Goal: Transaction & Acquisition: Purchase product/service

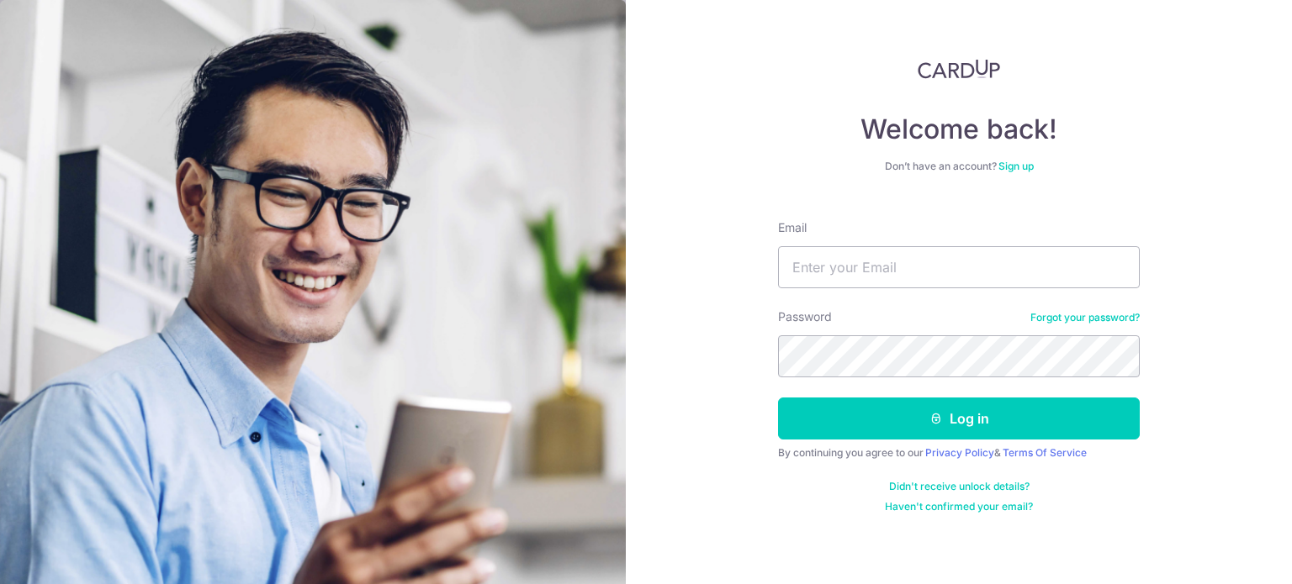
click at [924, 264] on input "Email" at bounding box center [959, 267] width 362 height 42
type input "[EMAIL_ADDRESS][DOMAIN_NAME]"
click at [778, 398] on button "Log in" at bounding box center [959, 419] width 362 height 42
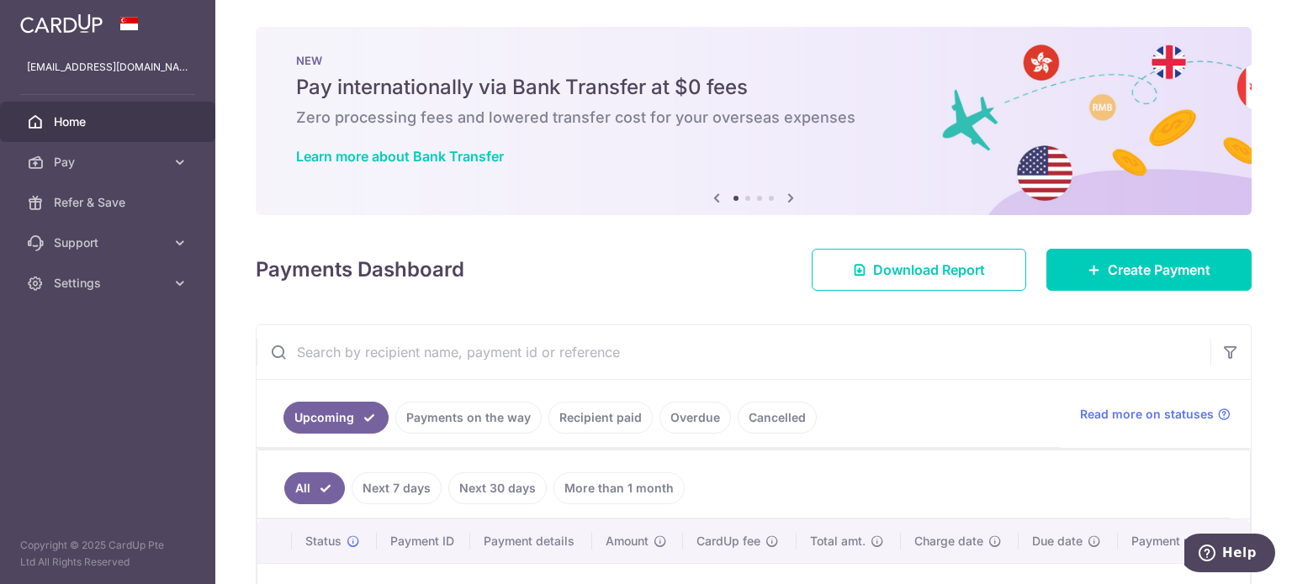
click at [608, 424] on link "Recipient paid" at bounding box center [600, 418] width 104 height 32
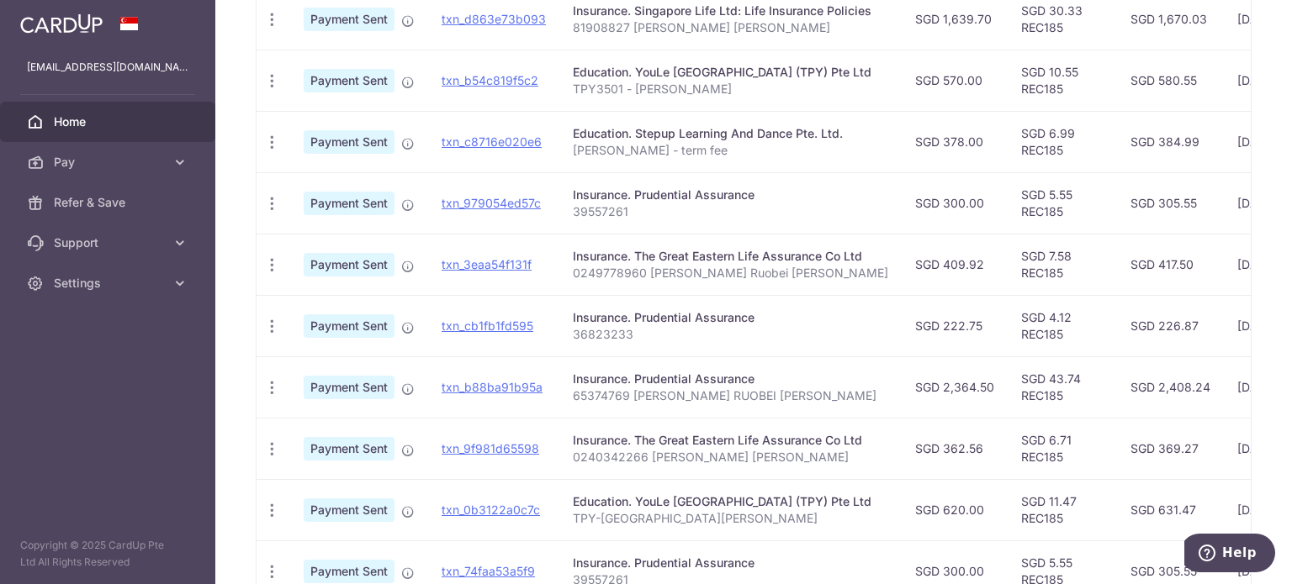
scroll to position [589, 0]
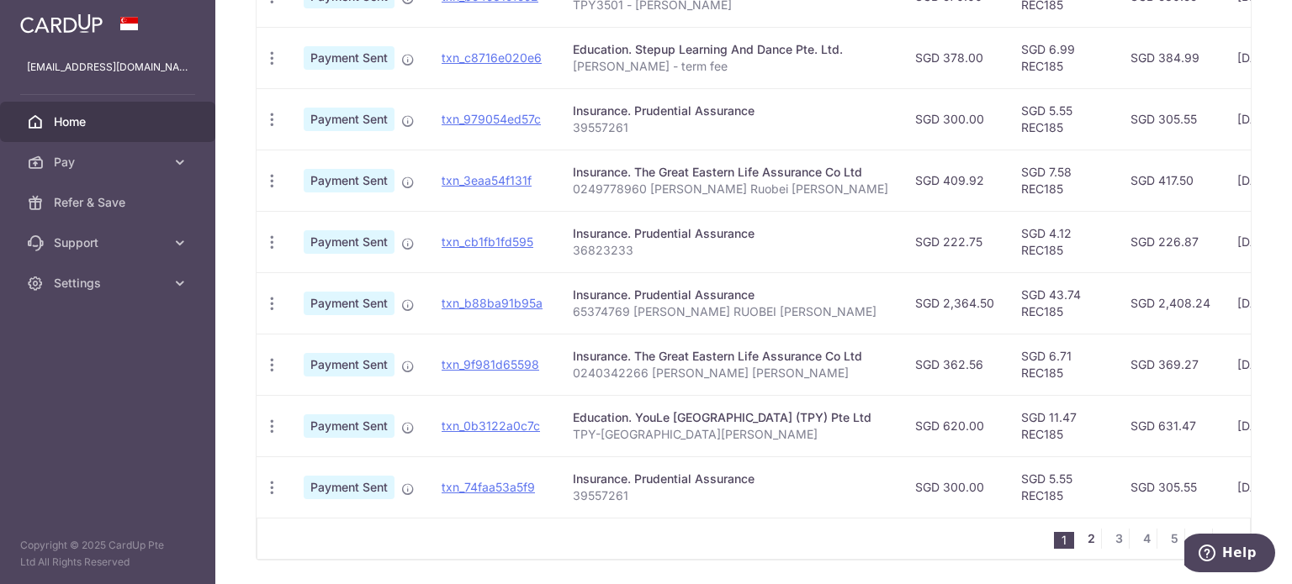
click at [1081, 541] on link "2" at bounding box center [1091, 539] width 20 height 20
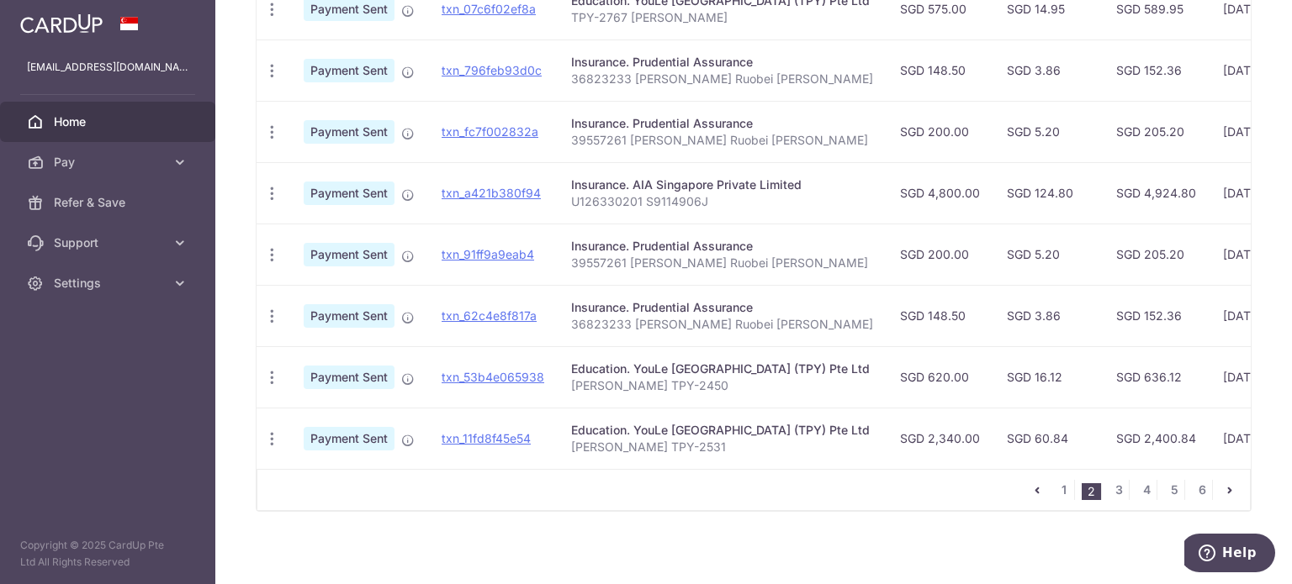
scroll to position [649, 0]
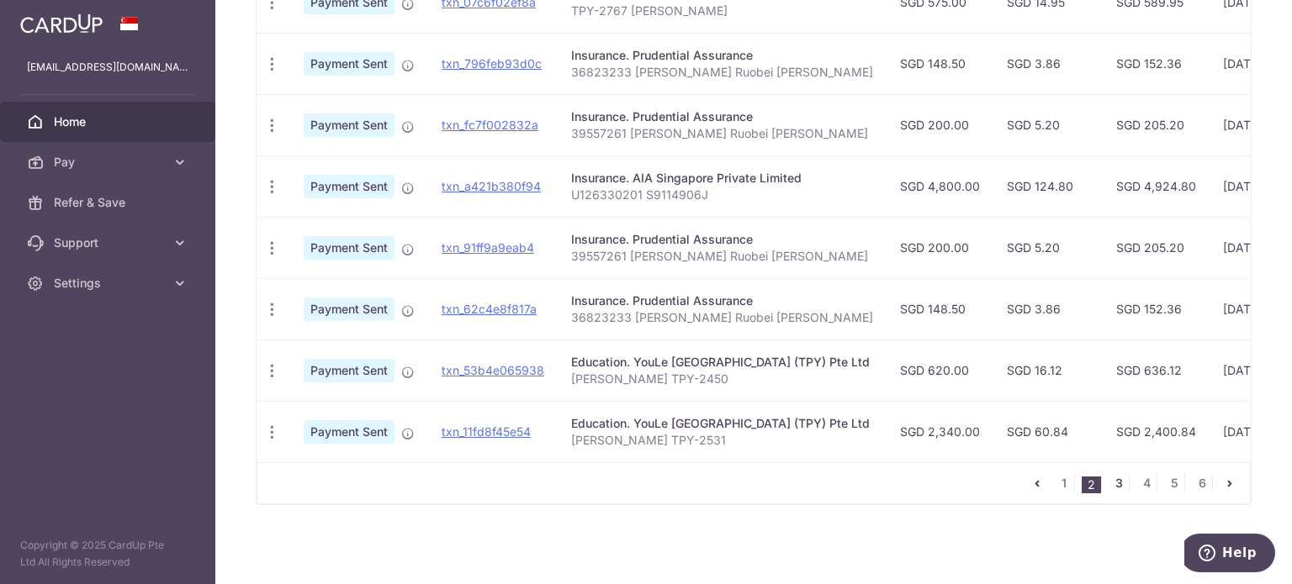
click at [1111, 487] on link "3" at bounding box center [1118, 483] width 20 height 20
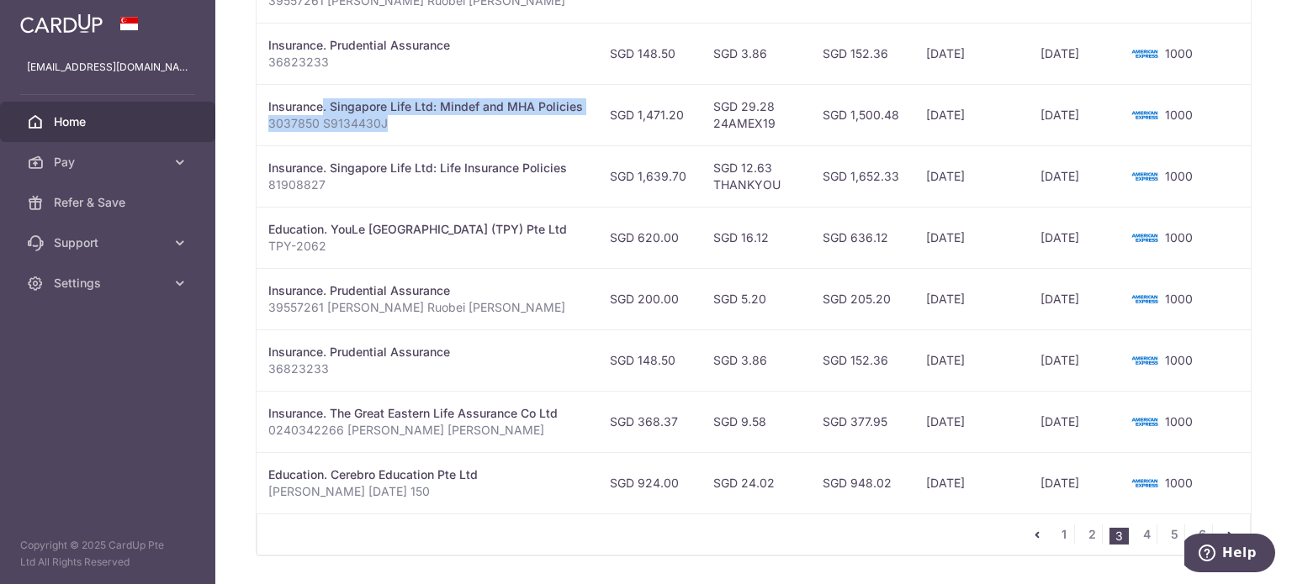
scroll to position [0, 0]
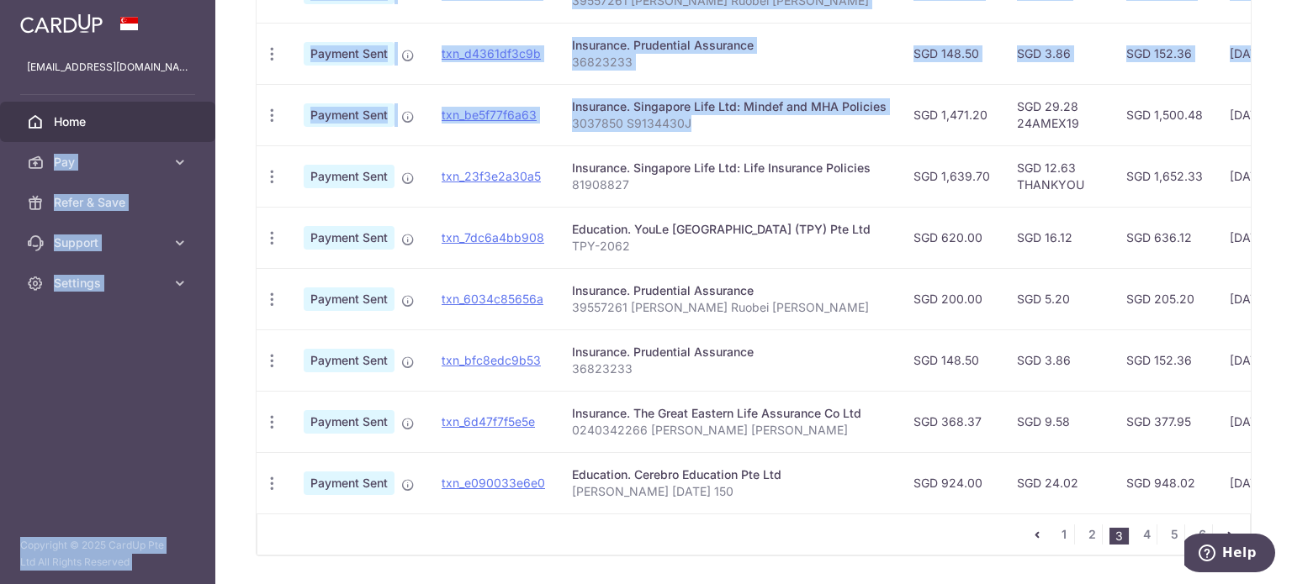
drag, startPoint x: 707, startPoint y: 119, endPoint x: 182, endPoint y: 114, distance: 525.6
click at [182, 114] on main "knipvodka@yahoo.com.sg Home Pay Payments Recipients Cards Refer & Save Support …" at bounding box center [646, 292] width 1292 height 584
click at [703, 107] on div "Insurance. Singapore Life Ltd: Mindef and MHA Policies" at bounding box center [729, 106] width 315 height 17
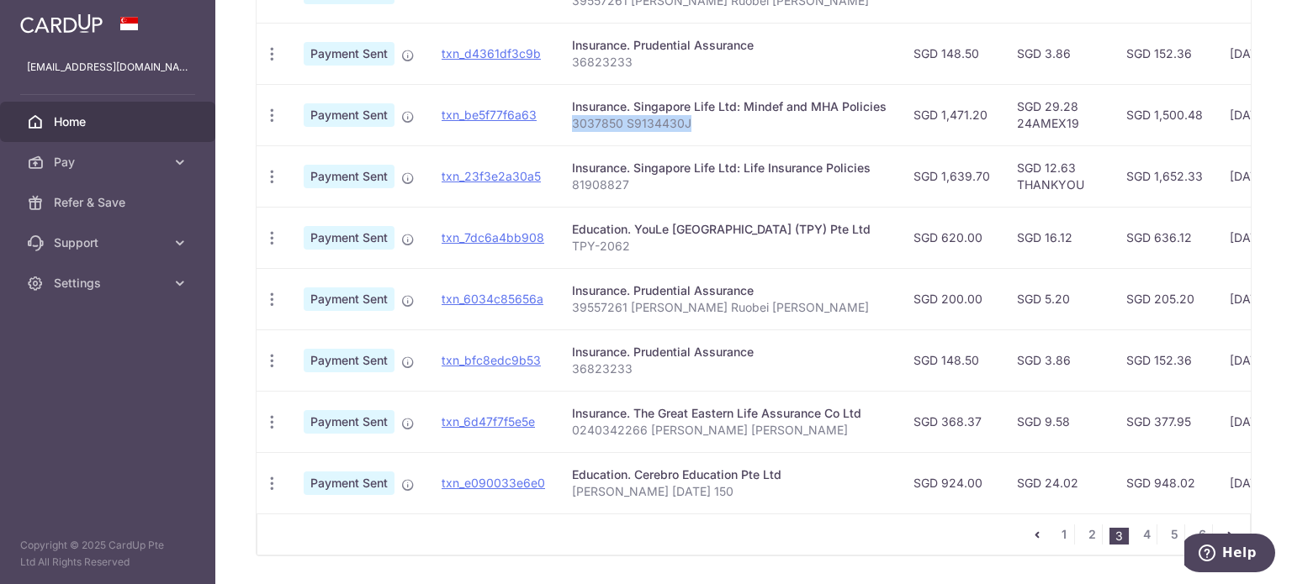
drag, startPoint x: 709, startPoint y: 124, endPoint x: 571, endPoint y: 124, distance: 137.9
click at [572, 124] on p "3037850 S9134430J" at bounding box center [729, 123] width 315 height 17
copy p "3037850 S9134430J"
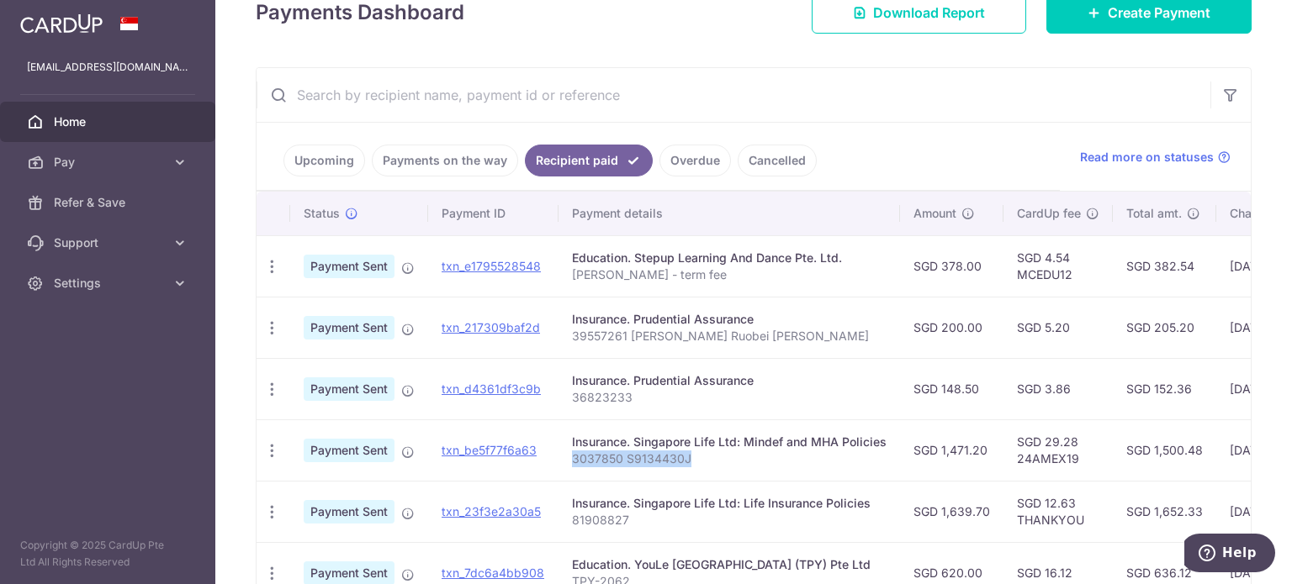
scroll to position [256, 0]
click at [1121, 21] on span "Create Payment" at bounding box center [1159, 13] width 103 height 20
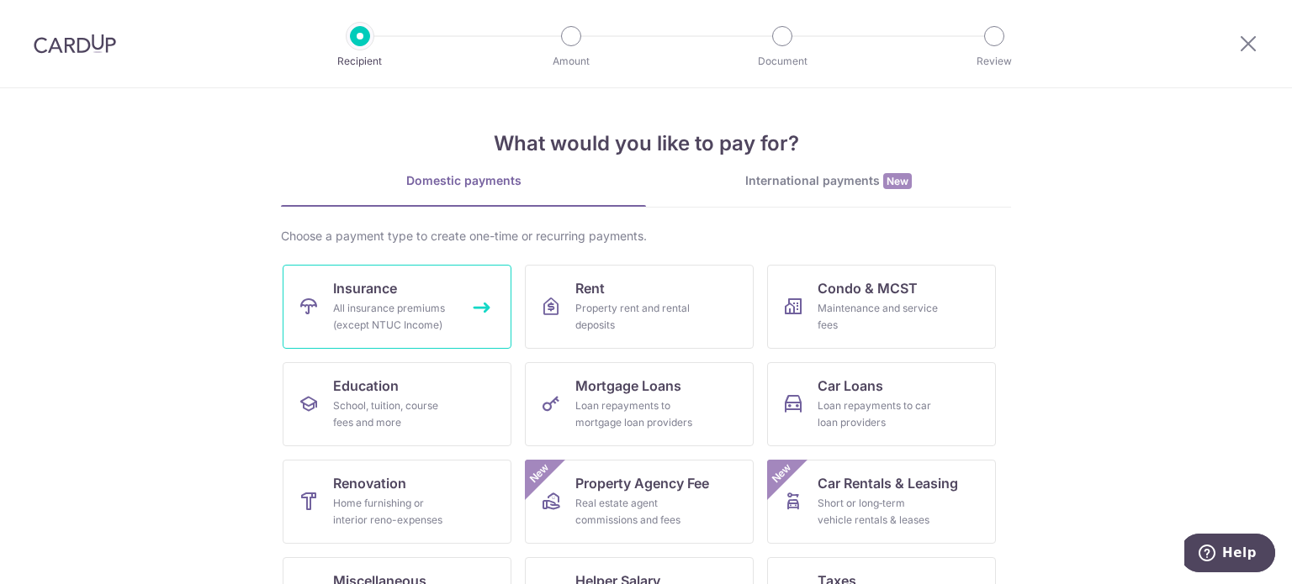
click at [404, 304] on div "All insurance premiums (except NTUC Income)" at bounding box center [393, 317] width 121 height 34
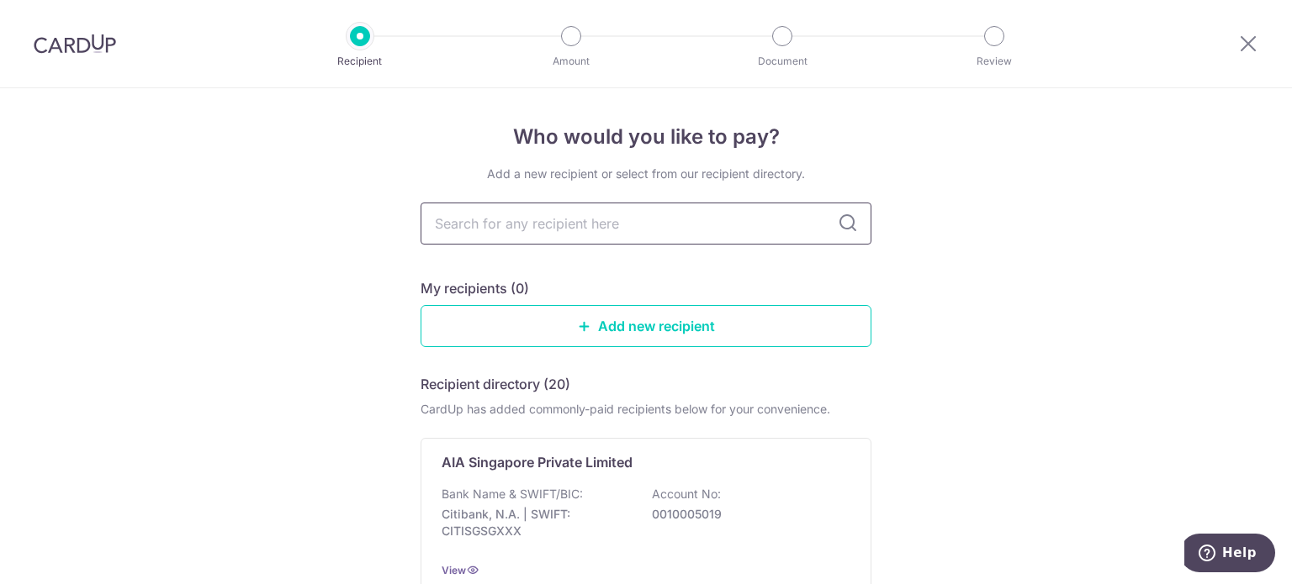
click at [578, 218] on input "text" at bounding box center [645, 224] width 451 height 42
type input "mindef"
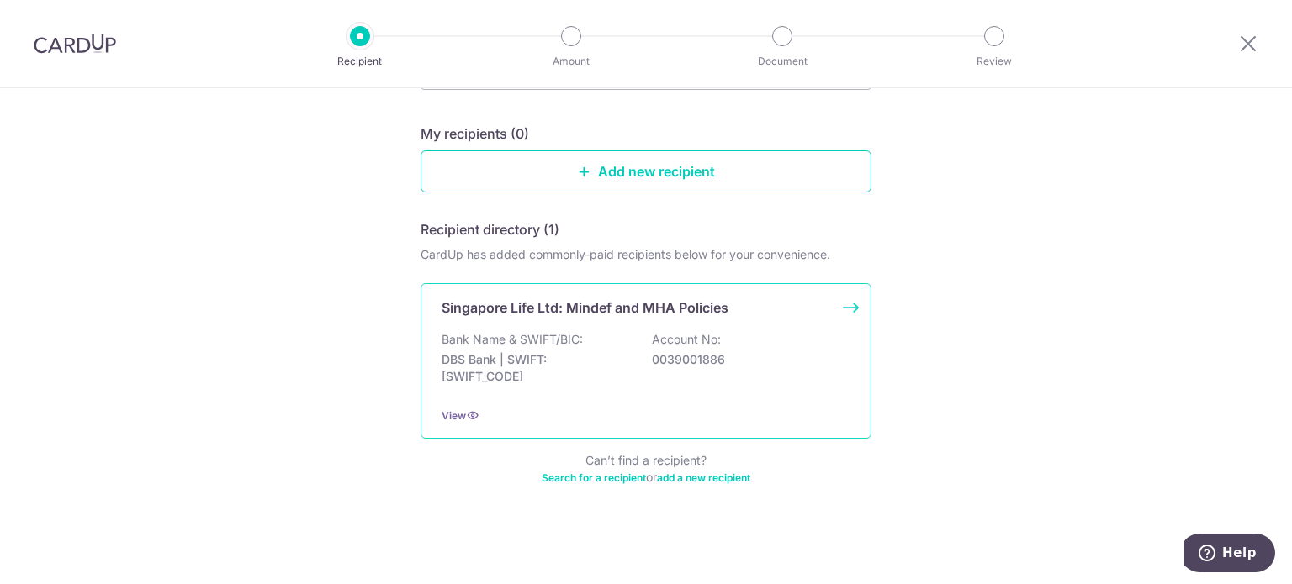
click at [555, 309] on p "Singapore Life Ltd: Mindef and MHA Policies" at bounding box center [584, 308] width 287 height 20
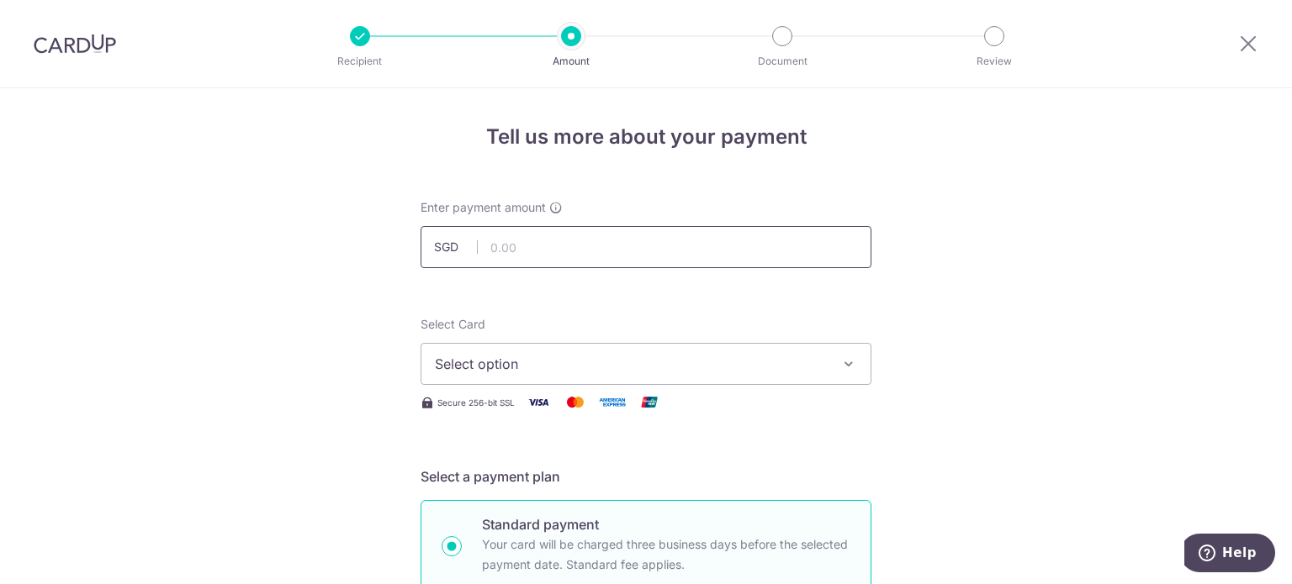
click at [605, 251] on input "text" at bounding box center [645, 247] width 451 height 42
type input "1"
click at [519, 241] on input "text" at bounding box center [645, 247] width 451 height 42
paste input "1,471.20"
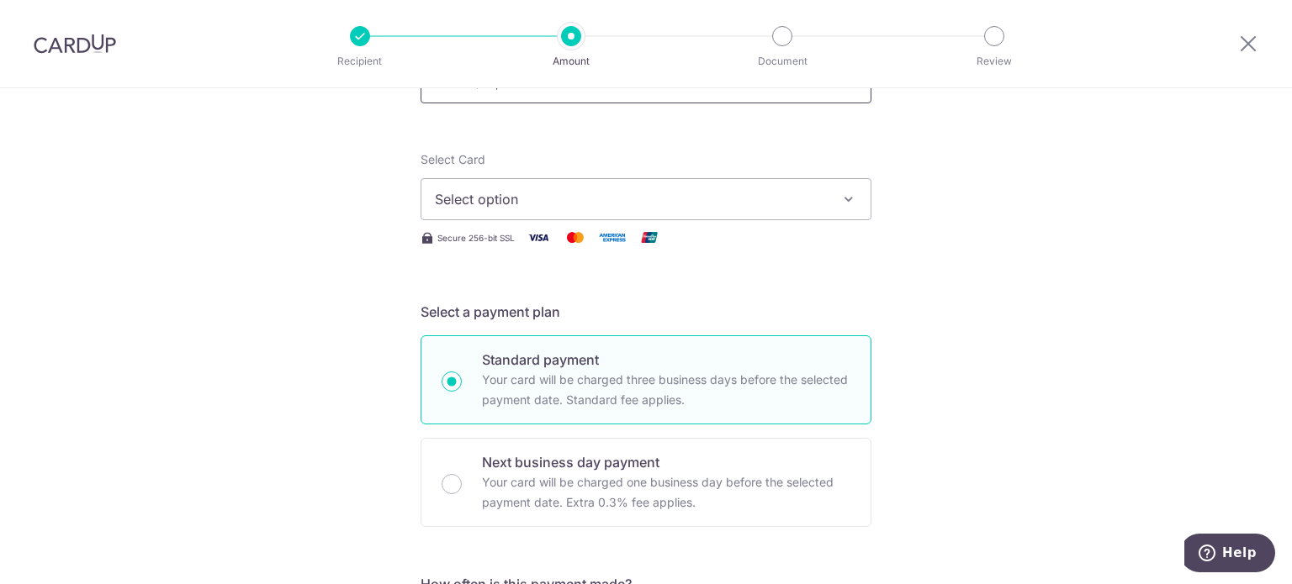
scroll to position [168, 0]
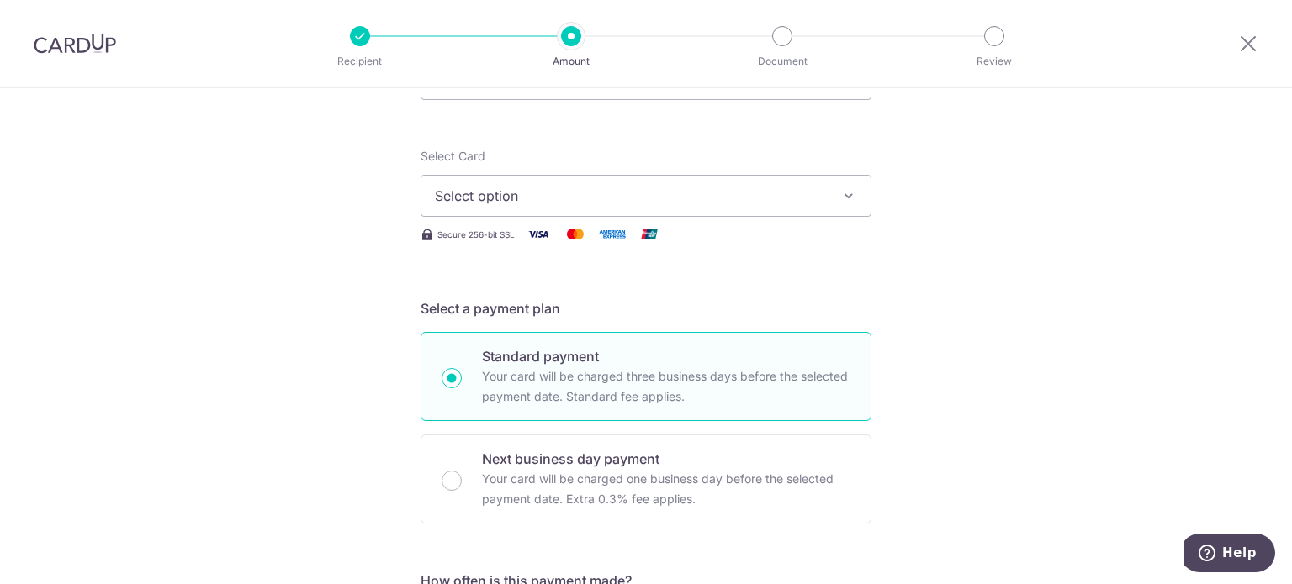
type input "1,471.20"
click at [704, 191] on span "Select option" at bounding box center [631, 196] width 392 height 20
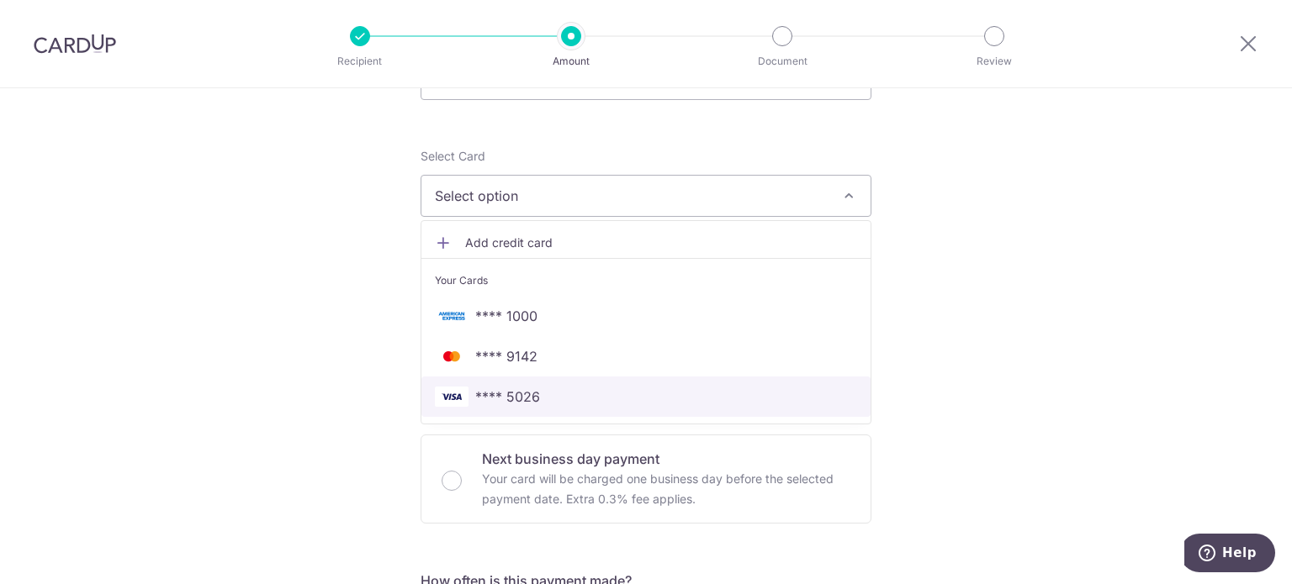
click at [548, 398] on span "**** 5026" at bounding box center [646, 397] width 422 height 20
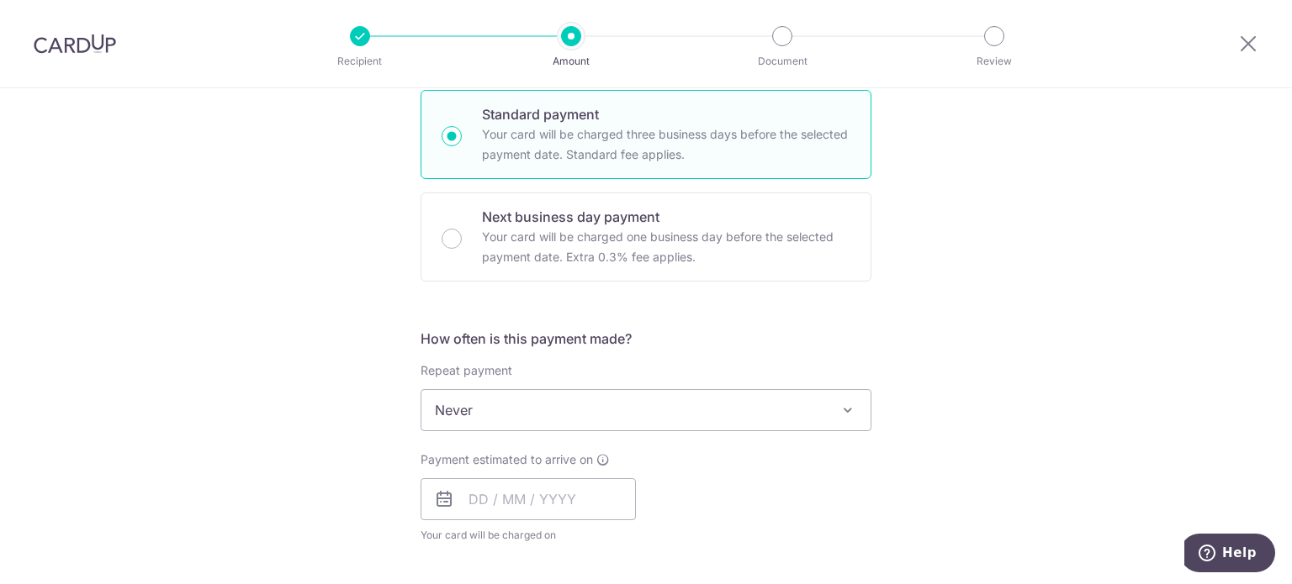
scroll to position [420, 0]
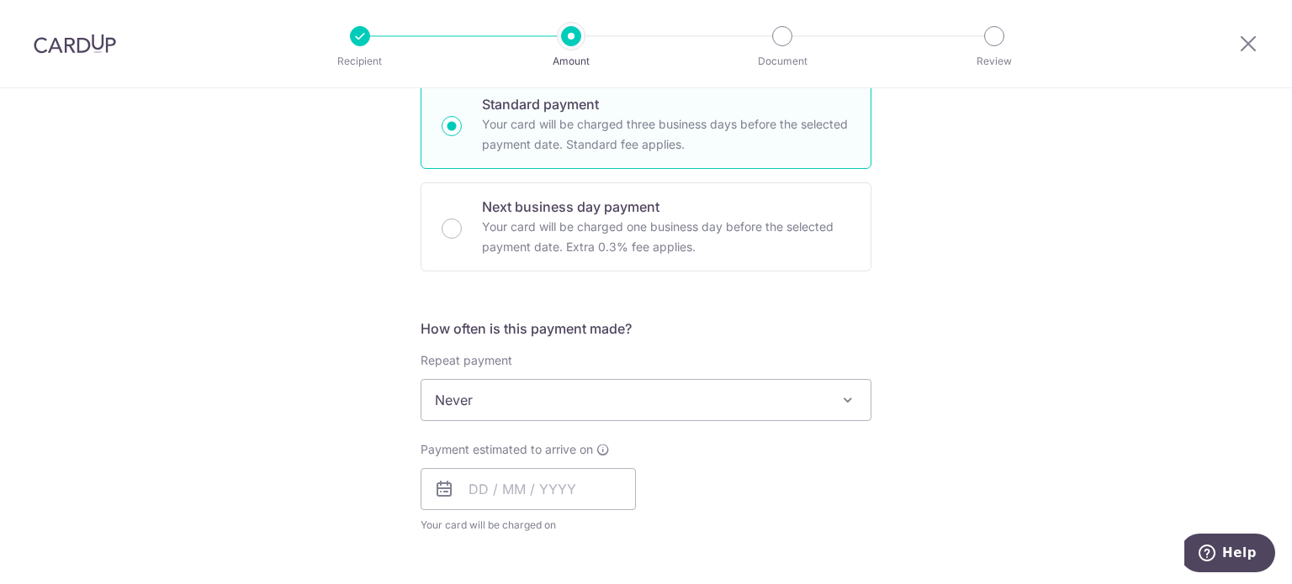
click at [545, 380] on span "Never" at bounding box center [645, 400] width 449 height 40
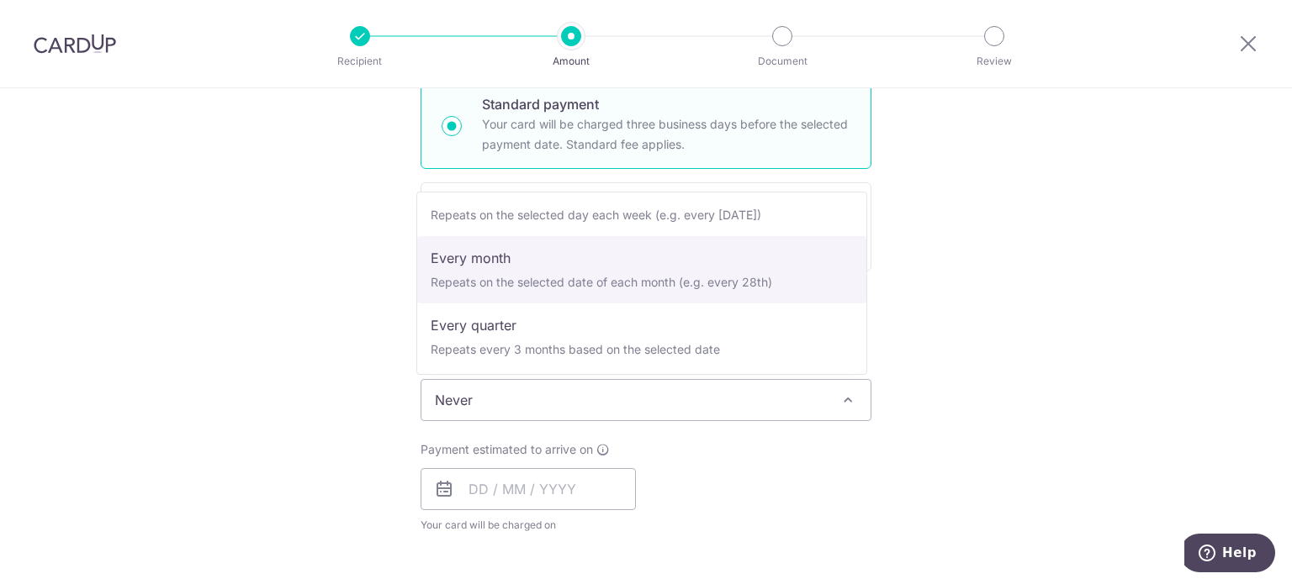
scroll to position [235, 0]
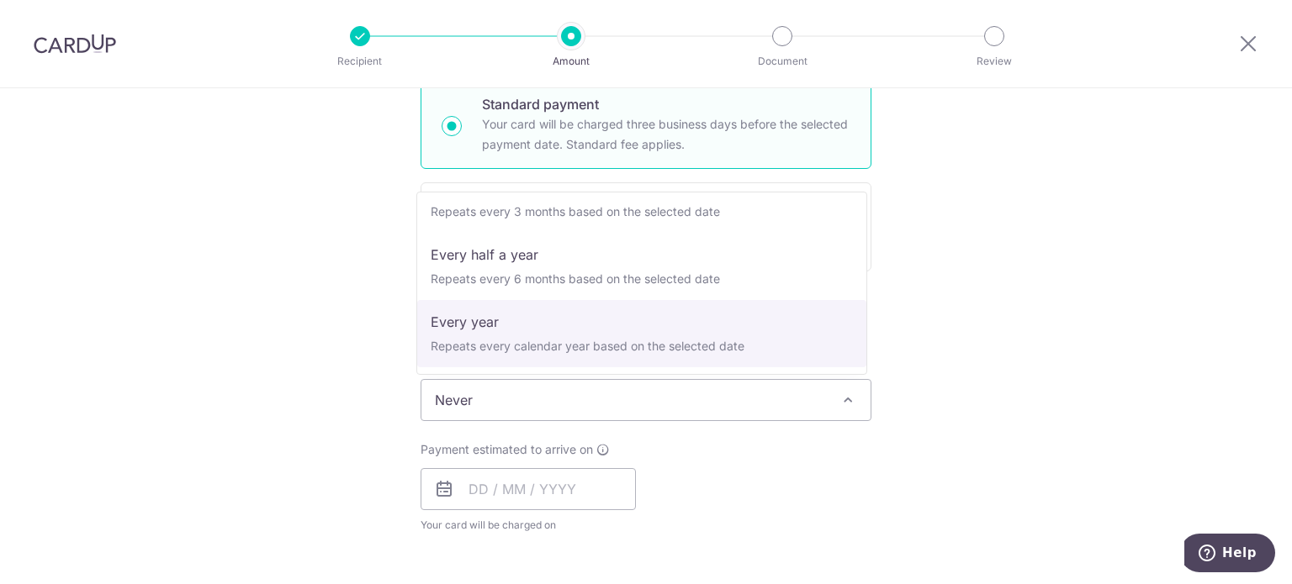
select select "6"
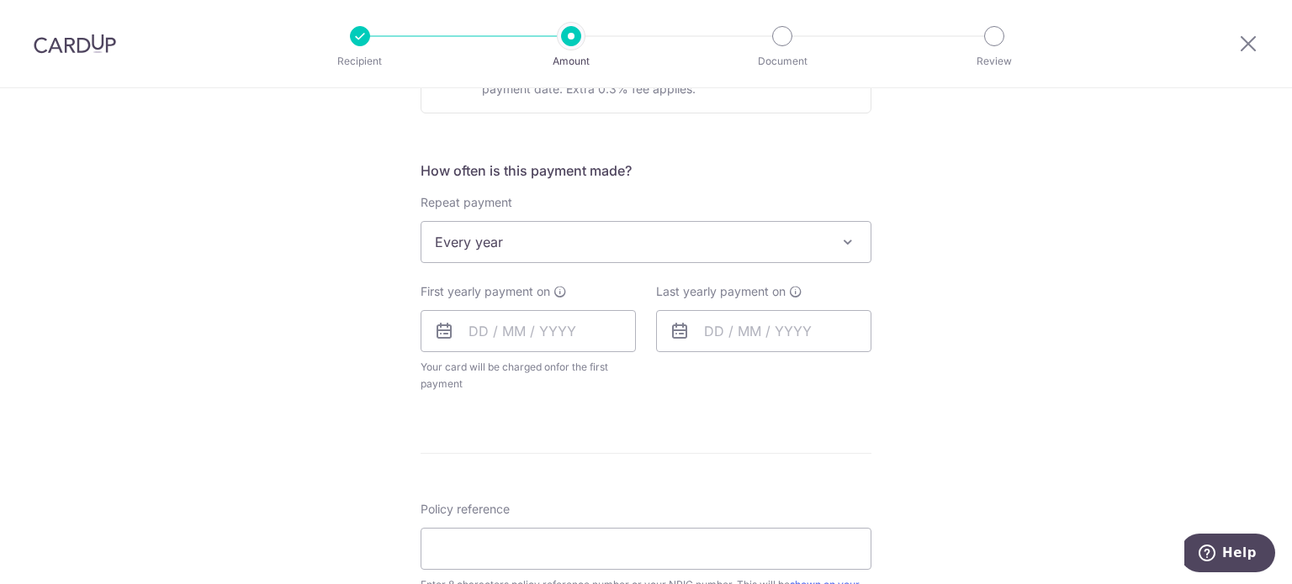
scroll to position [589, 0]
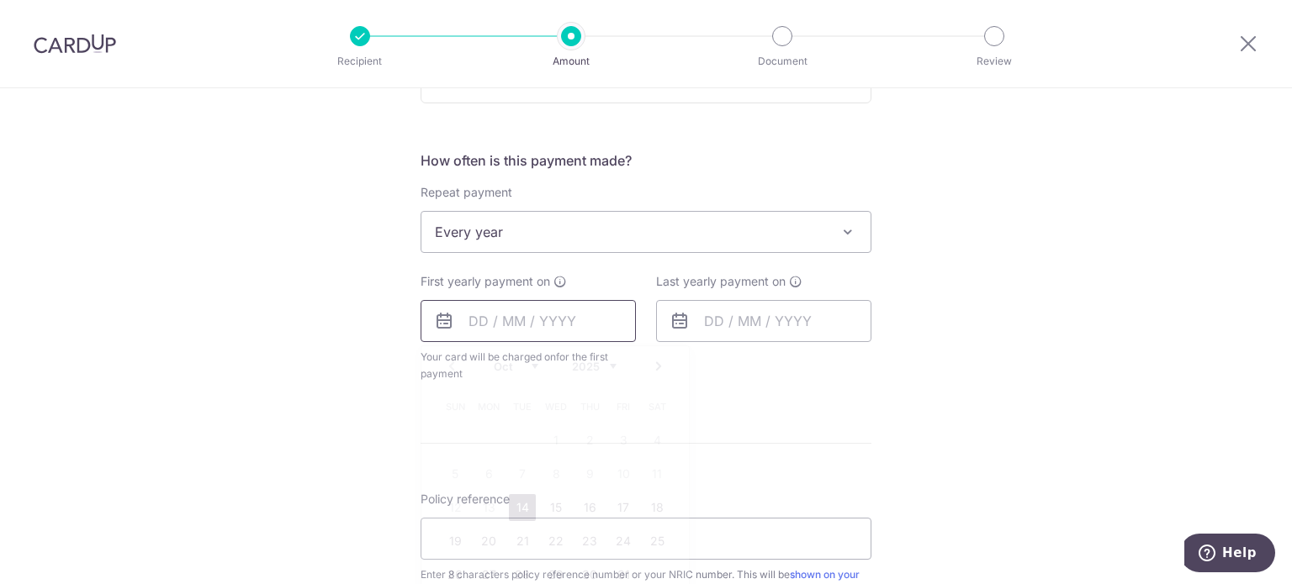
click at [548, 331] on input "text" at bounding box center [527, 321] width 215 height 42
click at [520, 507] on link "14" at bounding box center [522, 507] width 27 height 27
type input "14/10/2025"
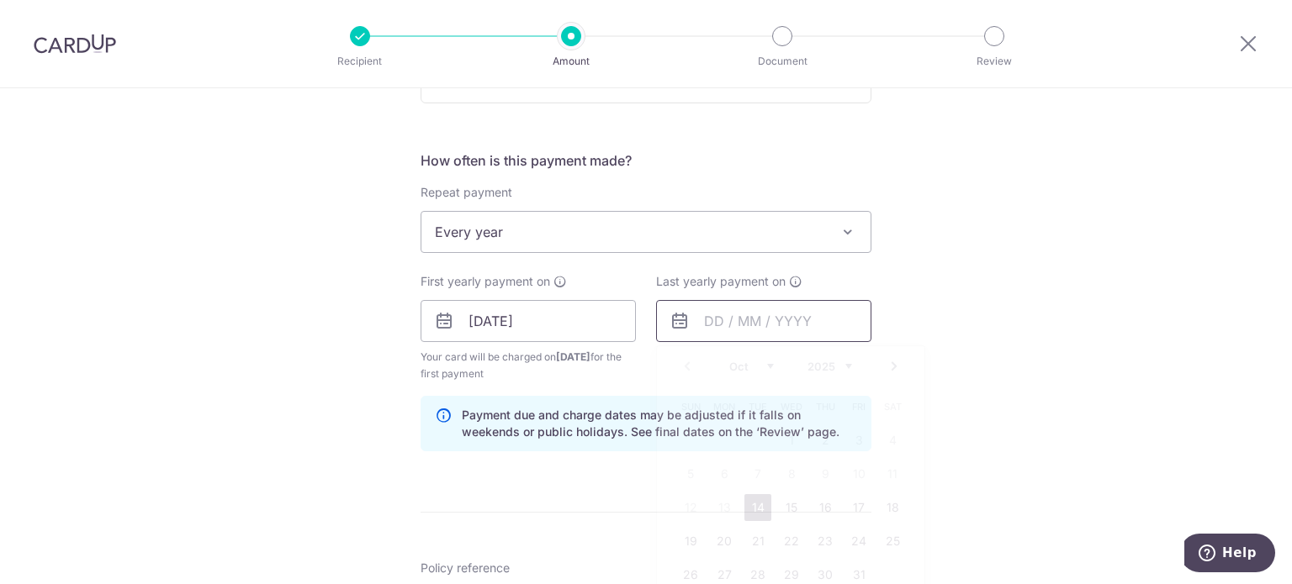
click at [722, 319] on input "text" at bounding box center [763, 321] width 215 height 42
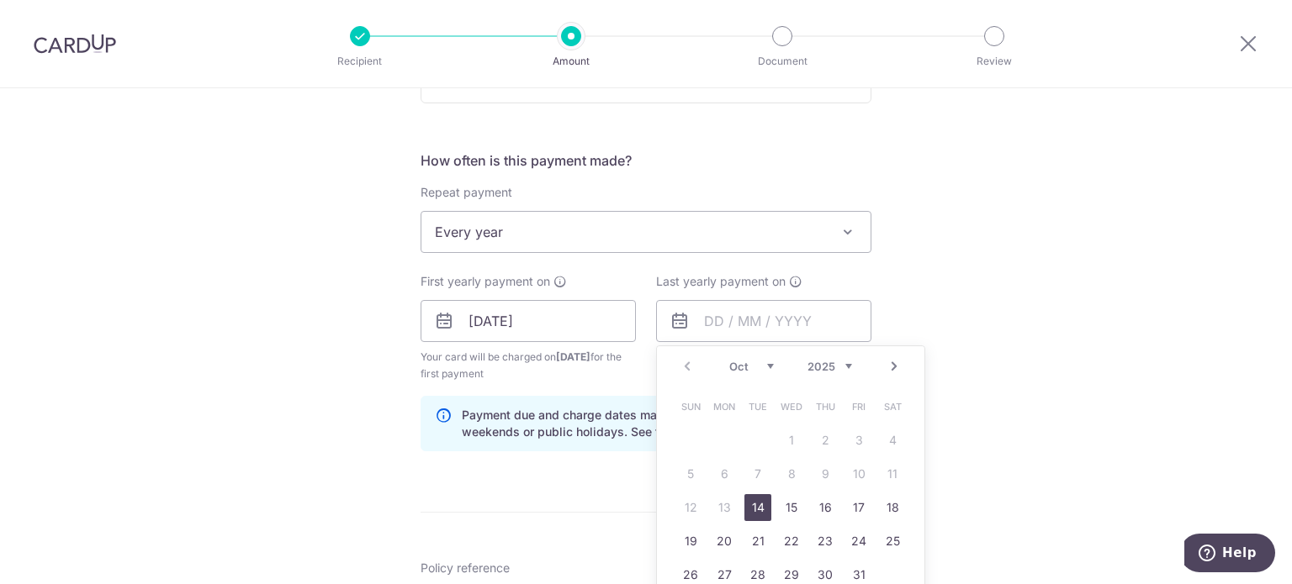
click at [841, 367] on select "2025 2026 2027 2028 2029 2030 2031 2032 2033 2034 2035" at bounding box center [829, 366] width 45 height 13
click at [812, 510] on link "15" at bounding box center [825, 507] width 27 height 27
type input "15/10/2026"
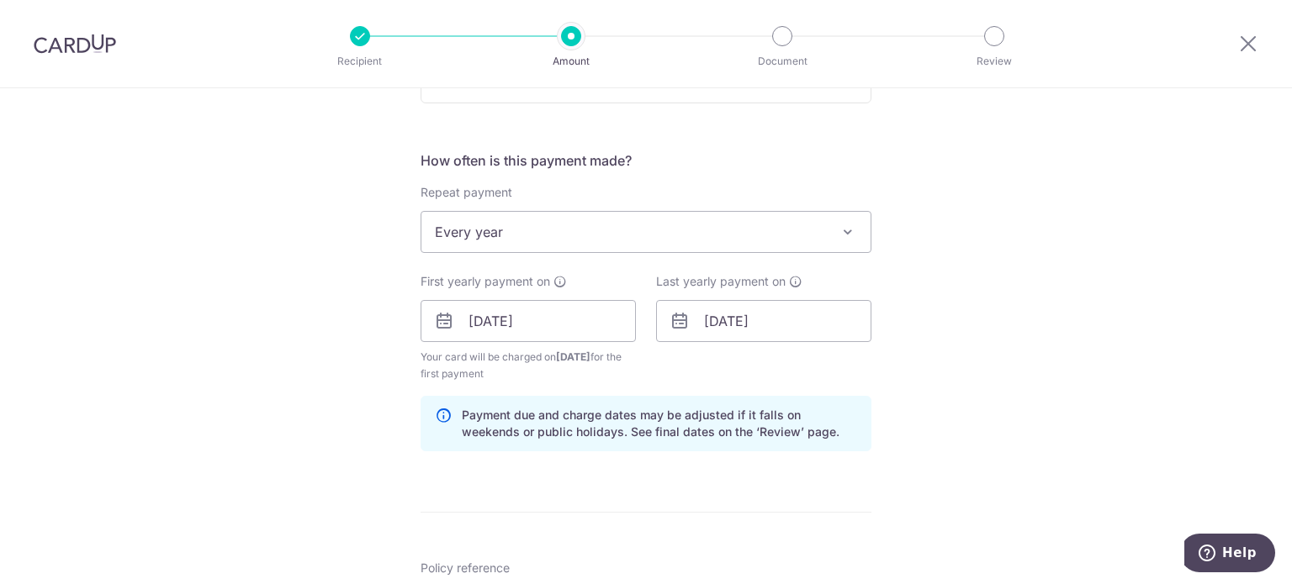
click at [755, 492] on form "Enter payment amount SGD 1,471.20 1471.20 Select Card **** 5026 Add credit card…" at bounding box center [645, 319] width 451 height 1417
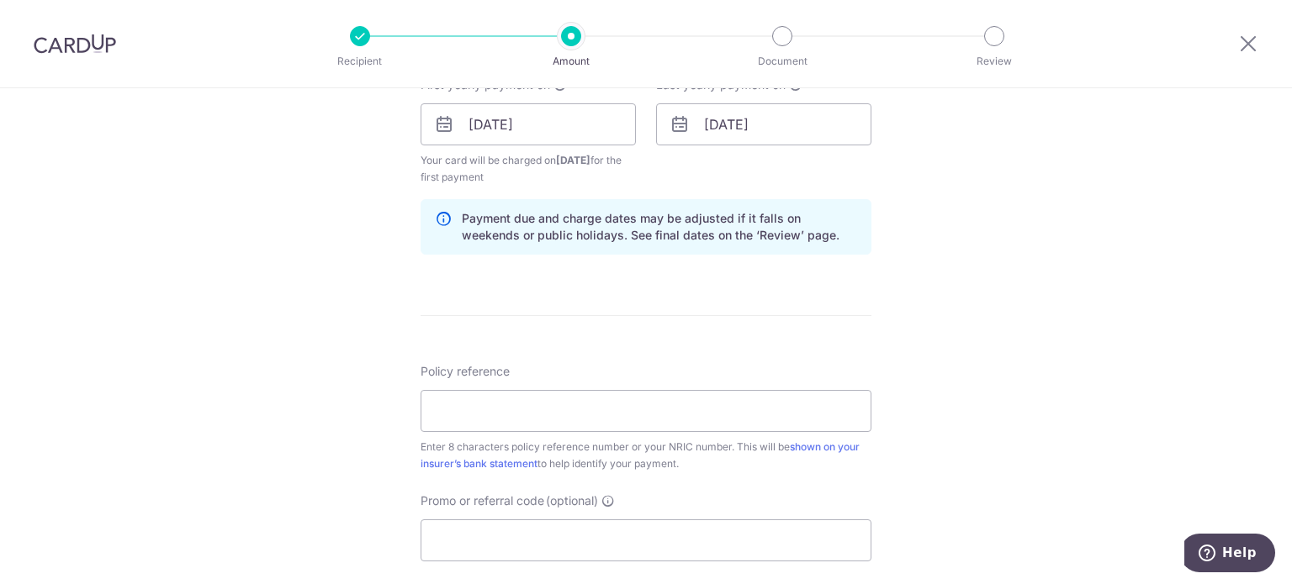
scroll to position [841, 0]
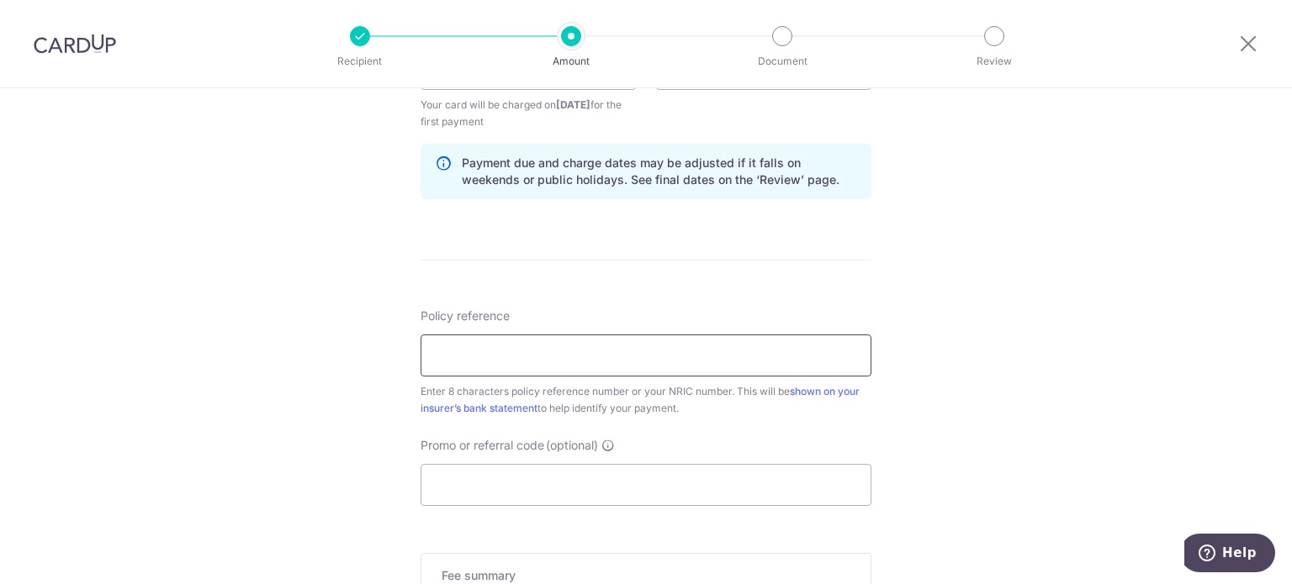
click at [642, 356] on input "Policy reference" at bounding box center [645, 356] width 451 height 42
paste input "3037850 S"
type input "3037850"
click at [592, 488] on input "Promo or referral code (optional)" at bounding box center [645, 485] width 451 height 42
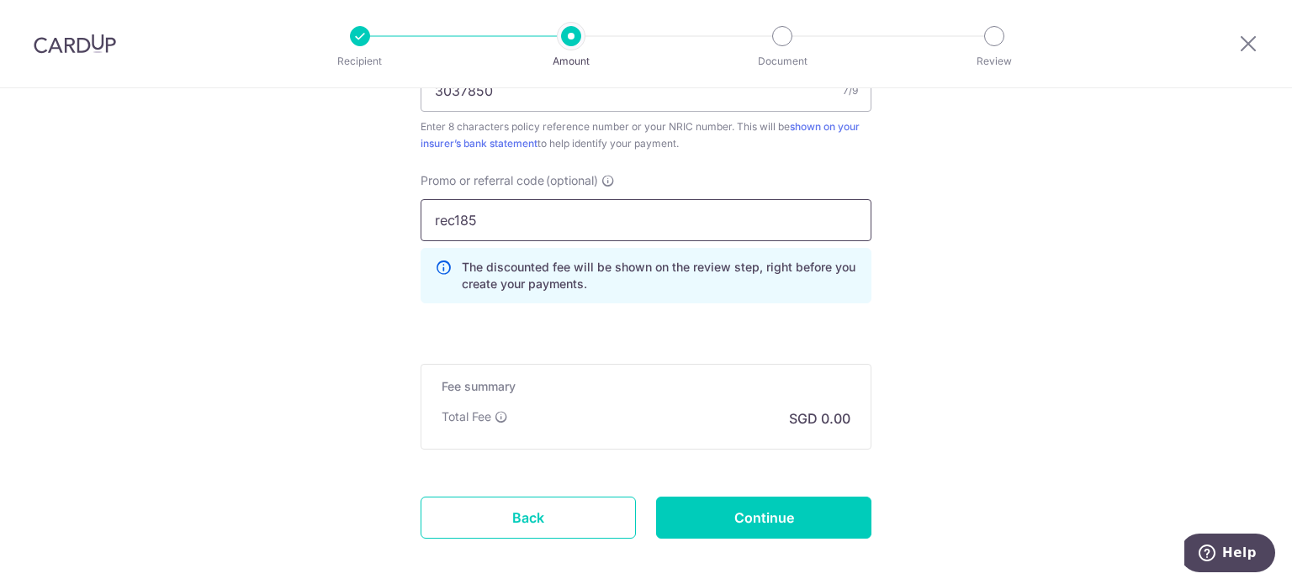
scroll to position [1177, 0]
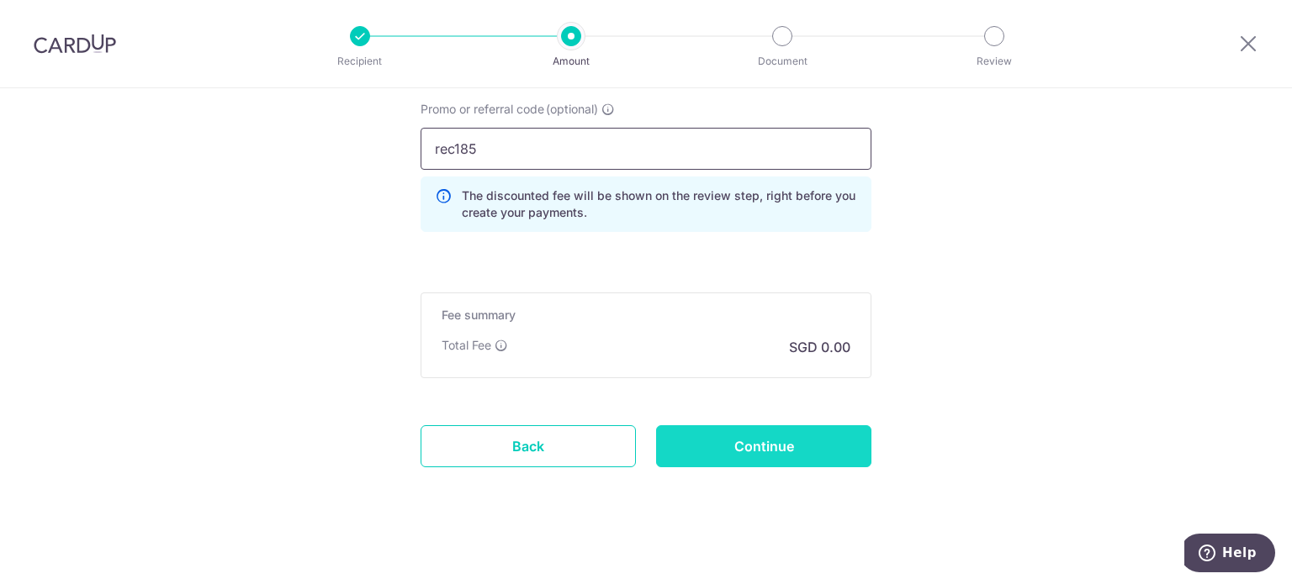
type input "rec185"
click at [711, 450] on input "Continue" at bounding box center [763, 447] width 215 height 42
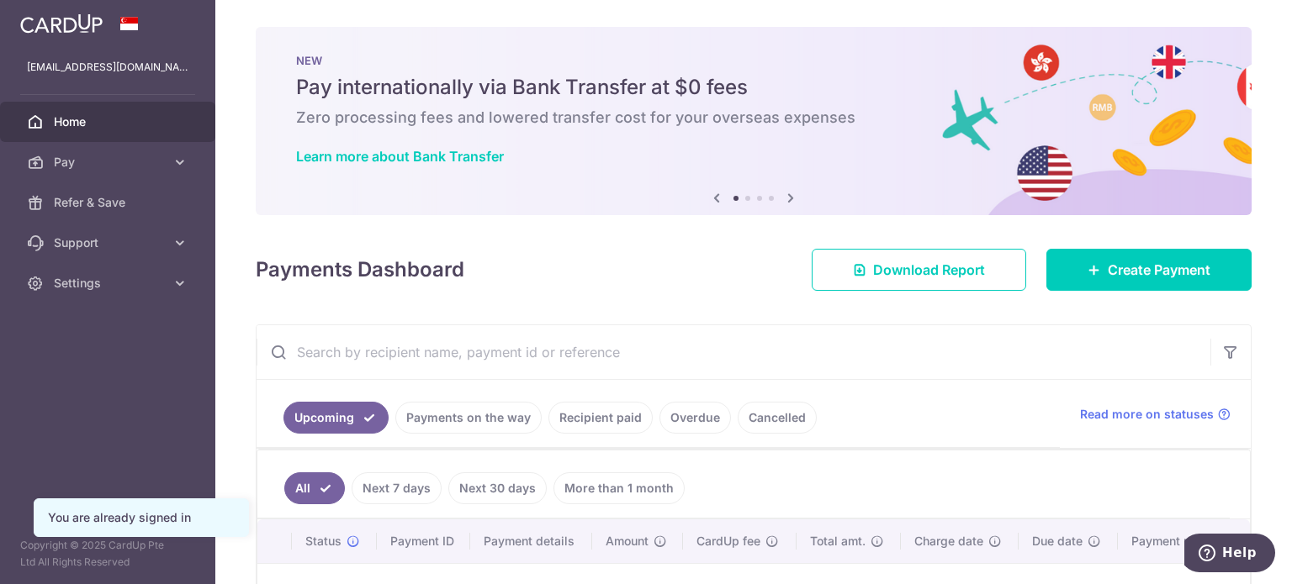
click at [631, 412] on link "Recipient paid" at bounding box center [600, 418] width 104 height 32
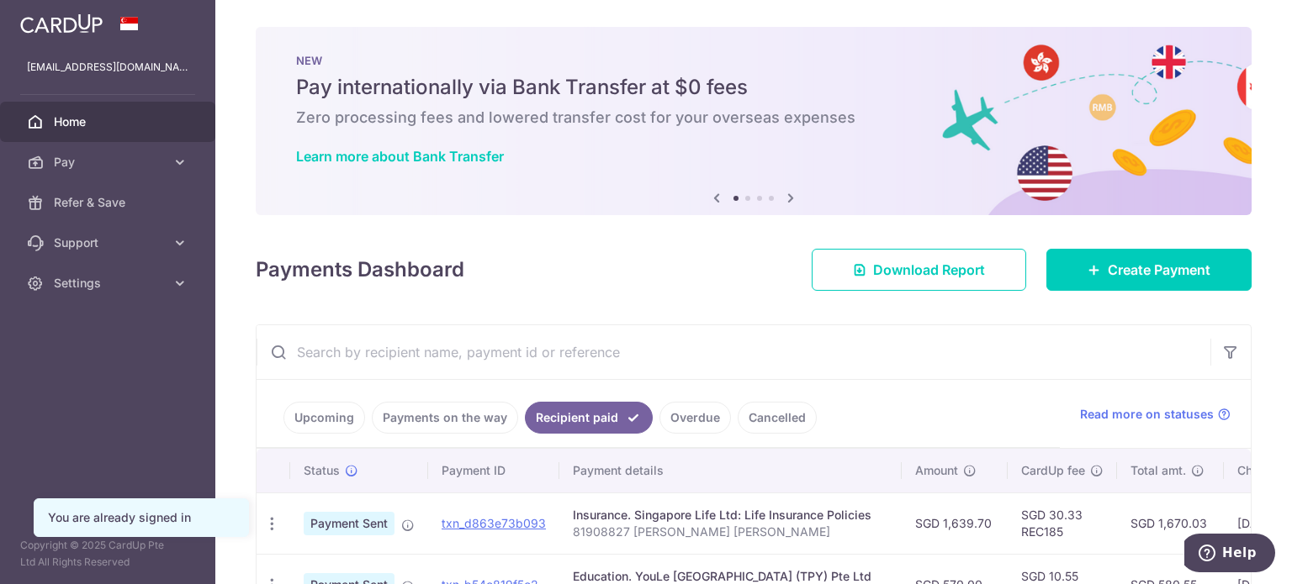
click at [715, 362] on input "text" at bounding box center [733, 352] width 954 height 54
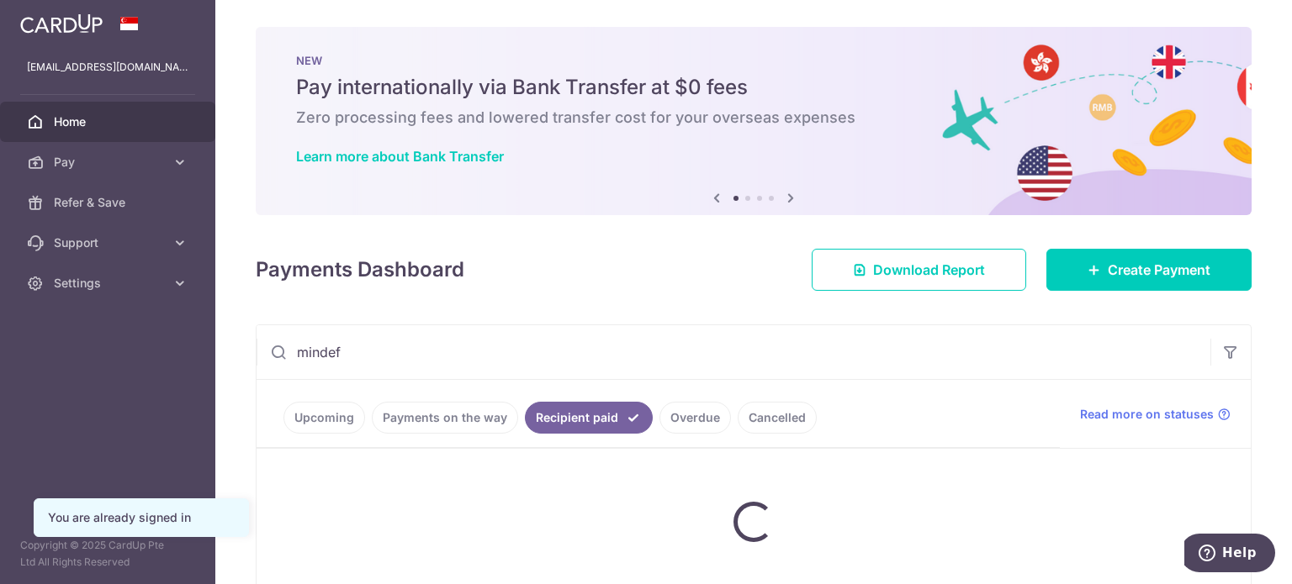
type input "mindef"
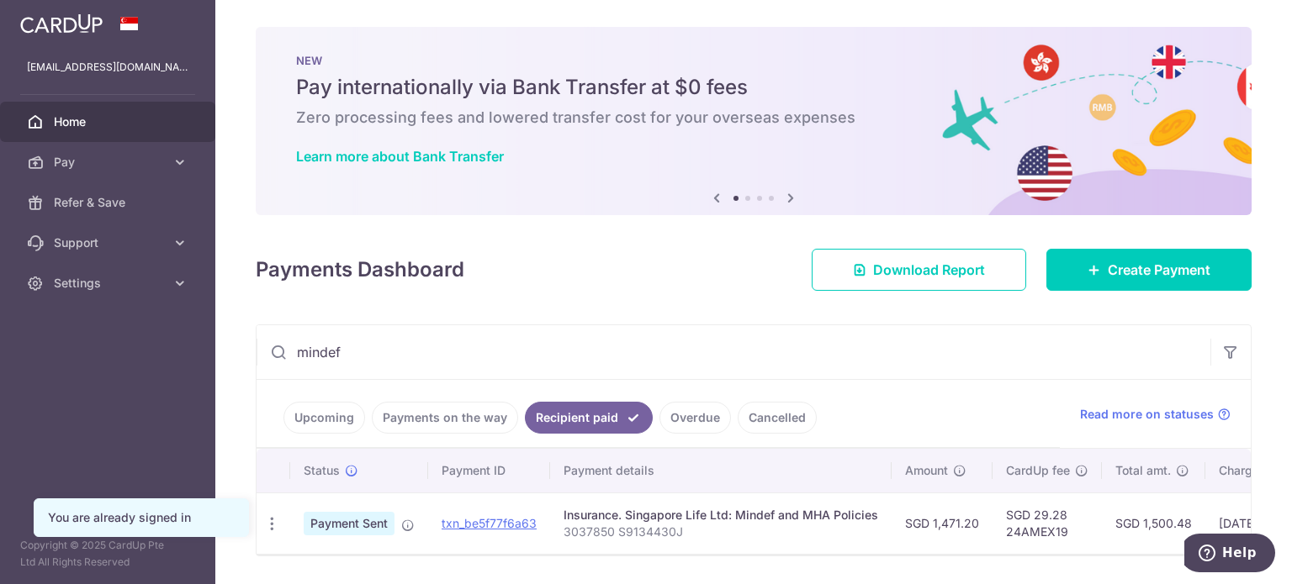
scroll to position [57, 0]
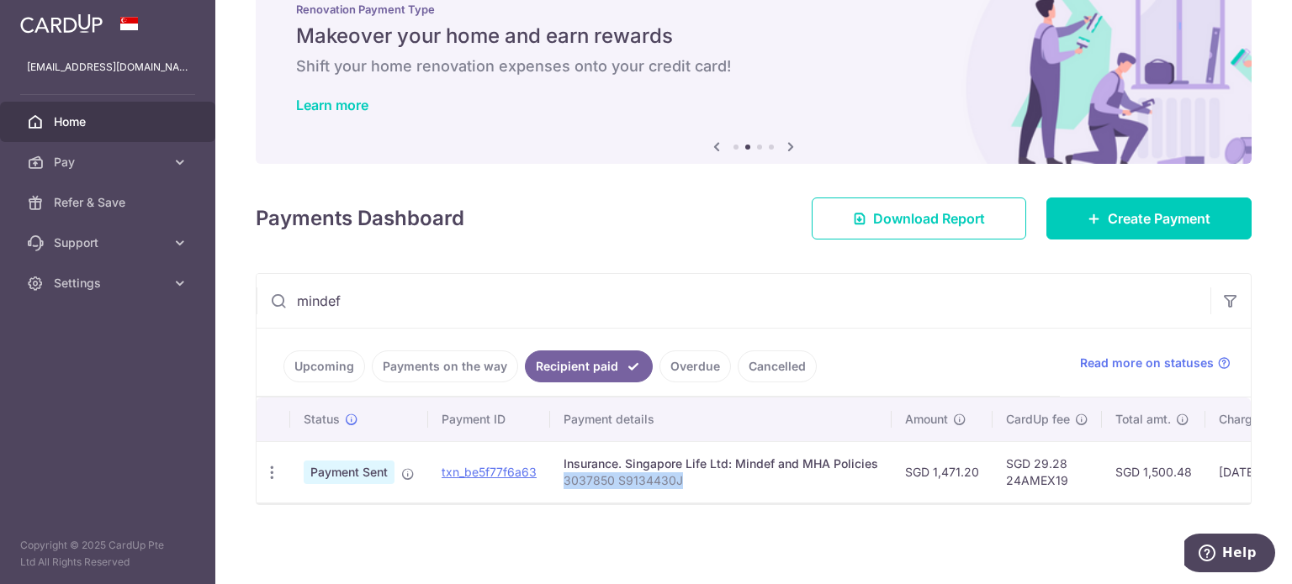
drag, startPoint x: 690, startPoint y: 477, endPoint x: 565, endPoint y: 481, distance: 124.5
click at [565, 481] on td "Insurance. Singapore Life Ltd: Mindef and MHA Policies 3037850 S9134430J" at bounding box center [720, 471] width 341 height 61
copy p "3037850 S9134430J"
drag, startPoint x: 981, startPoint y: 460, endPoint x: 930, endPoint y: 468, distance: 51.0
click at [930, 468] on td "SGD 1,471.20" at bounding box center [941, 471] width 101 height 61
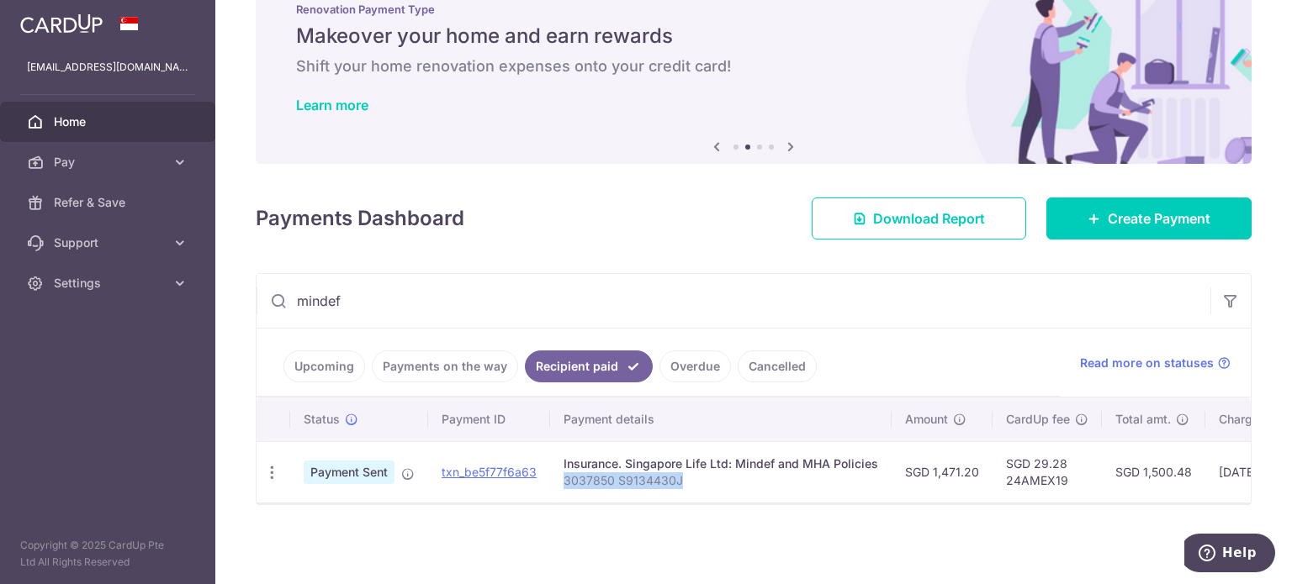
copy td "1,471.20"
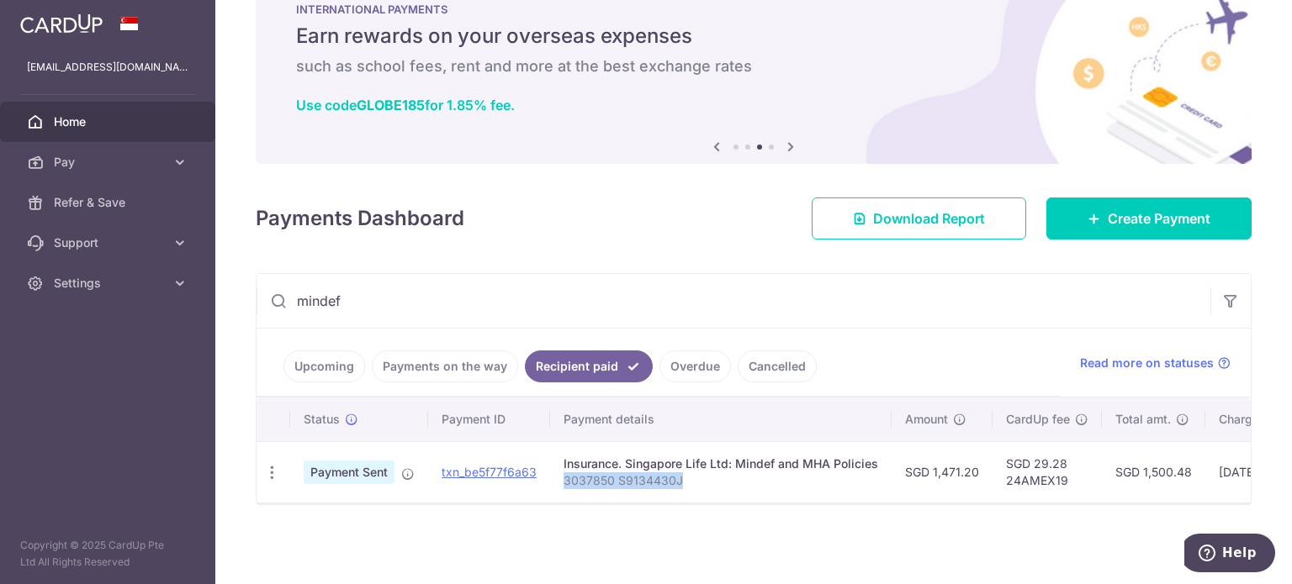
drag, startPoint x: 700, startPoint y: 477, endPoint x: 556, endPoint y: 479, distance: 143.8
click at [556, 479] on td "Insurance. Singapore Life Ltd: Mindef and MHA Policies 3037850 S9134430J" at bounding box center [720, 471] width 341 height 61
copy p "3037850 S9134430J"
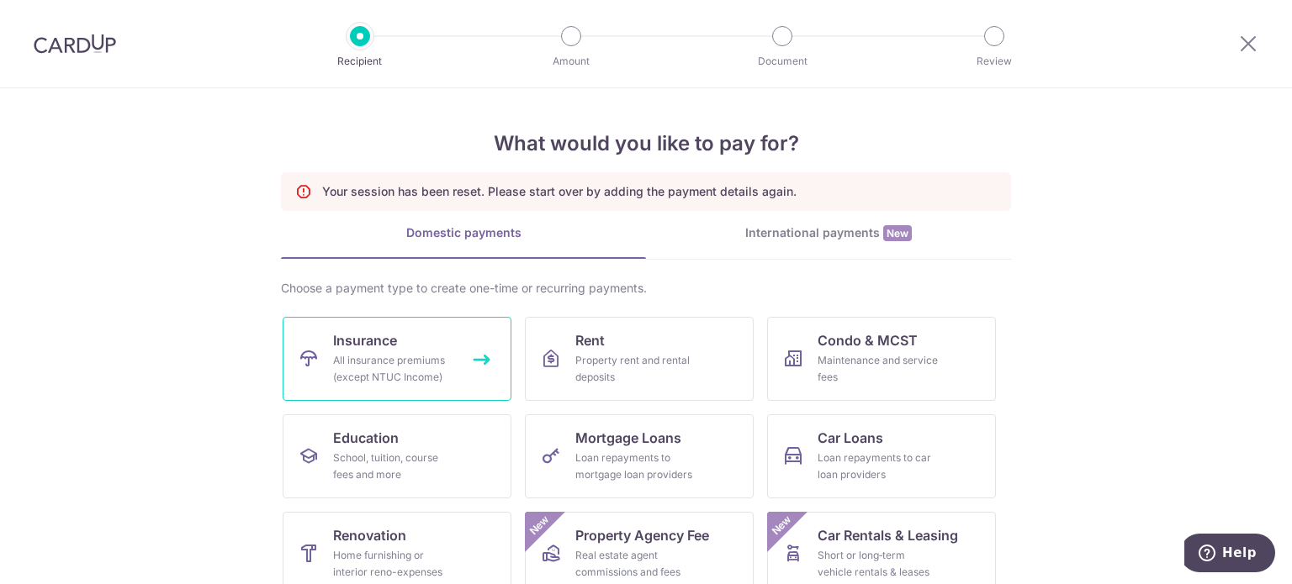
click at [365, 326] on link "Insurance All insurance premiums (except NTUC Income)" at bounding box center [397, 359] width 229 height 84
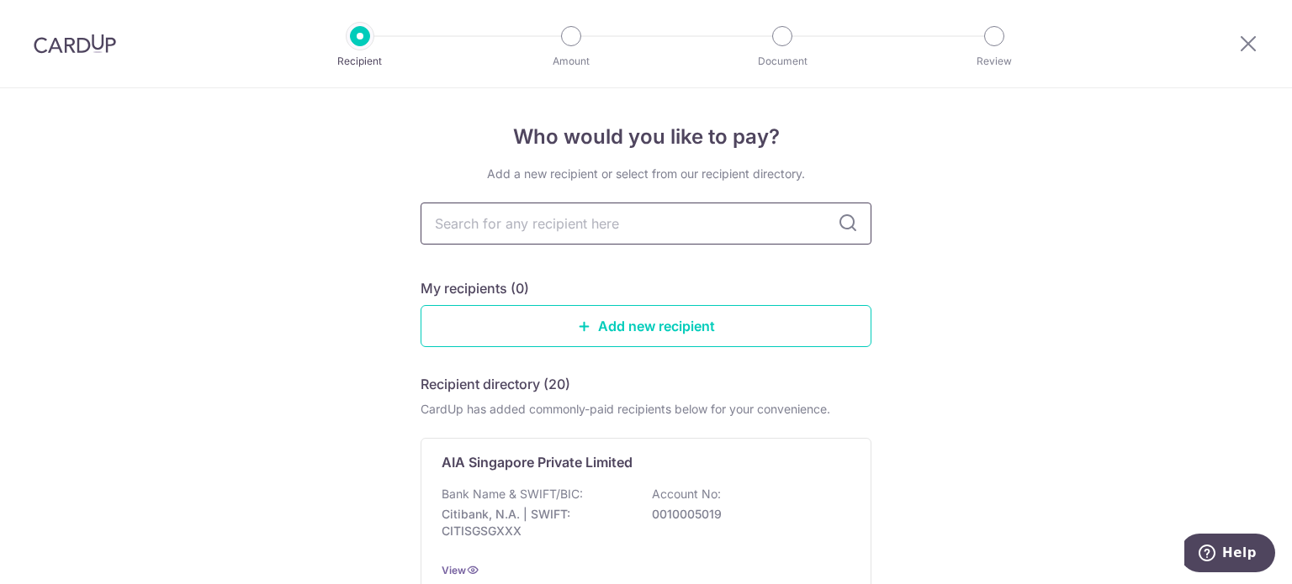
click at [532, 226] on input "text" at bounding box center [645, 224] width 451 height 42
type input "mindef"
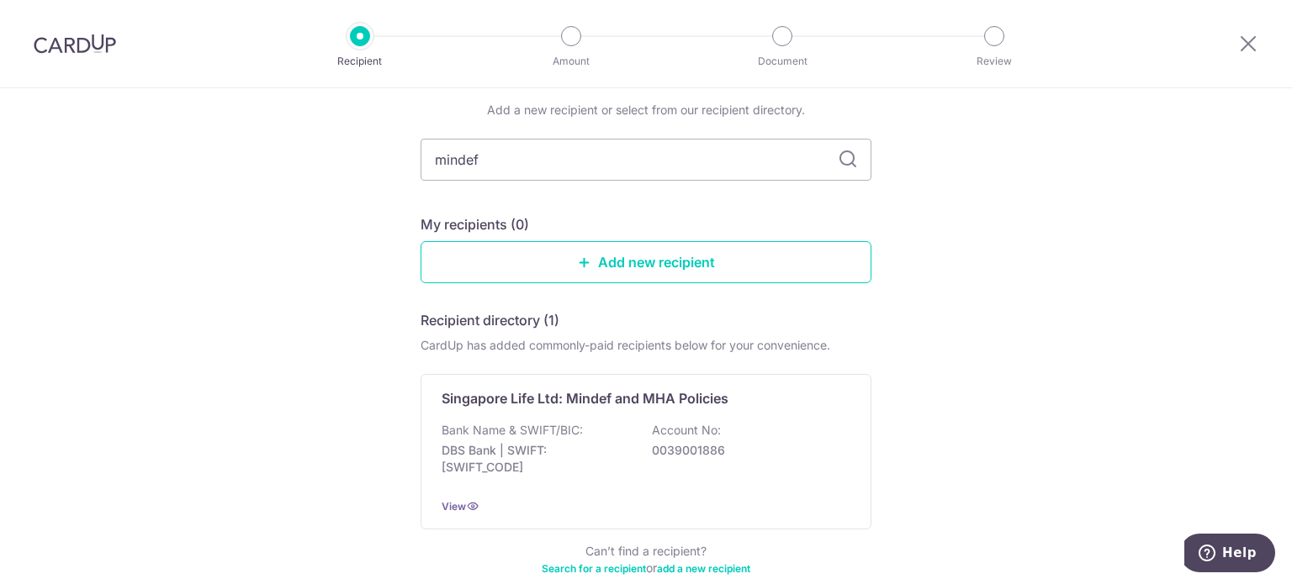
scroll to position [155, 0]
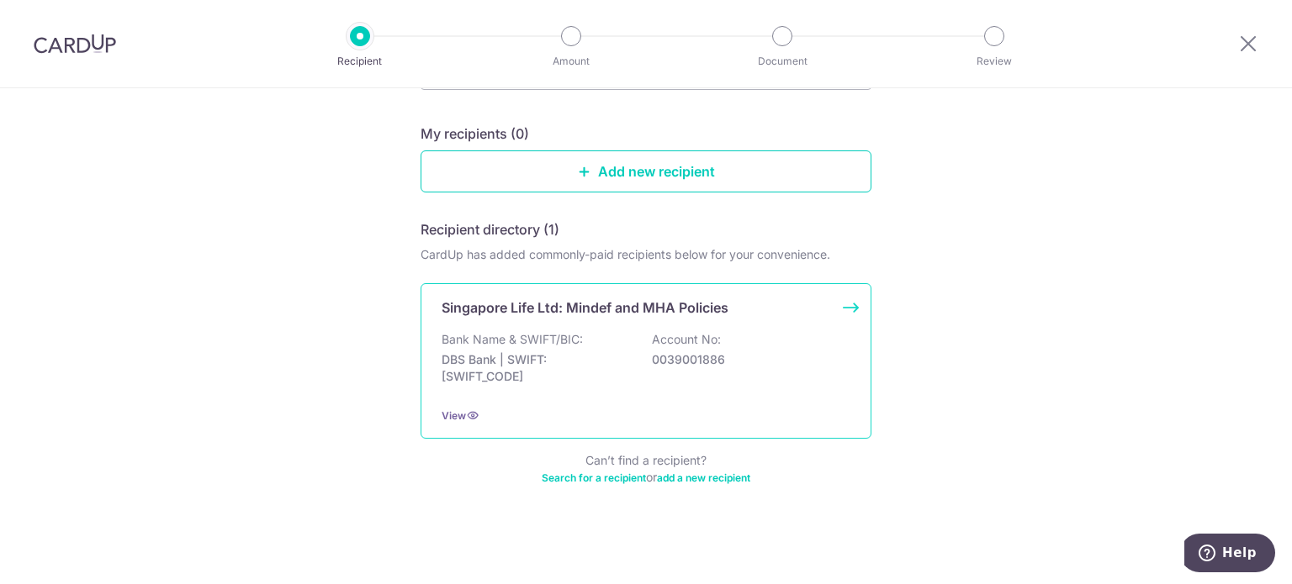
click at [585, 352] on p "DBS Bank | SWIFT: DBSSSGSGXXX" at bounding box center [535, 369] width 188 height 34
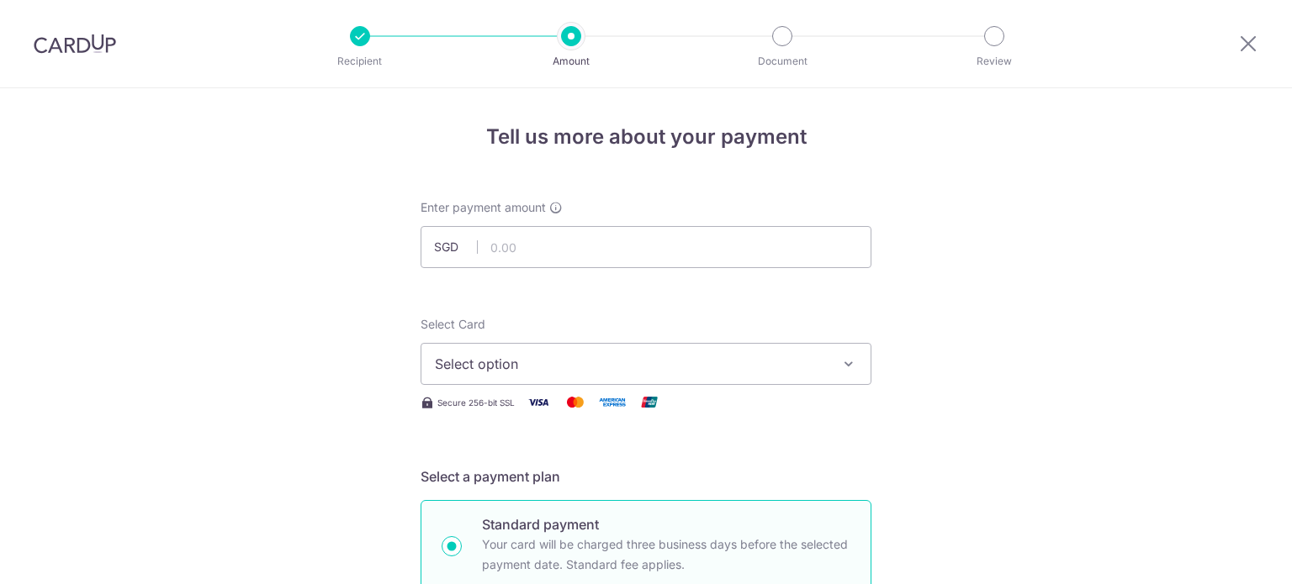
click at [585, 234] on input "text" at bounding box center [645, 247] width 451 height 42
drag, startPoint x: 577, startPoint y: 255, endPoint x: 347, endPoint y: 251, distance: 229.6
paste input ",471.2"
type input "1,471.20"
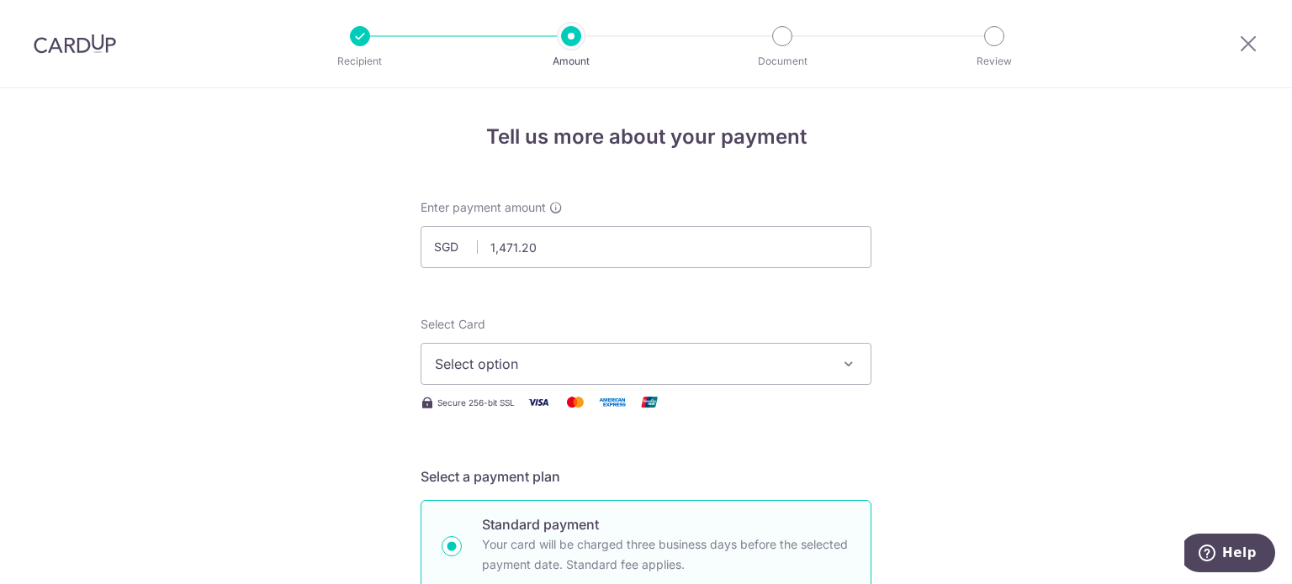
click at [524, 380] on button "Select option" at bounding box center [645, 364] width 451 height 42
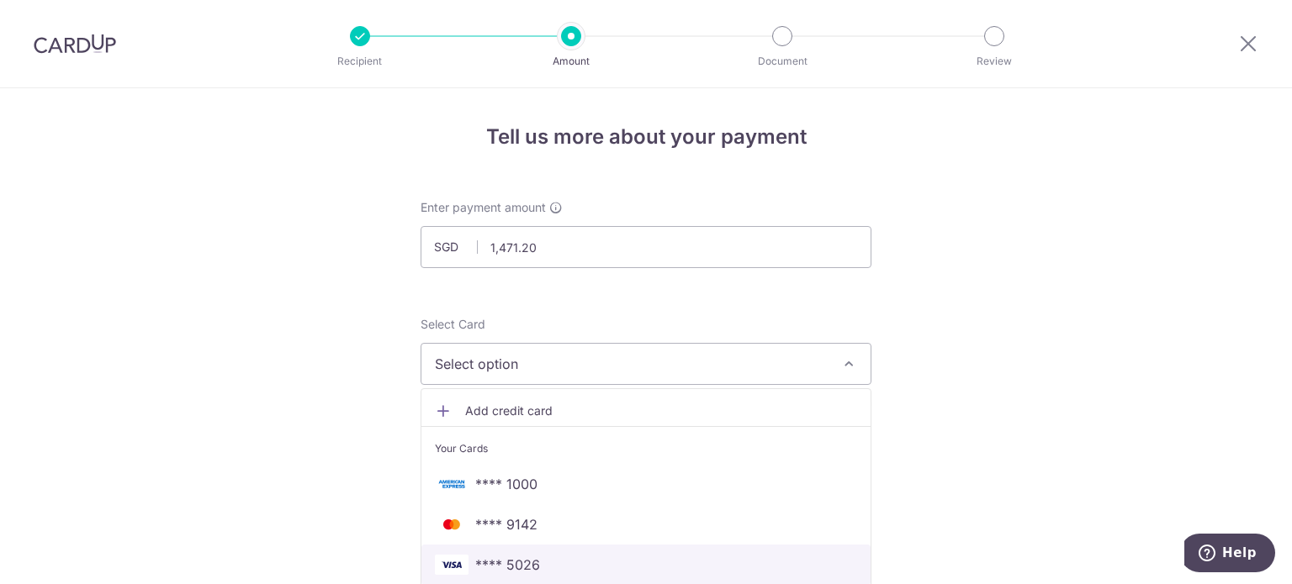
click at [506, 566] on span "**** 5026" at bounding box center [507, 565] width 65 height 20
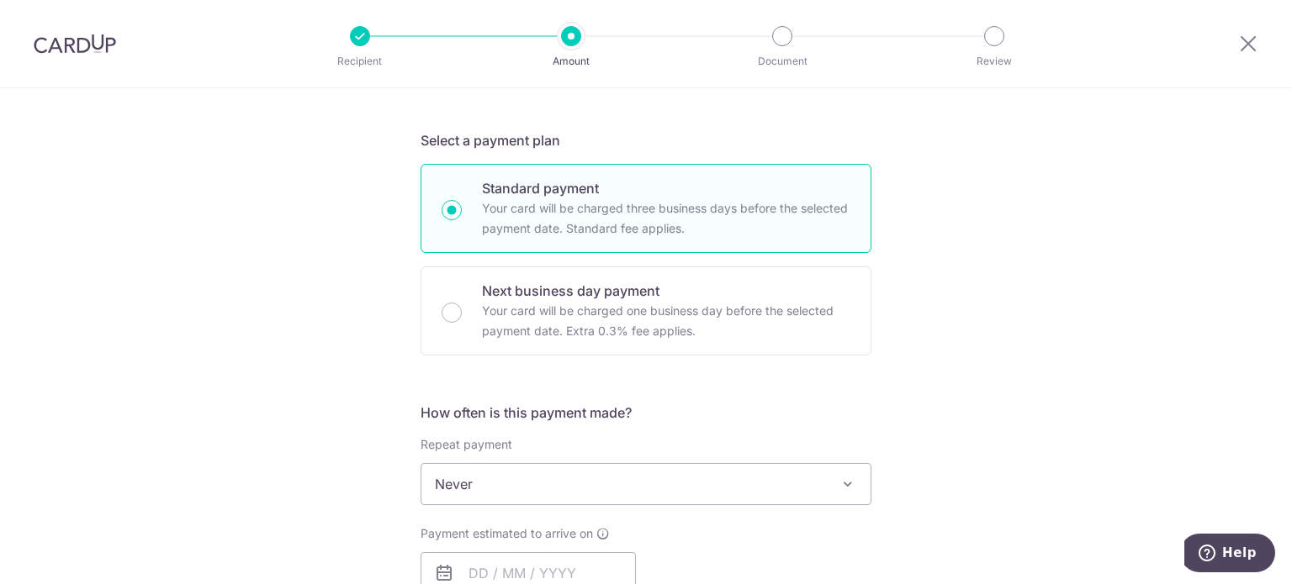
scroll to position [505, 0]
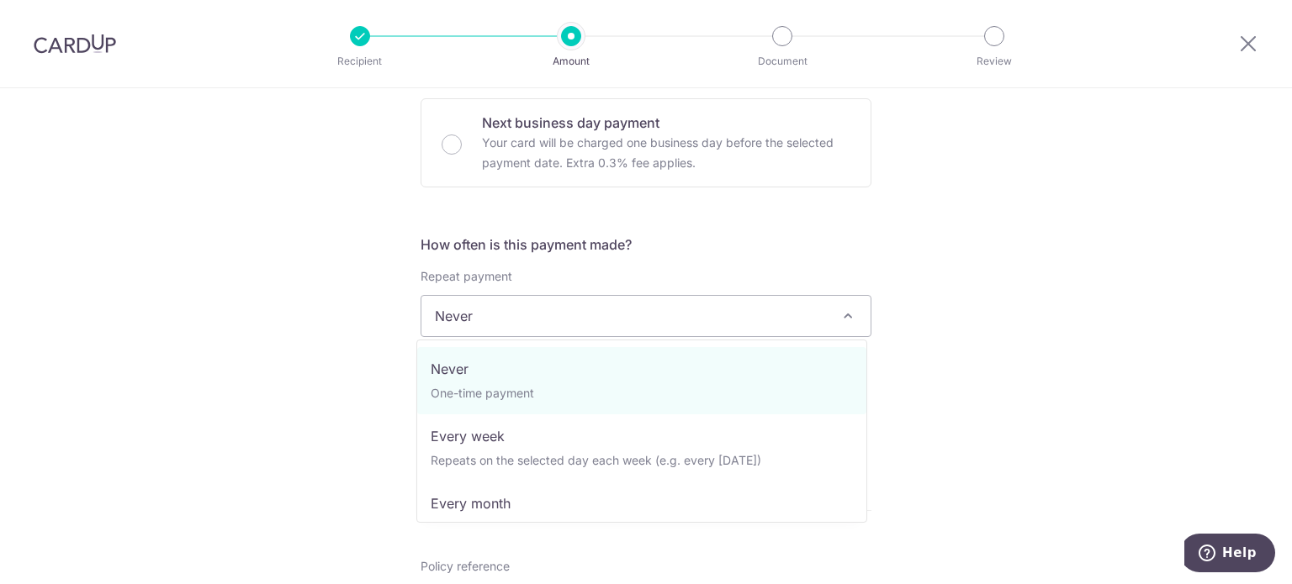
click at [568, 309] on span "Never" at bounding box center [645, 316] width 449 height 40
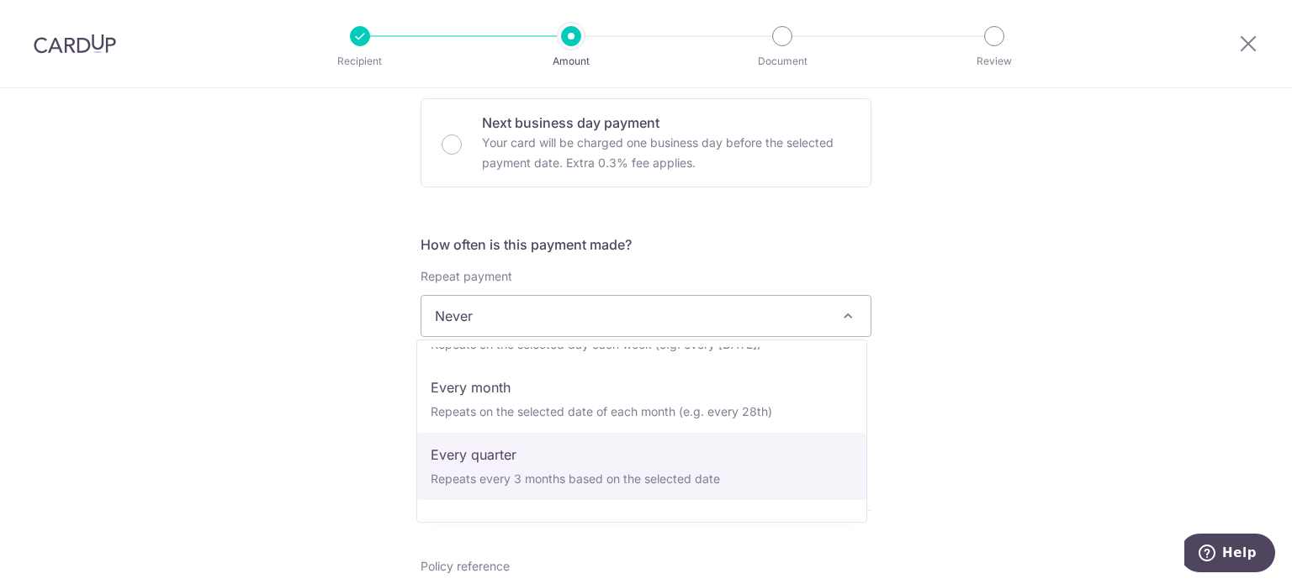
scroll to position [235, 0]
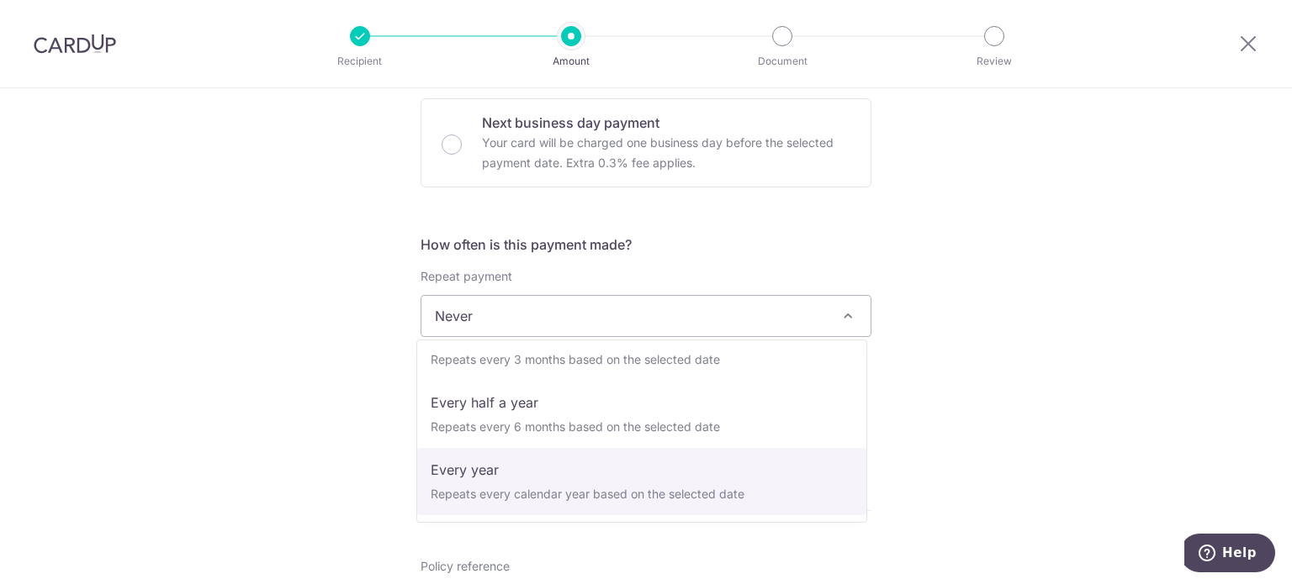
select select "6"
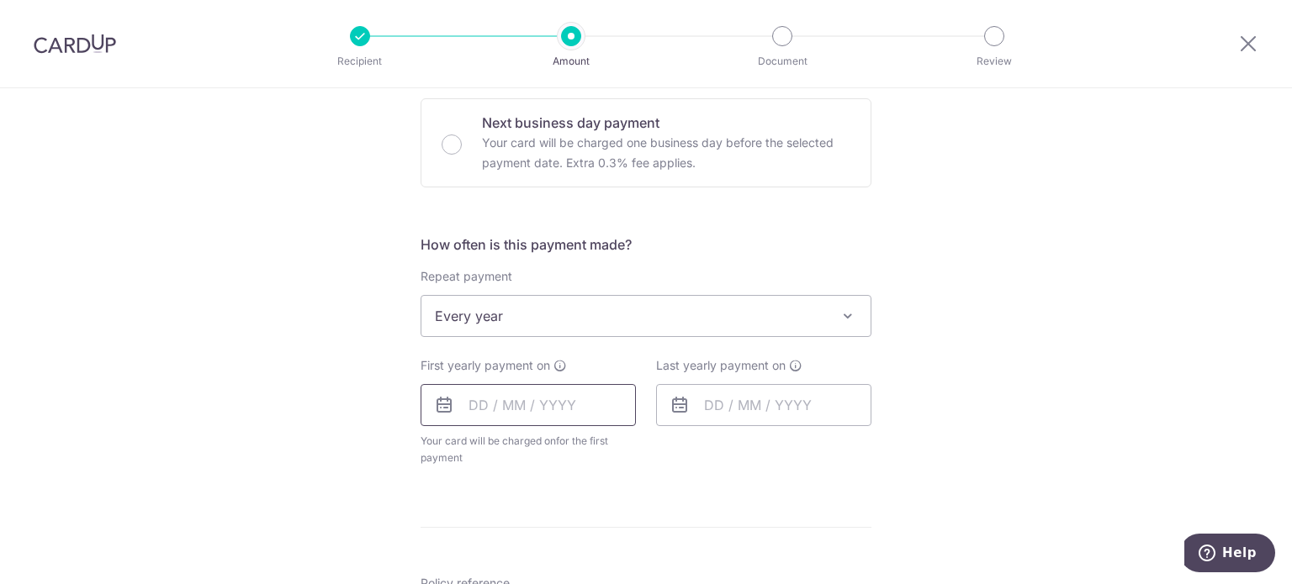
click at [540, 412] on input "text" at bounding box center [527, 405] width 215 height 42
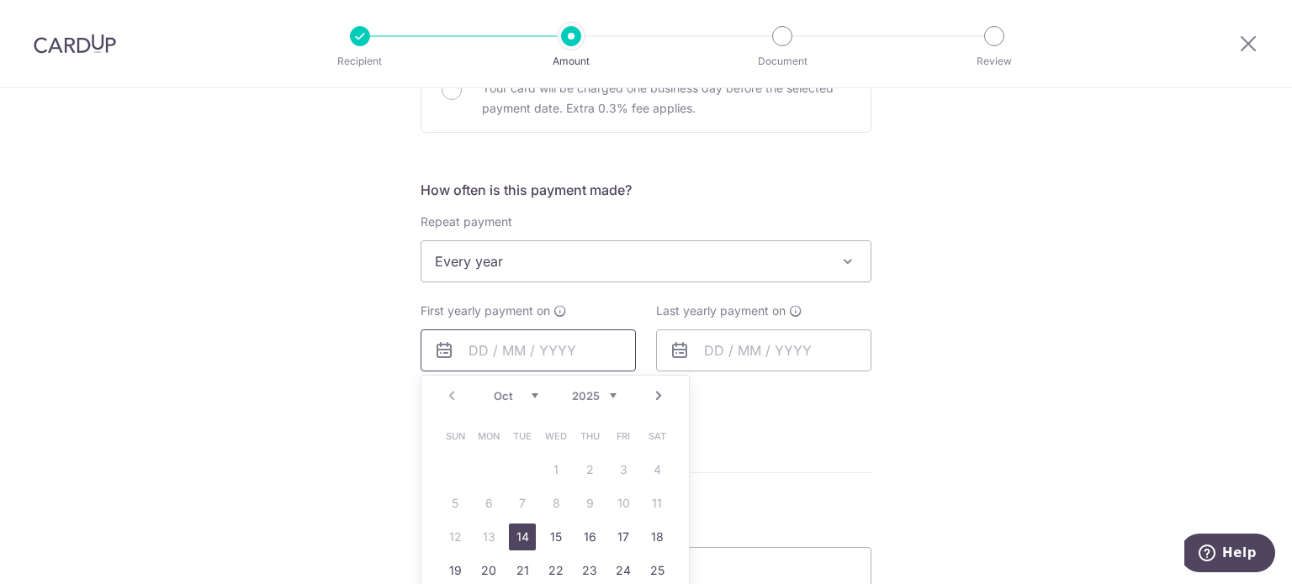
scroll to position [589, 0]
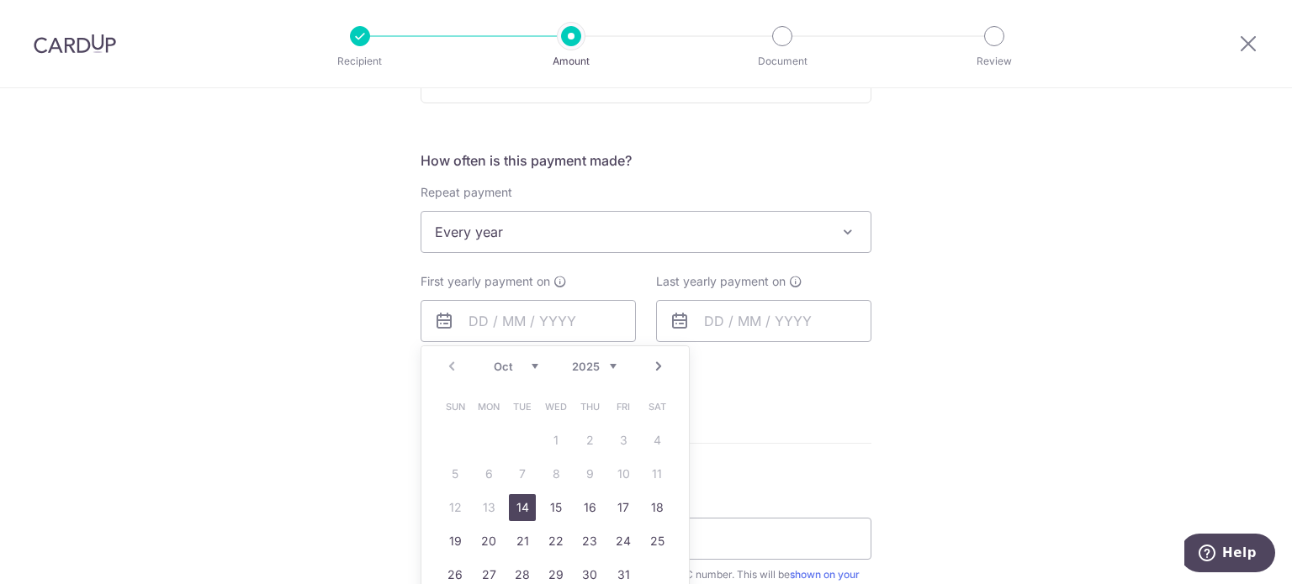
click at [513, 503] on link "14" at bounding box center [522, 507] width 27 height 27
type input "[DATE]"
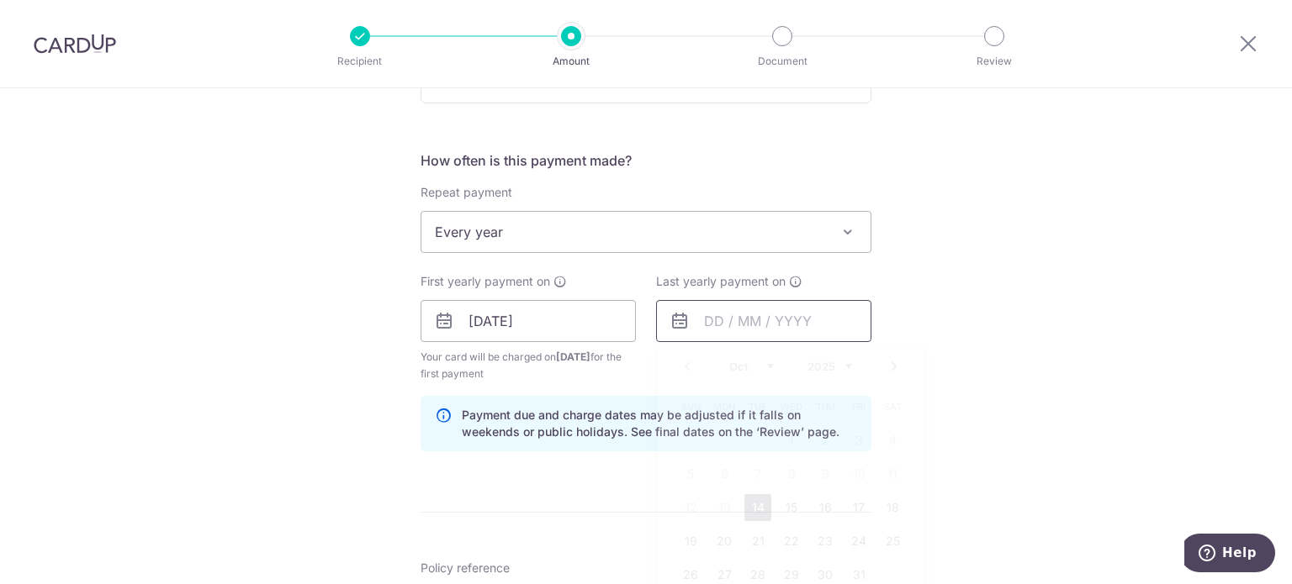
click at [764, 320] on input "text" at bounding box center [763, 321] width 215 height 42
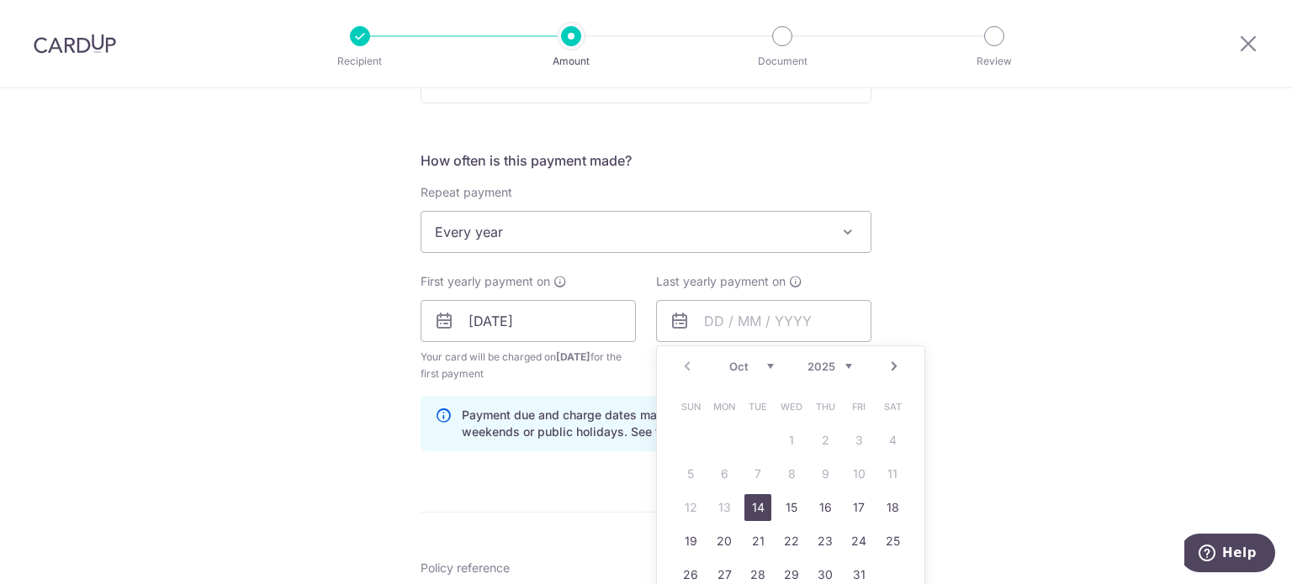
click at [831, 361] on select "2025 2026 2027 2028 2029 2030 2031 2032 2033 2034 2035" at bounding box center [829, 366] width 45 height 13
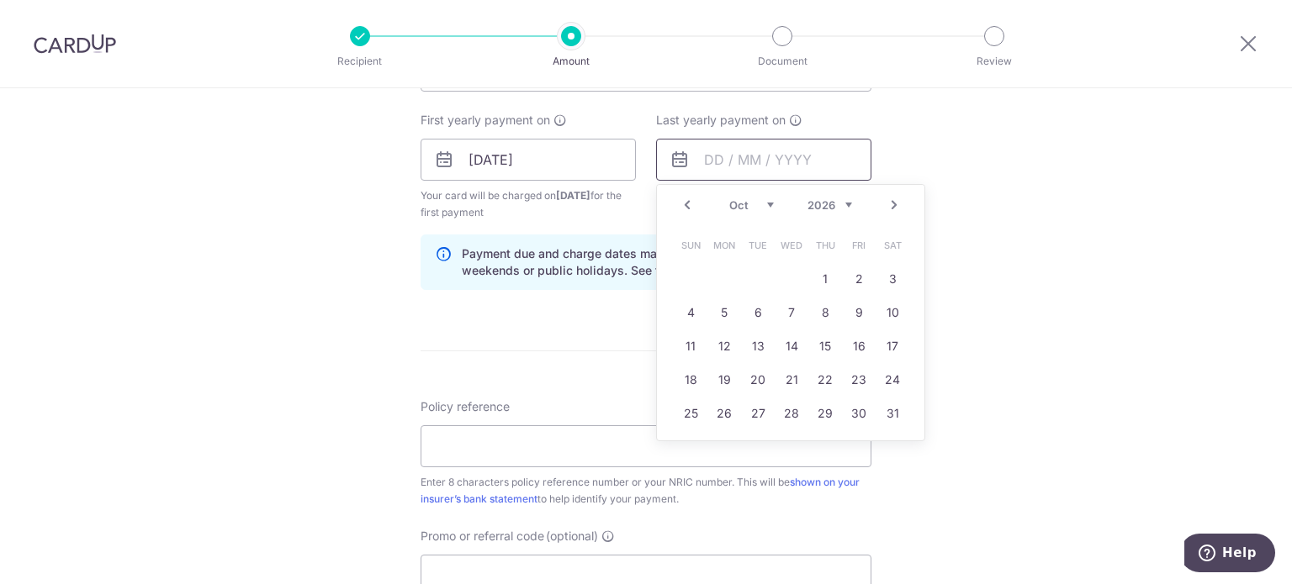
scroll to position [757, 0]
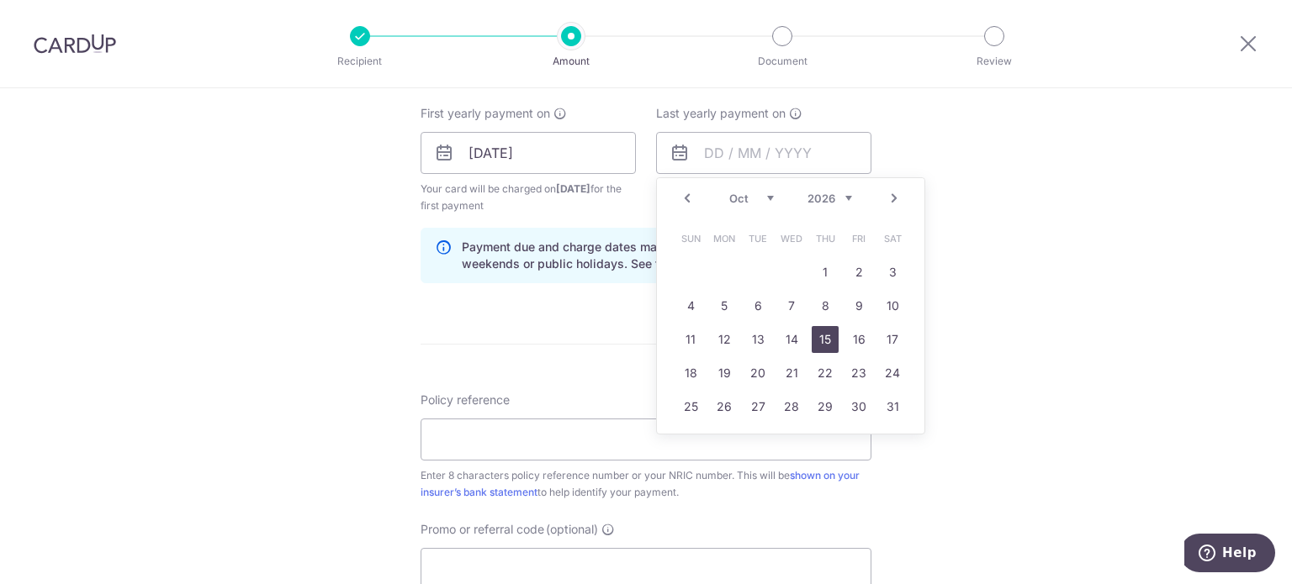
click at [817, 336] on link "15" at bounding box center [825, 339] width 27 height 27
type input "15/10/2026"
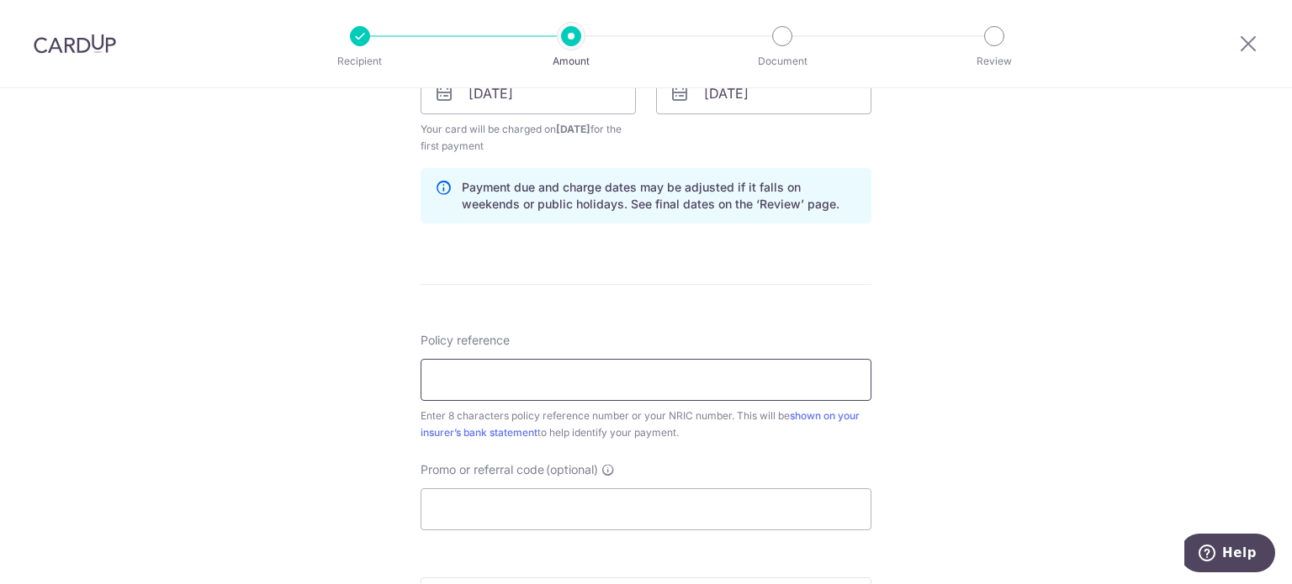
scroll to position [841, 0]
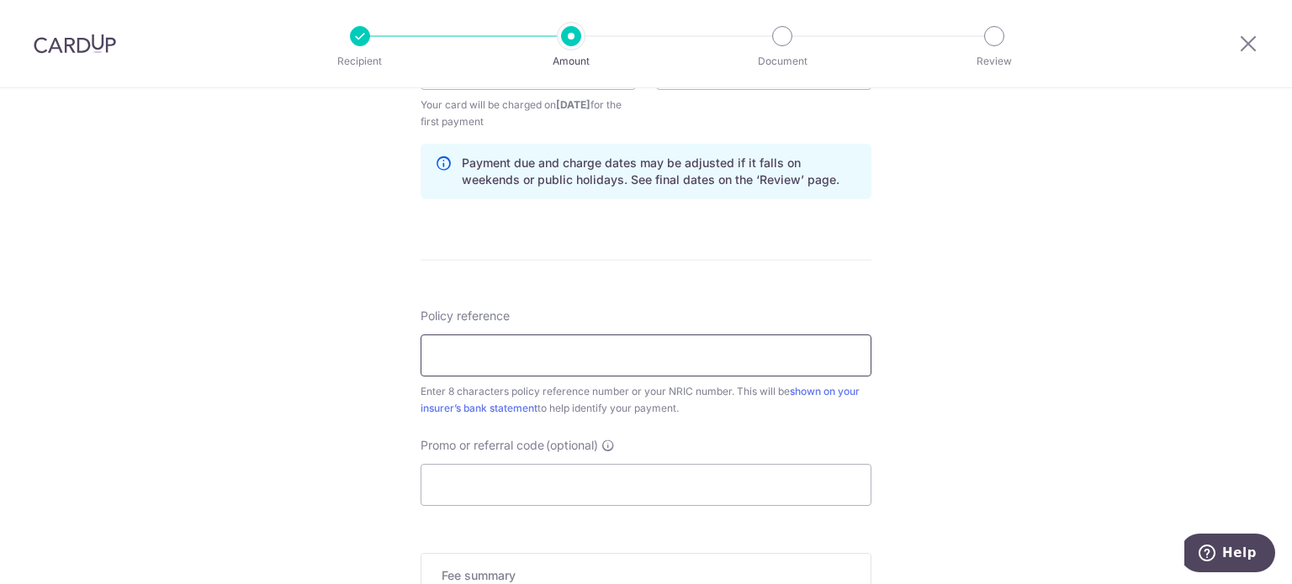
click at [692, 361] on input "Policy reference" at bounding box center [645, 356] width 451 height 42
paste input "3037850 S"
type input "3037850"
click at [498, 494] on input "Promo or referral code (optional)" at bounding box center [645, 485] width 451 height 42
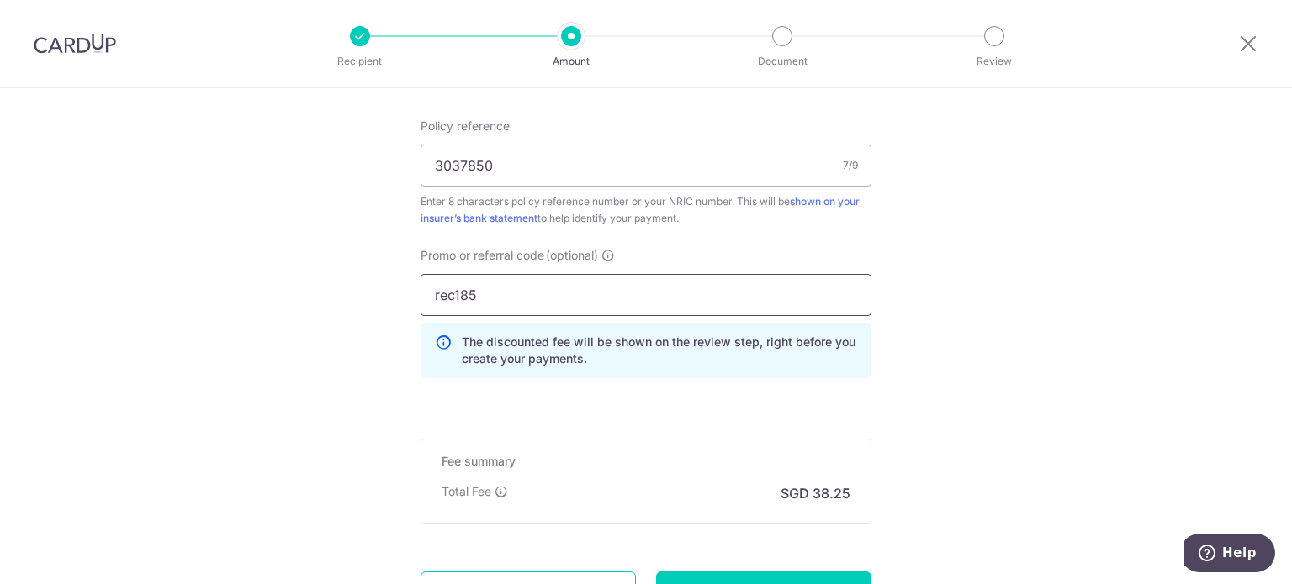
scroll to position [1177, 0]
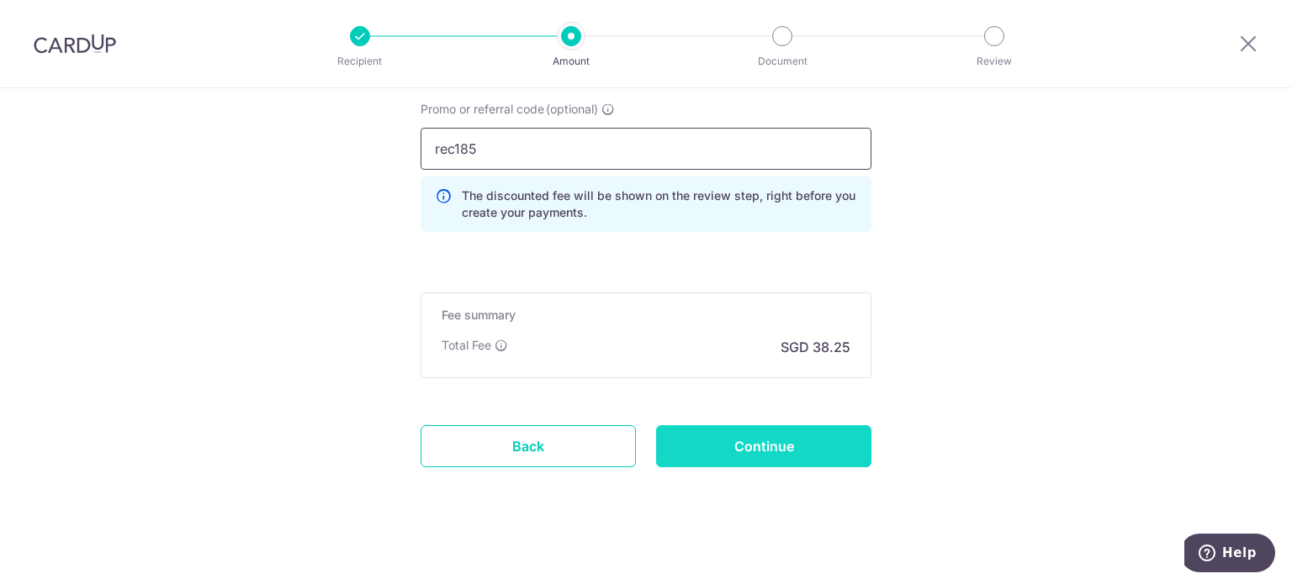
type input "rec185"
click at [707, 452] on input "Continue" at bounding box center [763, 447] width 215 height 42
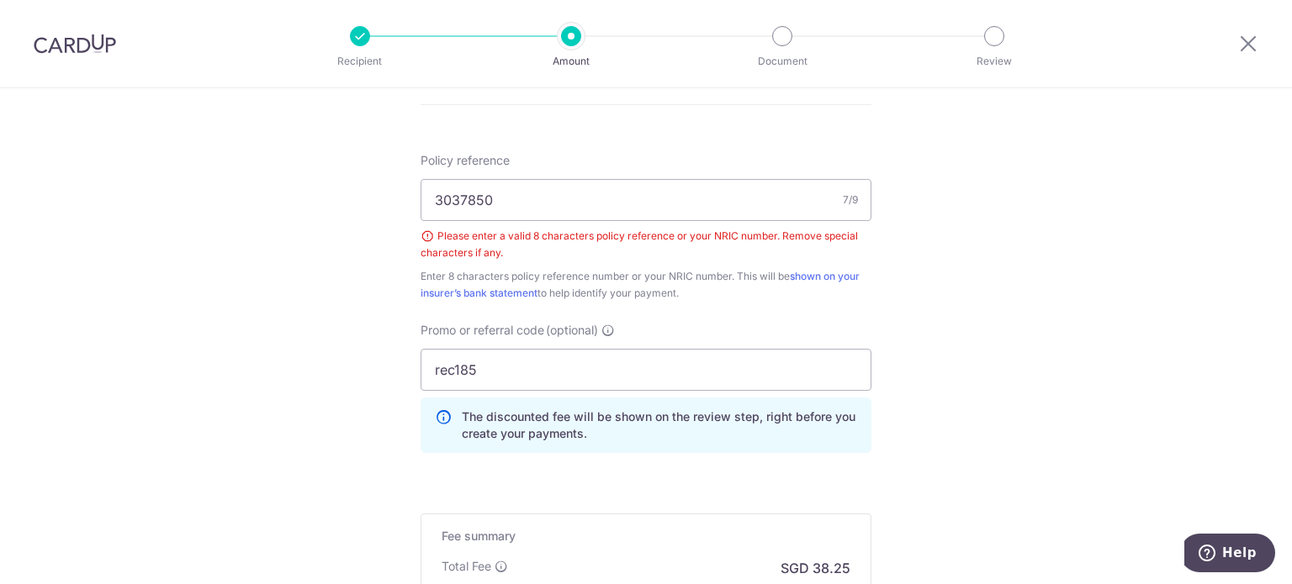
scroll to position [881, 0]
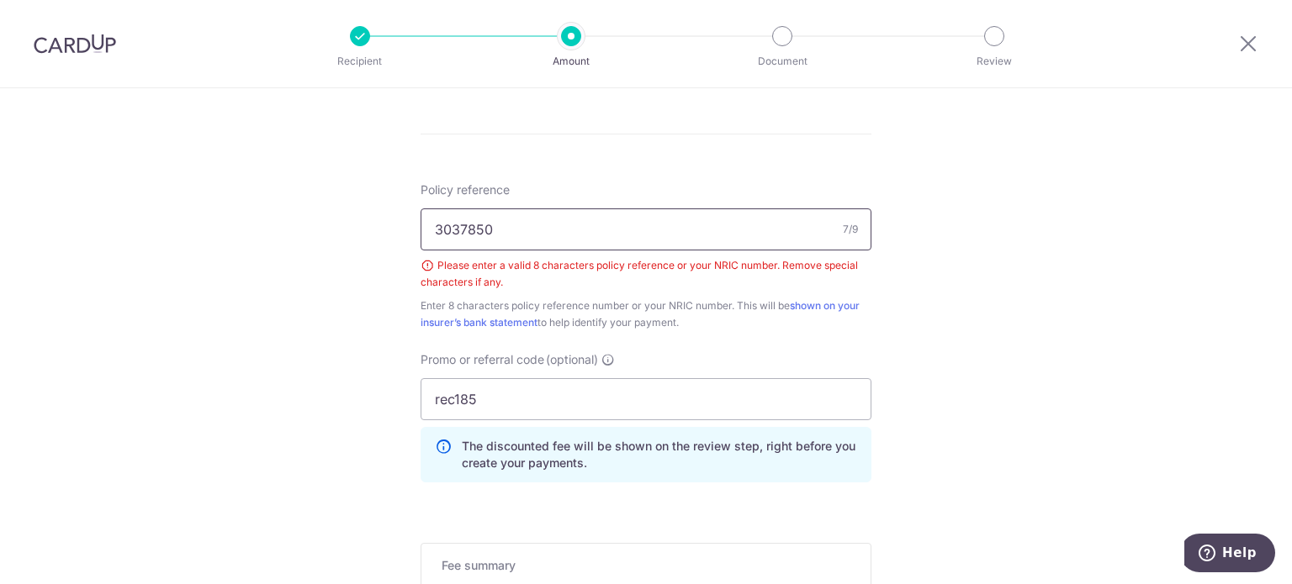
click at [523, 224] on input "3037850" at bounding box center [645, 230] width 451 height 42
drag, startPoint x: 450, startPoint y: 226, endPoint x: 475, endPoint y: 226, distance: 25.2
click at [475, 226] on input "3037850" at bounding box center [645, 230] width 451 height 42
click at [520, 226] on input "3037850" at bounding box center [645, 230] width 451 height 42
drag, startPoint x: 562, startPoint y: 230, endPoint x: 276, endPoint y: 218, distance: 286.2
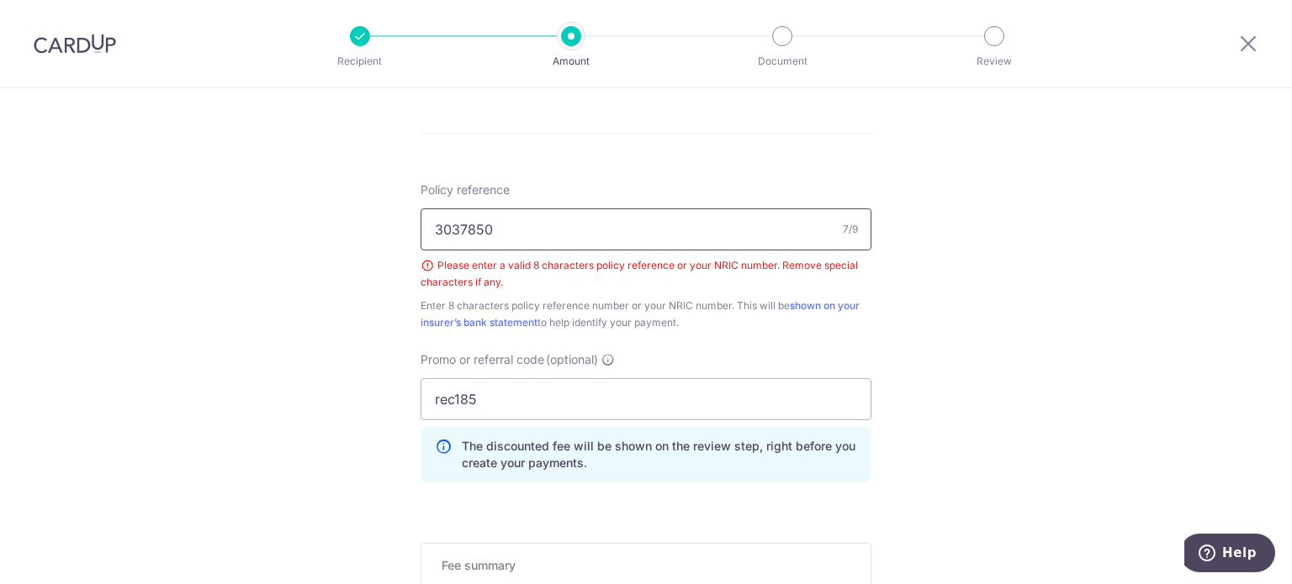
click at [276, 218] on div "Tell us more about your payment Enter payment amount SGD 1,471.20 1471.20 Selec…" at bounding box center [646, 25] width 1292 height 1637
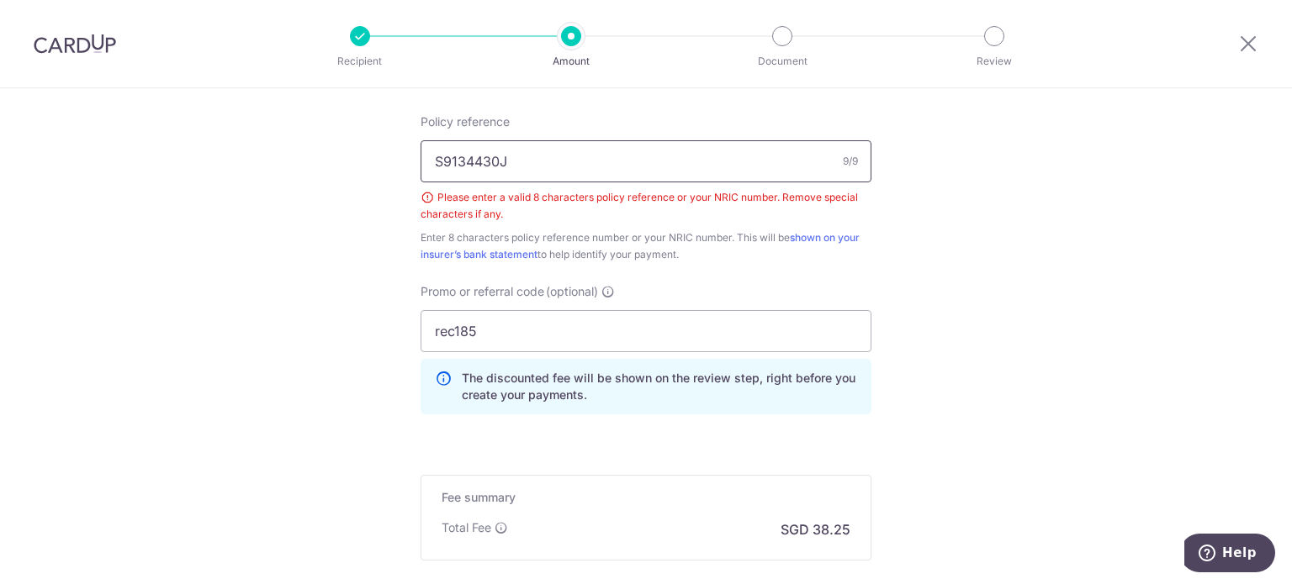
scroll to position [1049, 0]
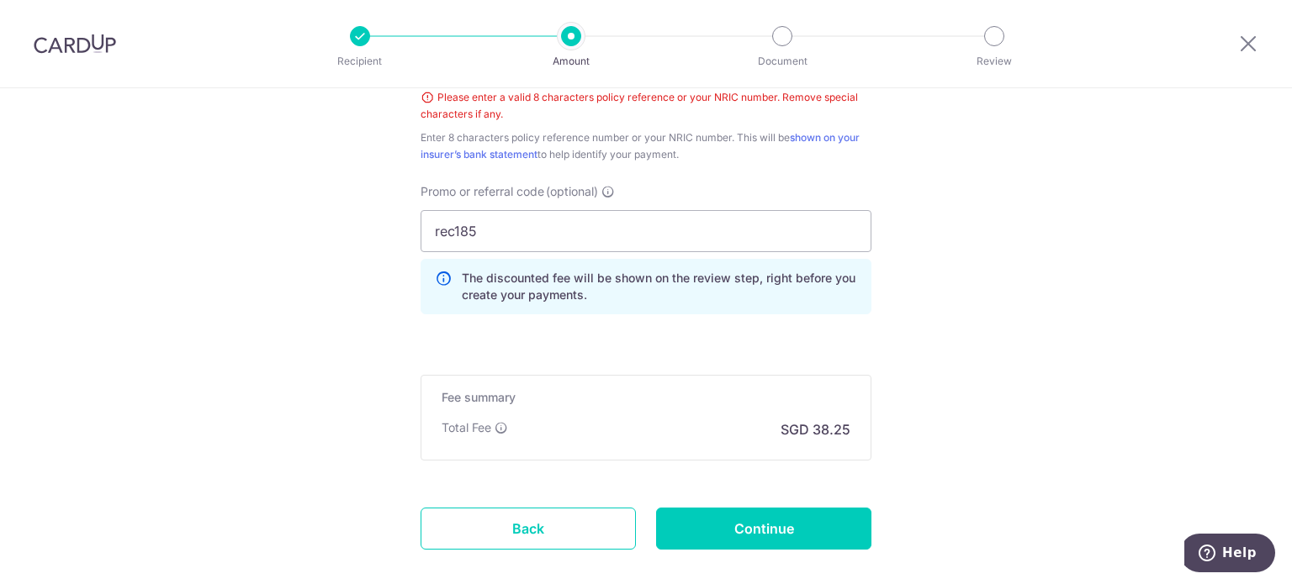
type input "S9134430J"
click at [702, 534] on input "Continue" at bounding box center [763, 529] width 215 height 42
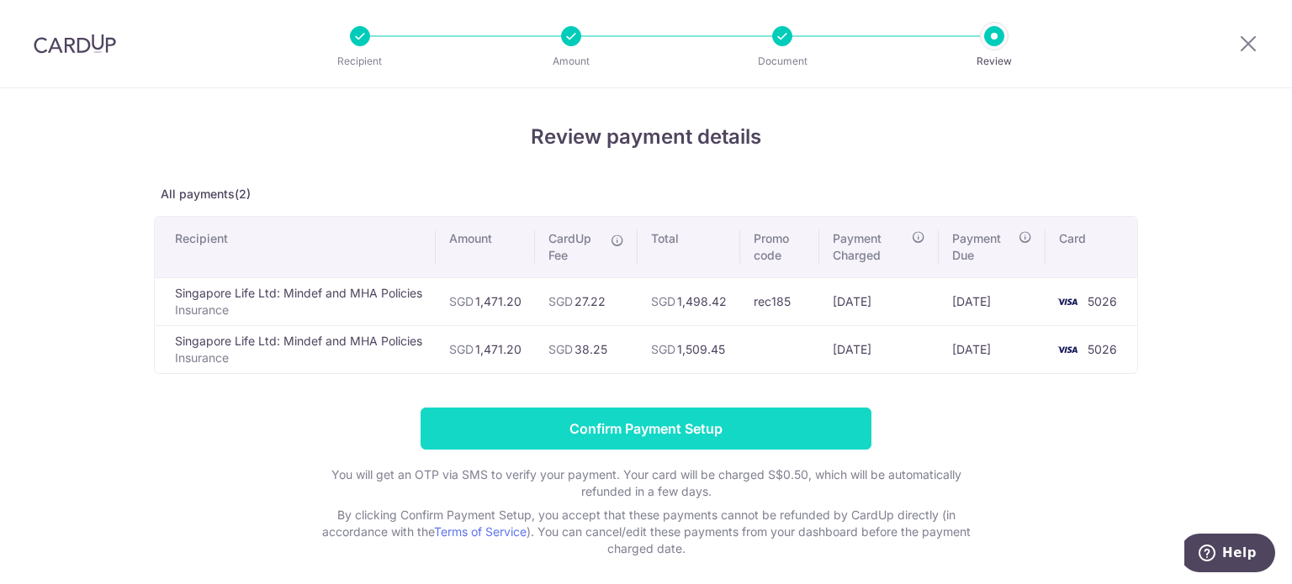
click at [603, 437] on input "Confirm Payment Setup" at bounding box center [645, 429] width 451 height 42
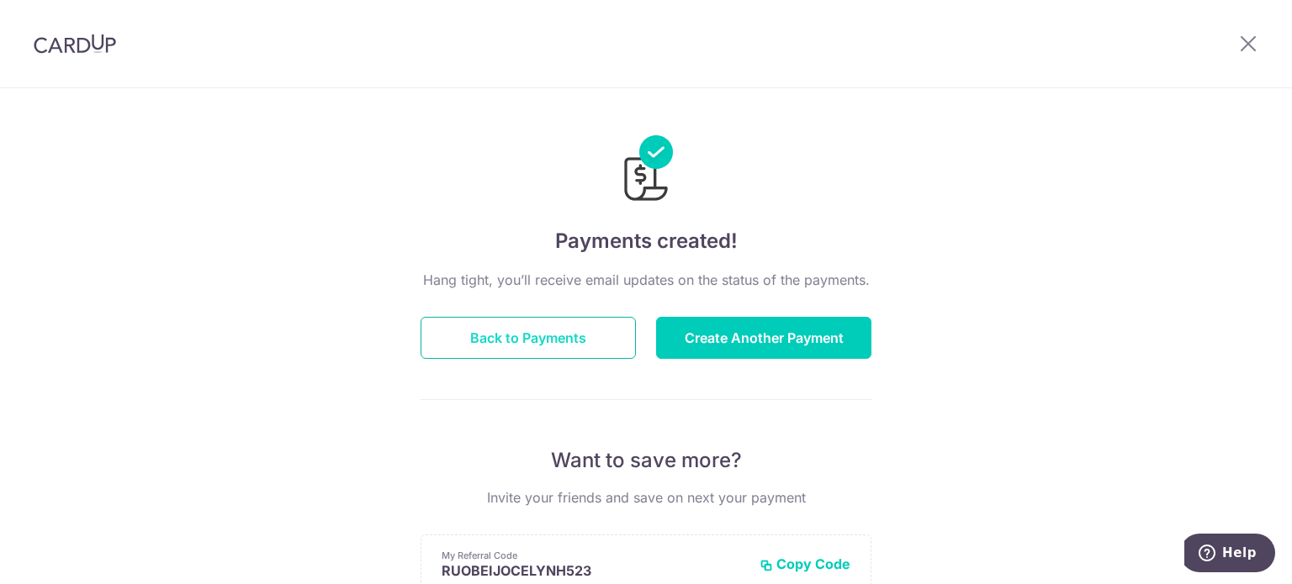
click at [608, 343] on button "Back to Payments" at bounding box center [527, 338] width 215 height 42
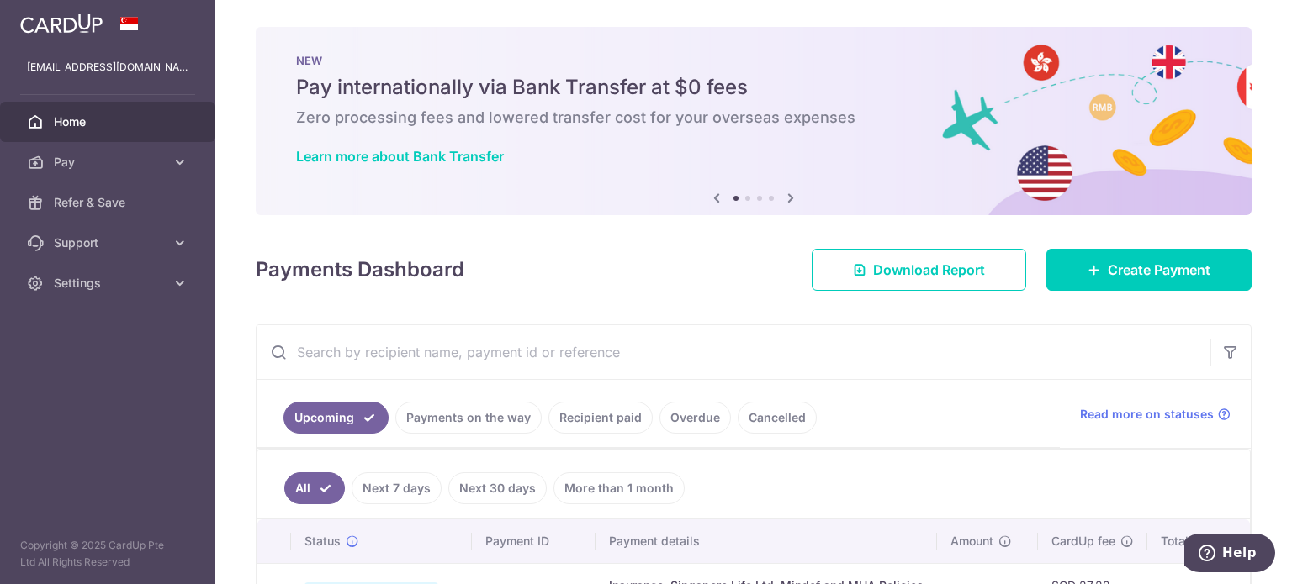
scroll to position [189, 0]
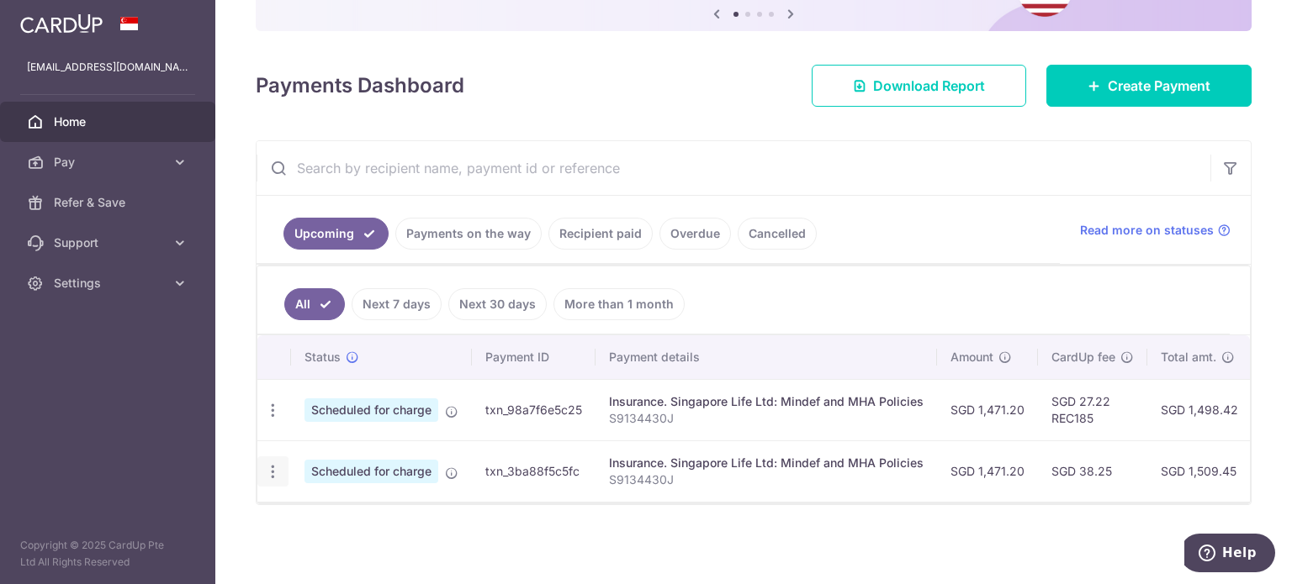
click at [269, 463] on icon "button" at bounding box center [273, 472] width 18 height 18
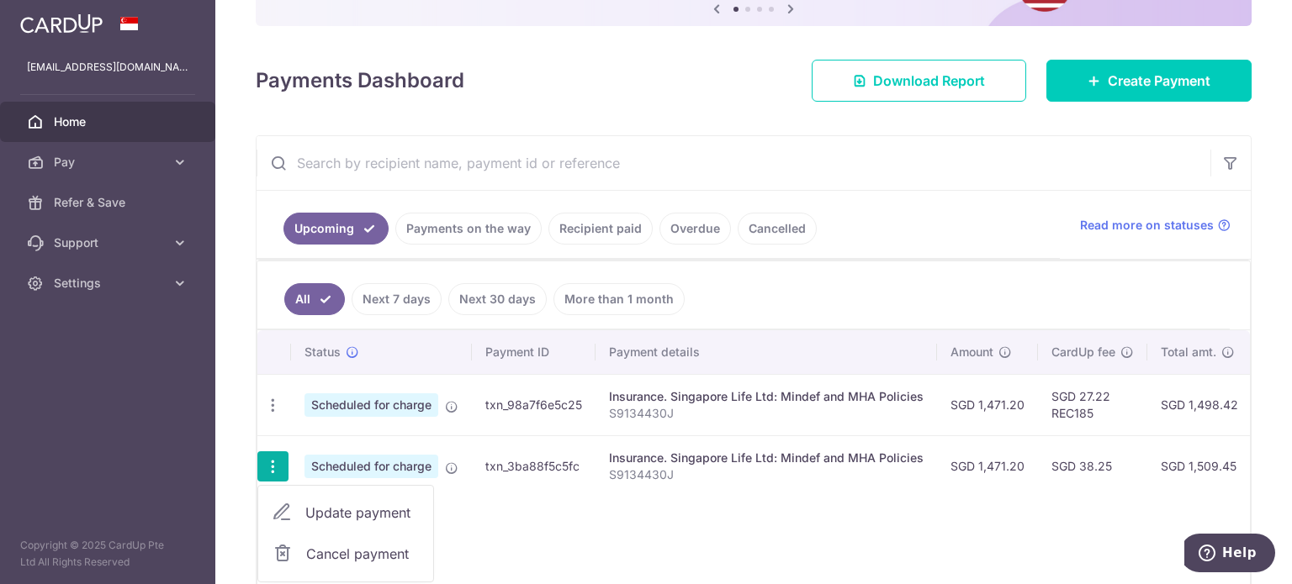
click at [316, 553] on span "Cancel payment" at bounding box center [362, 554] width 113 height 20
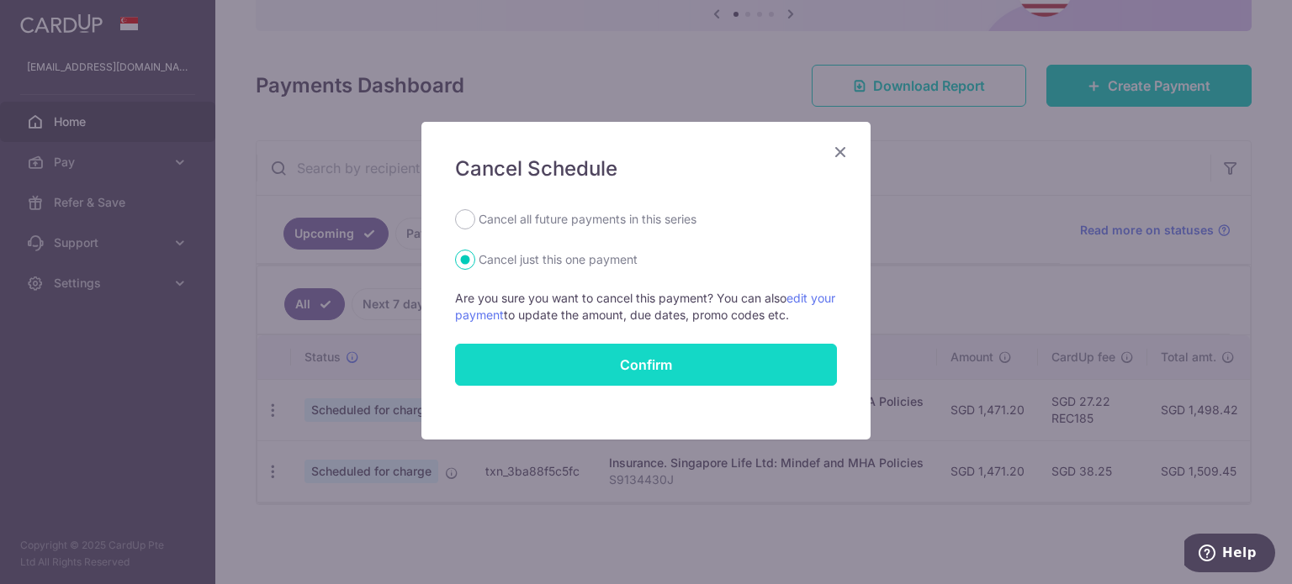
click at [603, 370] on button "Confirm" at bounding box center [646, 365] width 382 height 42
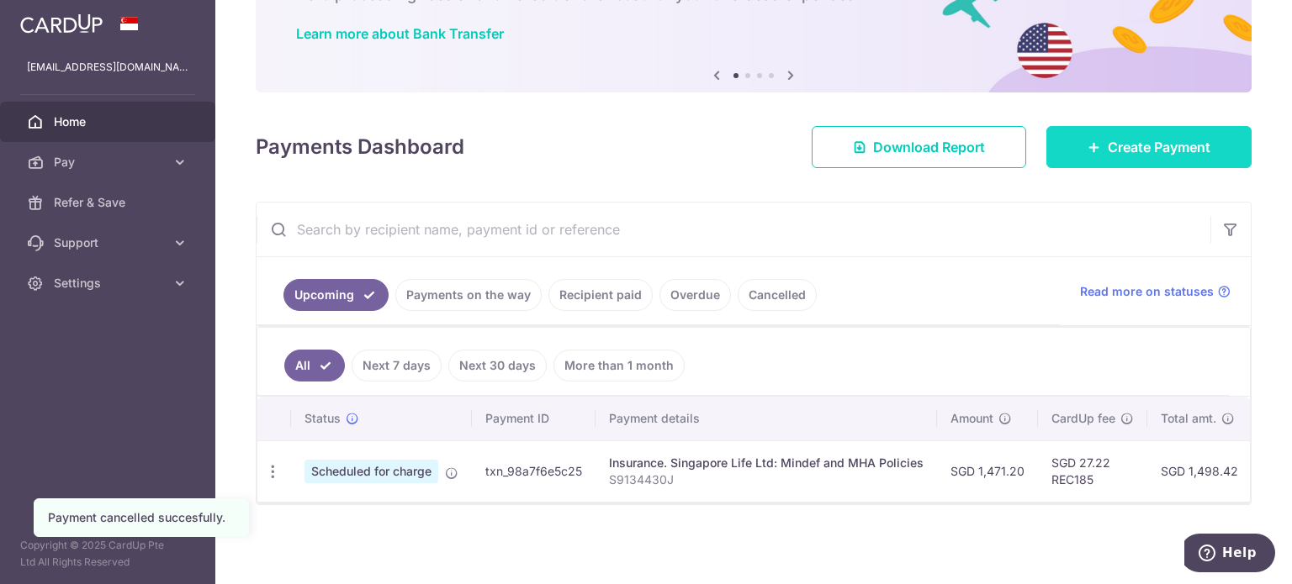
click at [1123, 154] on link "Create Payment" at bounding box center [1148, 147] width 205 height 42
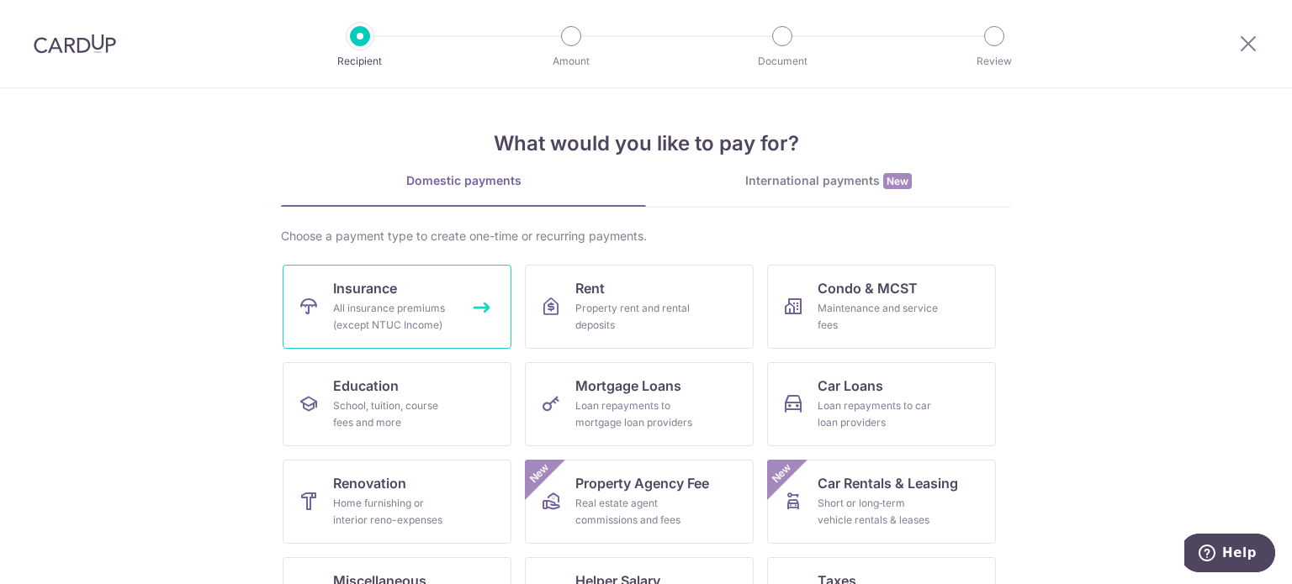
click at [384, 305] on div "All insurance premiums (except NTUC Income)" at bounding box center [393, 317] width 121 height 34
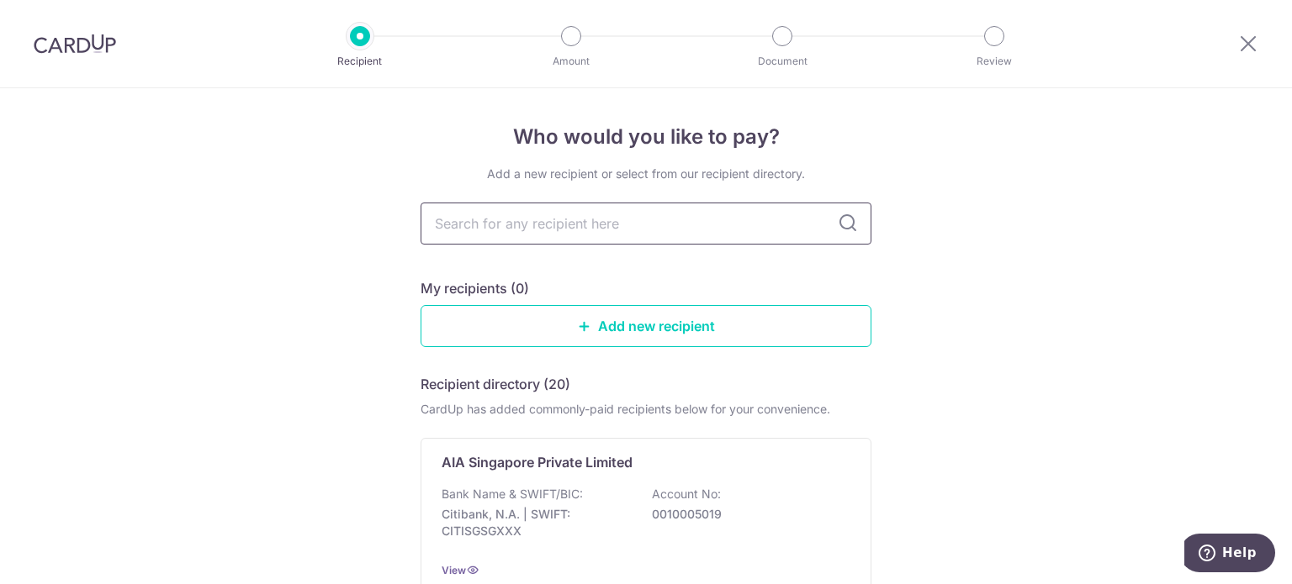
drag, startPoint x: 0, startPoint y: 0, endPoint x: 519, endPoint y: 213, distance: 560.8
click at [519, 213] on input "text" at bounding box center [645, 224] width 451 height 42
type input "prudential"
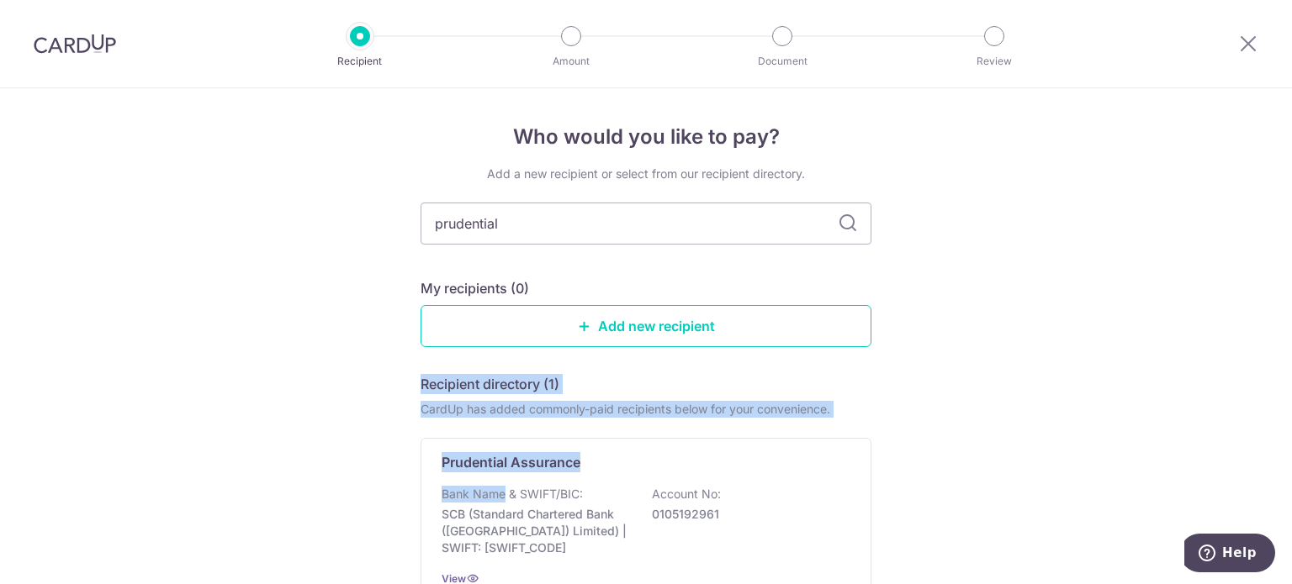
drag, startPoint x: 498, startPoint y: 493, endPoint x: 996, endPoint y: 332, distance: 523.1
click at [996, 332] on div "Who would you like to pay? Add a new recipient or select from our recipient dir…" at bounding box center [646, 418] width 1292 height 660
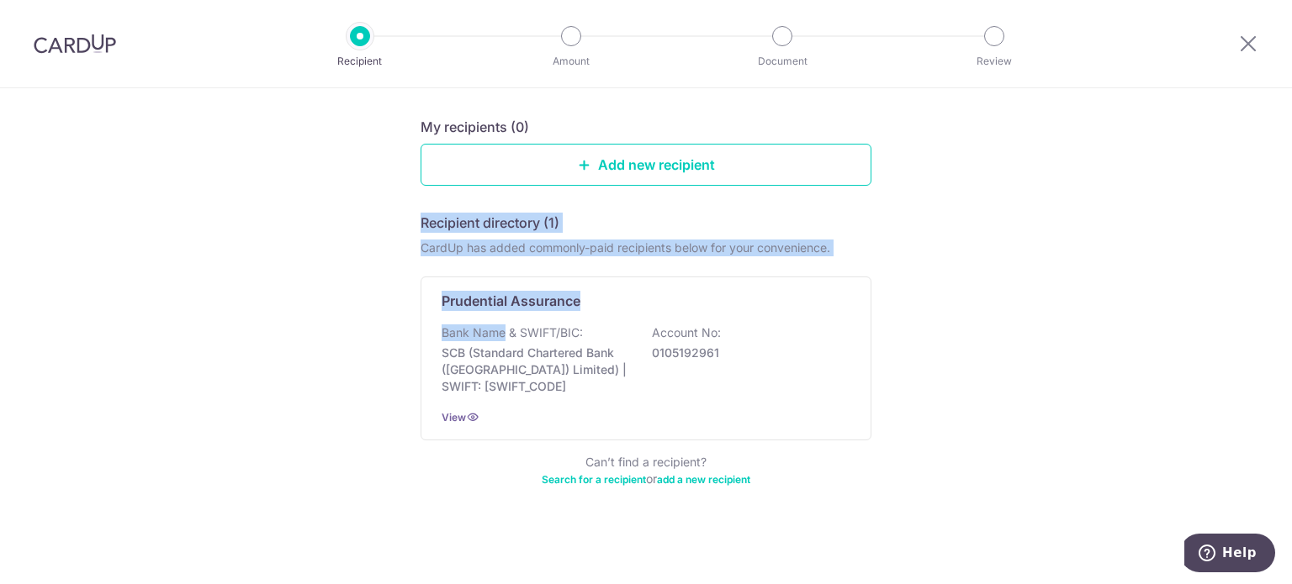
scroll to position [162, 0]
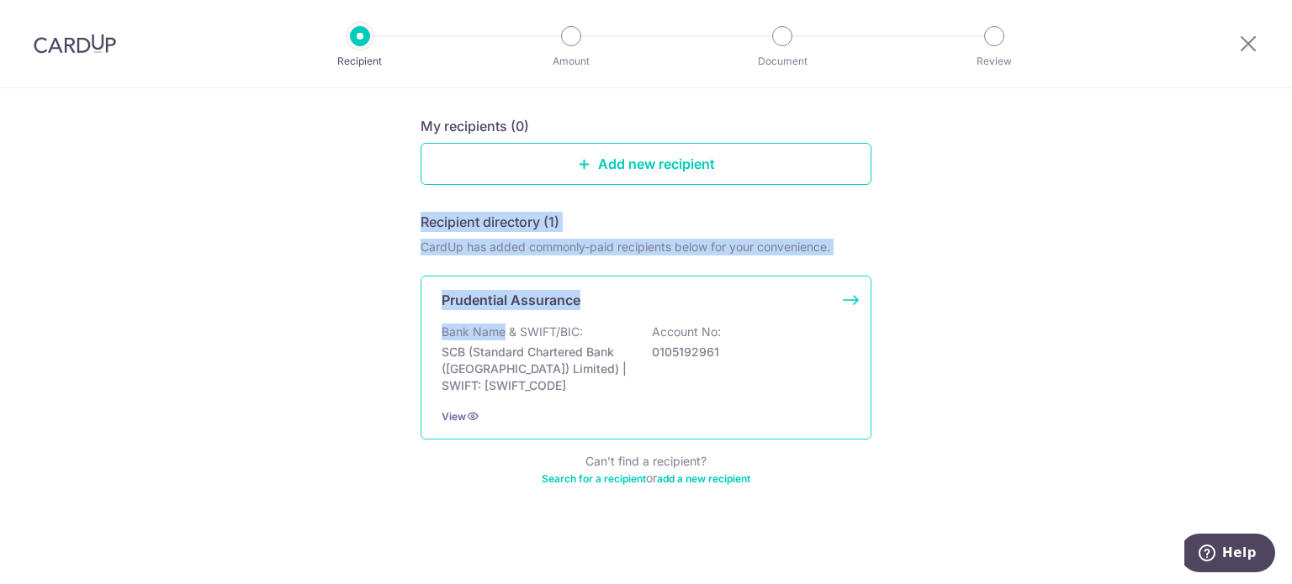
click at [599, 299] on div "Prudential Assurance" at bounding box center [635, 300] width 389 height 20
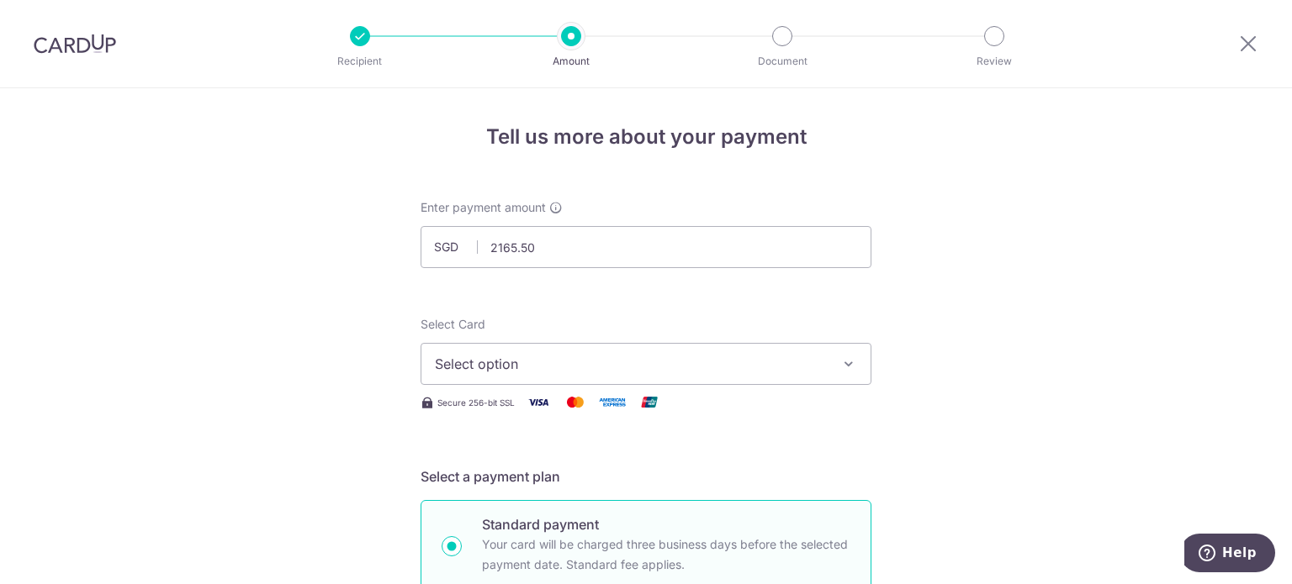
type input "2,165.50"
click at [616, 363] on span "Select option" at bounding box center [631, 364] width 392 height 20
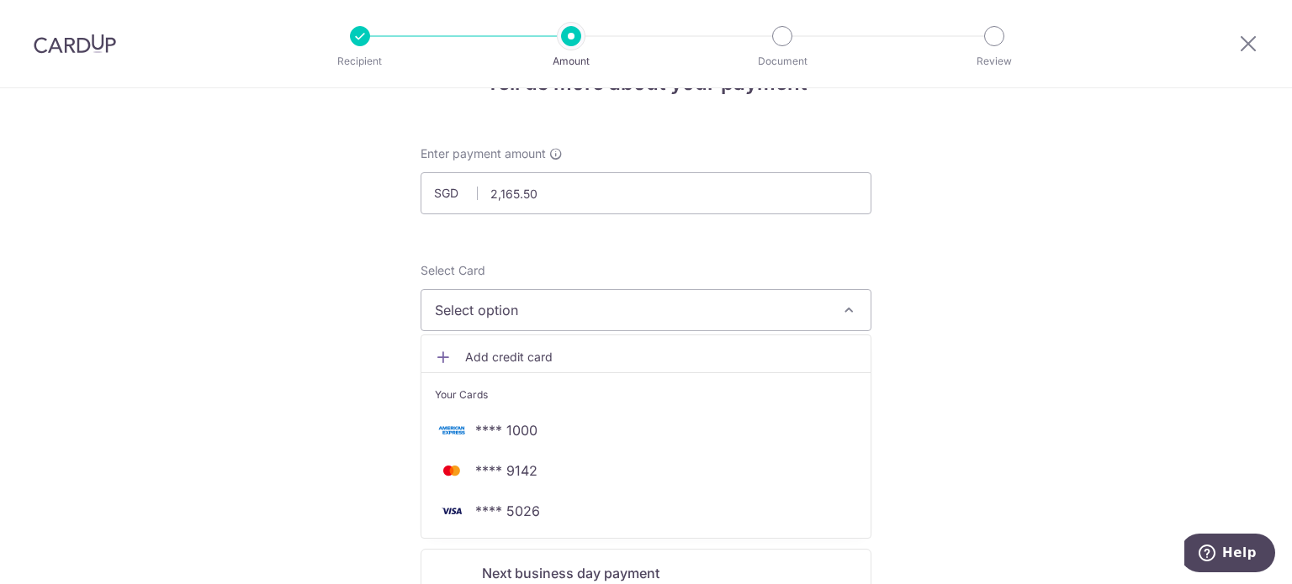
scroll to position [252, 0]
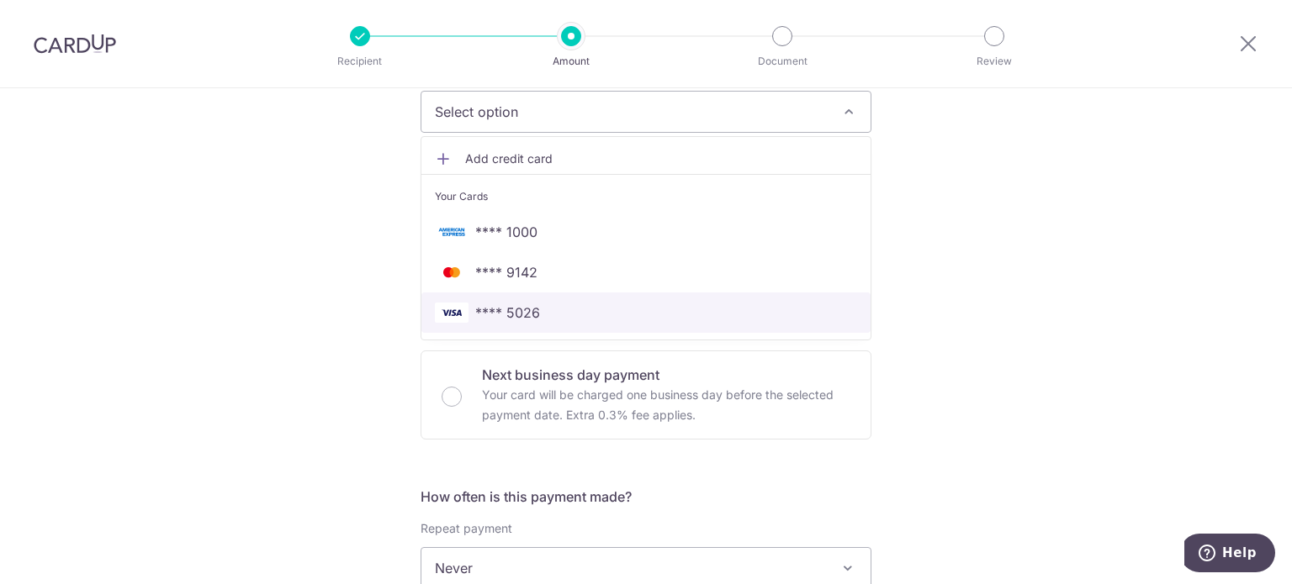
click at [553, 299] on link "**** 5026" at bounding box center [645, 313] width 449 height 40
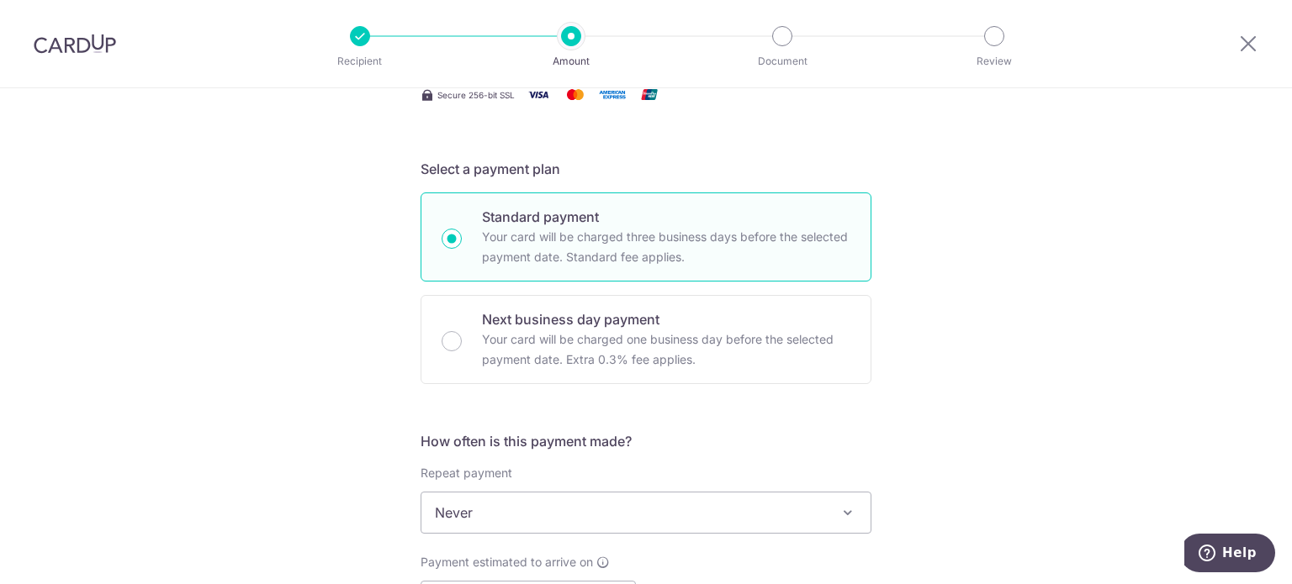
scroll to position [420, 0]
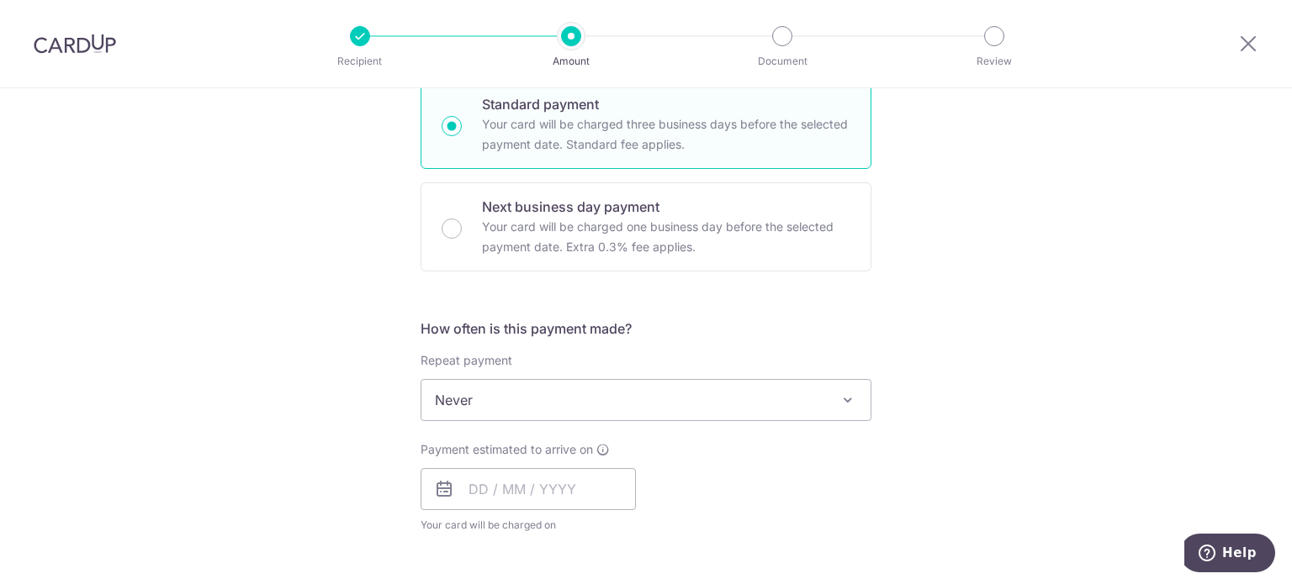
click at [526, 398] on span "Never" at bounding box center [645, 400] width 449 height 40
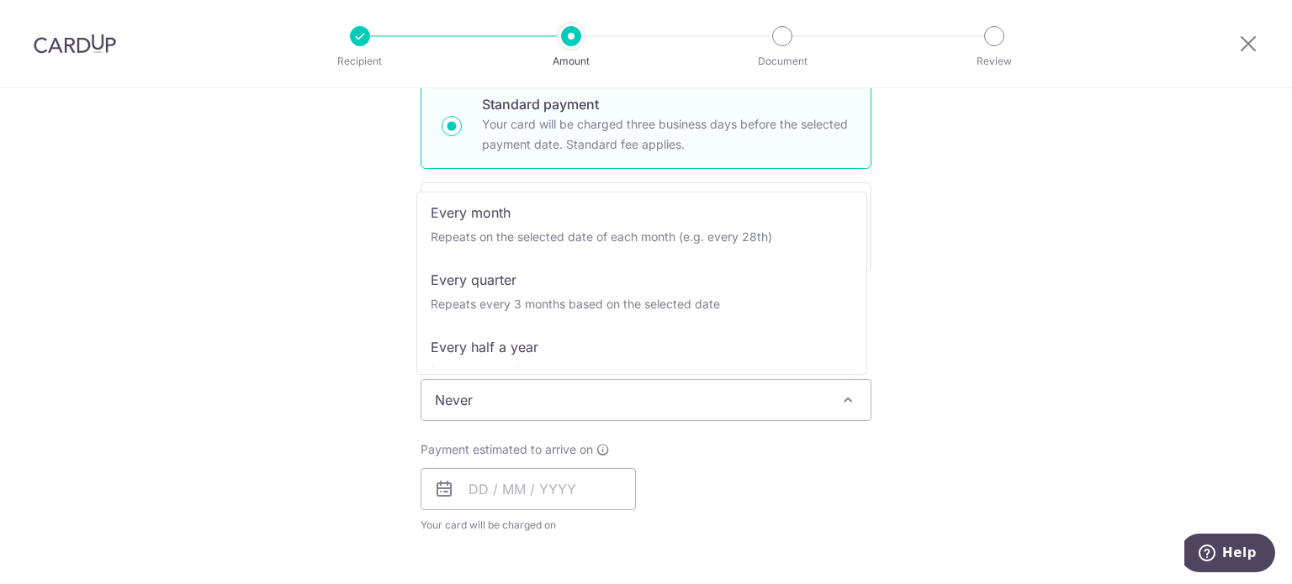
scroll to position [235, 0]
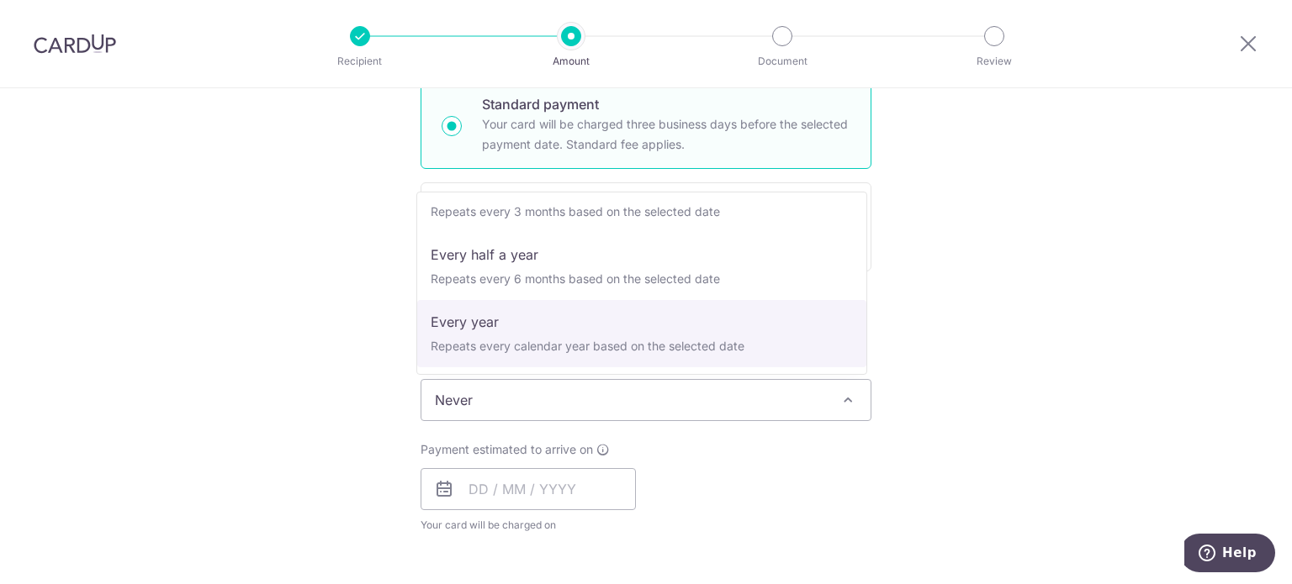
select select "6"
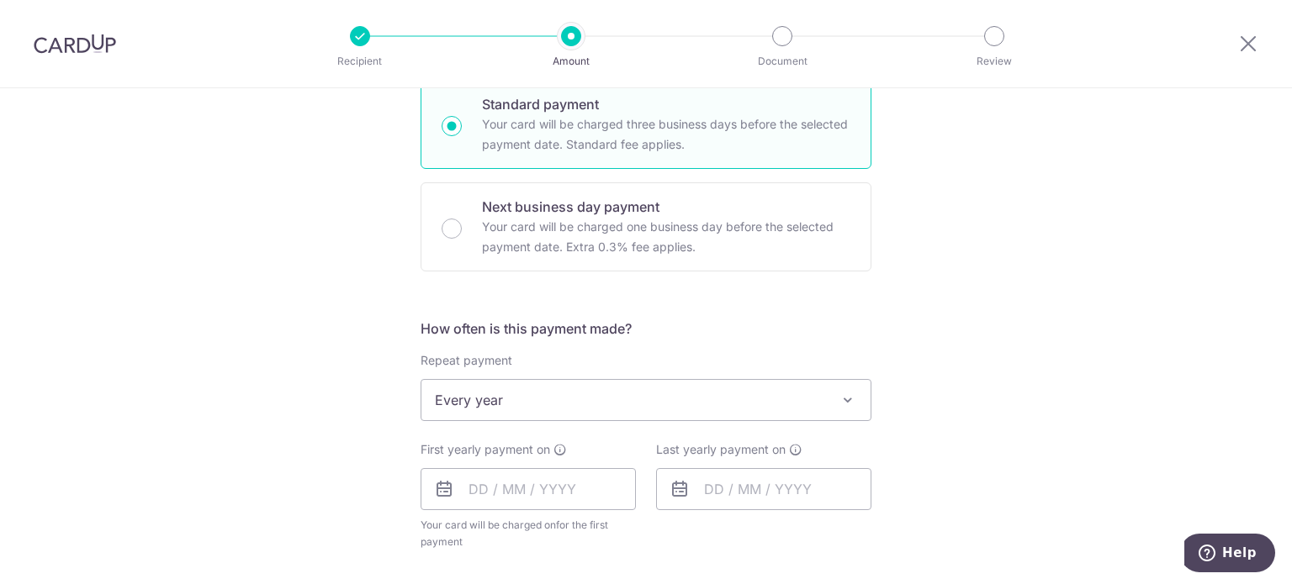
scroll to position [589, 0]
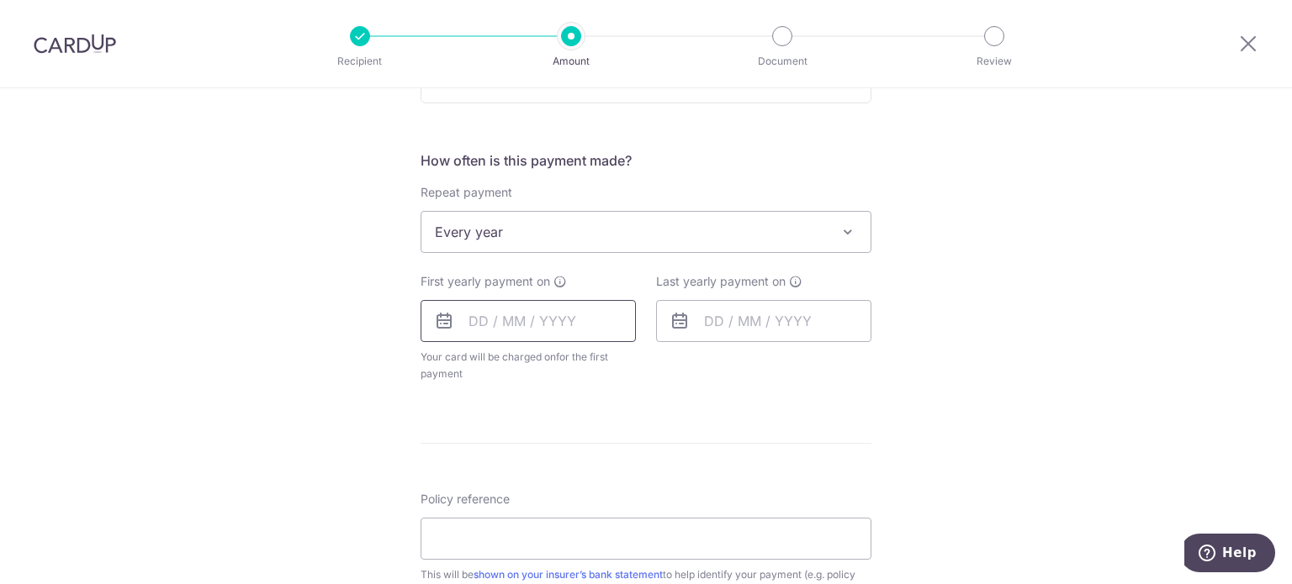
click at [542, 336] on input "text" at bounding box center [527, 321] width 215 height 42
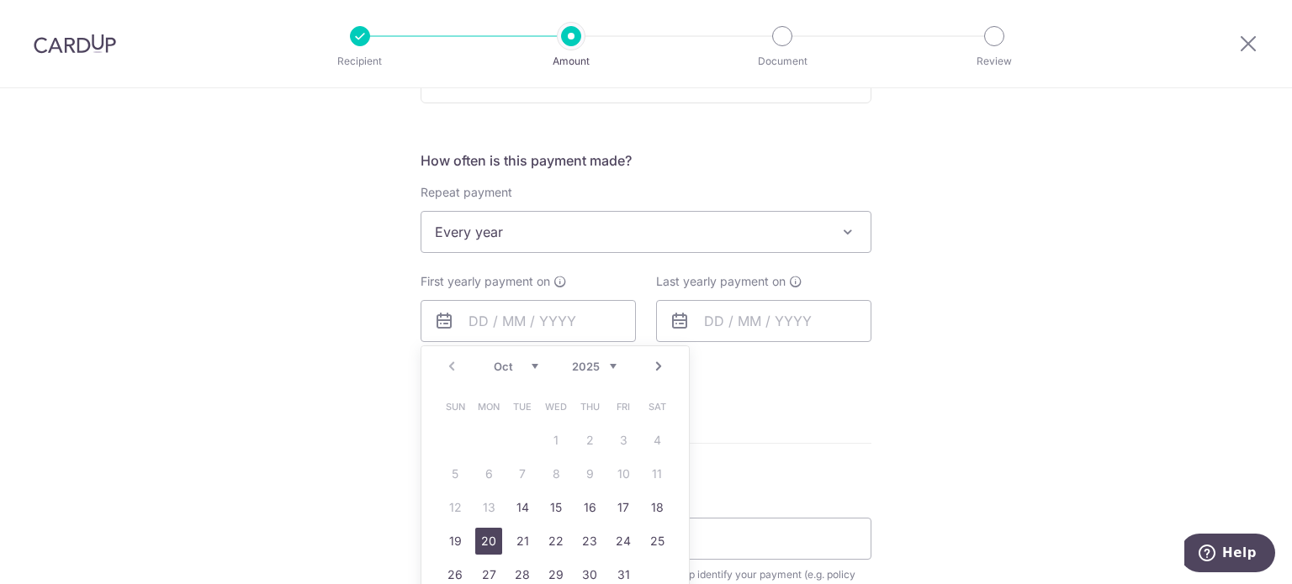
click at [479, 539] on link "20" at bounding box center [488, 541] width 27 height 27
type input "[DATE]"
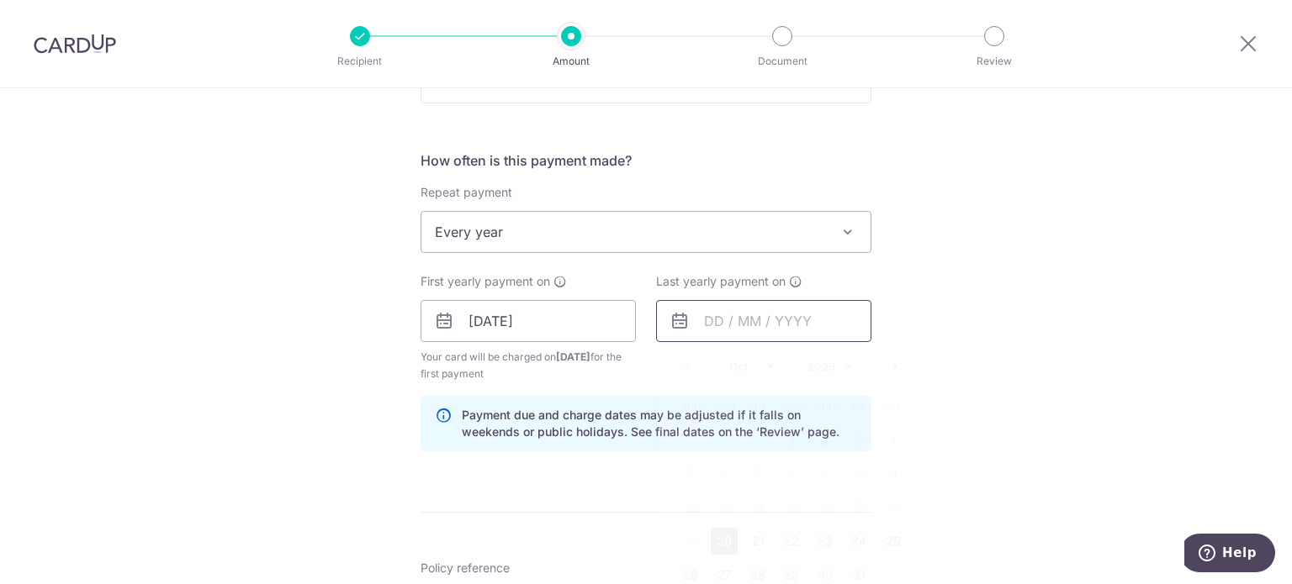
click at [717, 319] on input "text" at bounding box center [763, 321] width 215 height 42
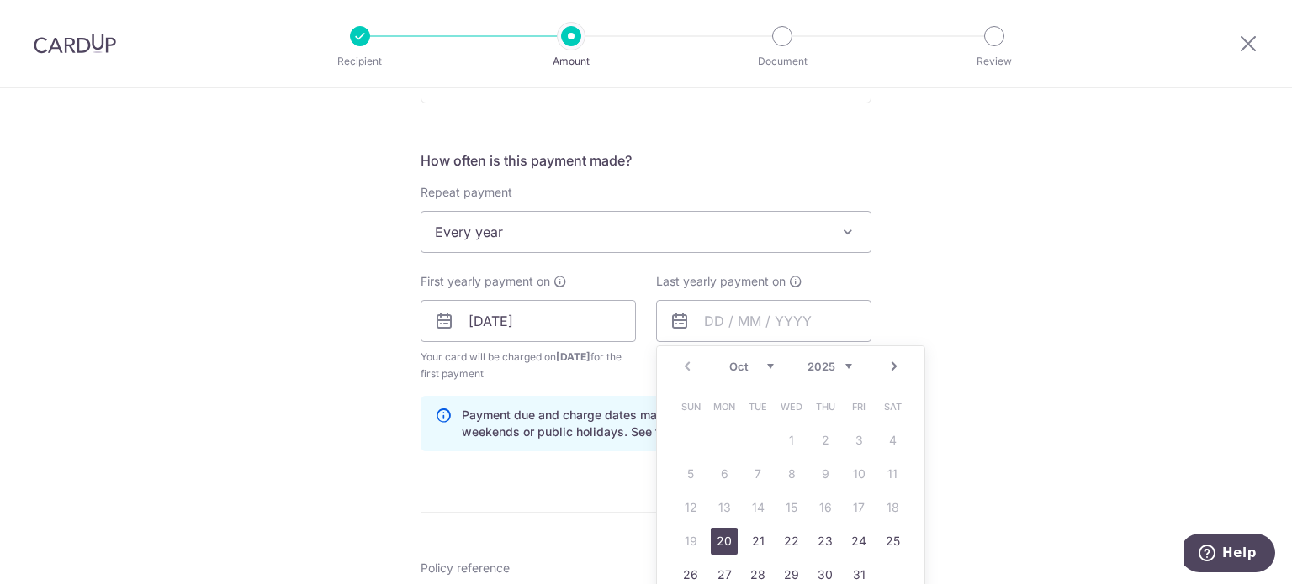
click at [838, 373] on div "Prev Next Oct Nov Dec 2025 2026 2027 2028 2029 2030 2031 2032 2033 2034 2035" at bounding box center [790, 366] width 267 height 40
click at [838, 360] on select "2025 2026 2027 2028 2029 2030 2031 2032 2033 2034 2035" at bounding box center [829, 366] width 45 height 13
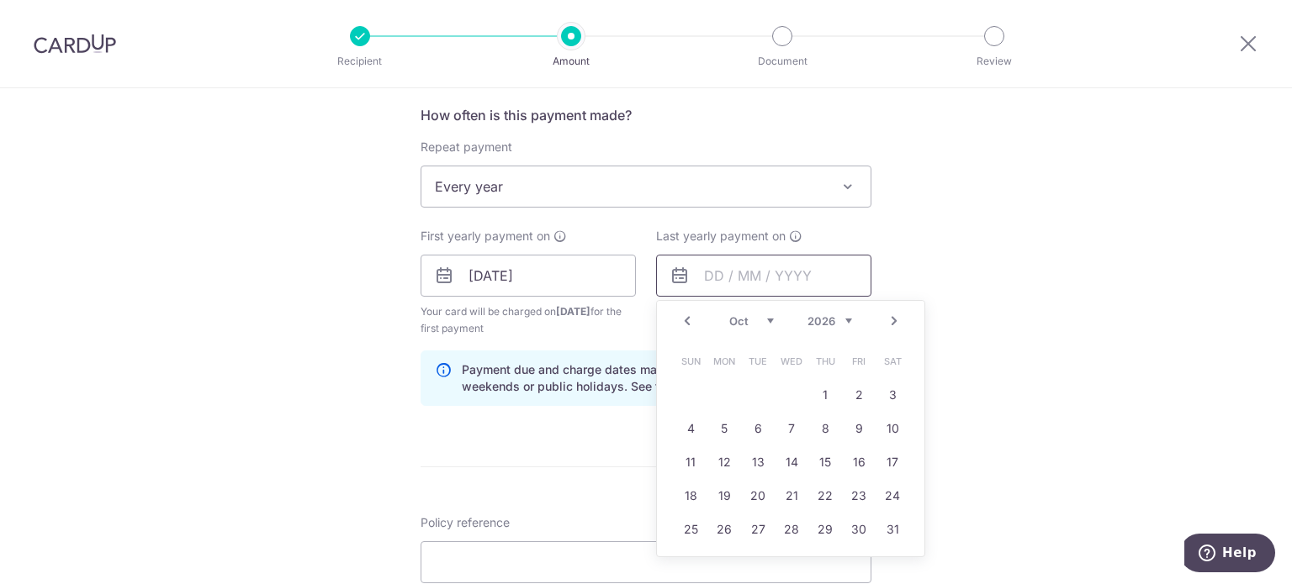
scroll to position [673, 0]
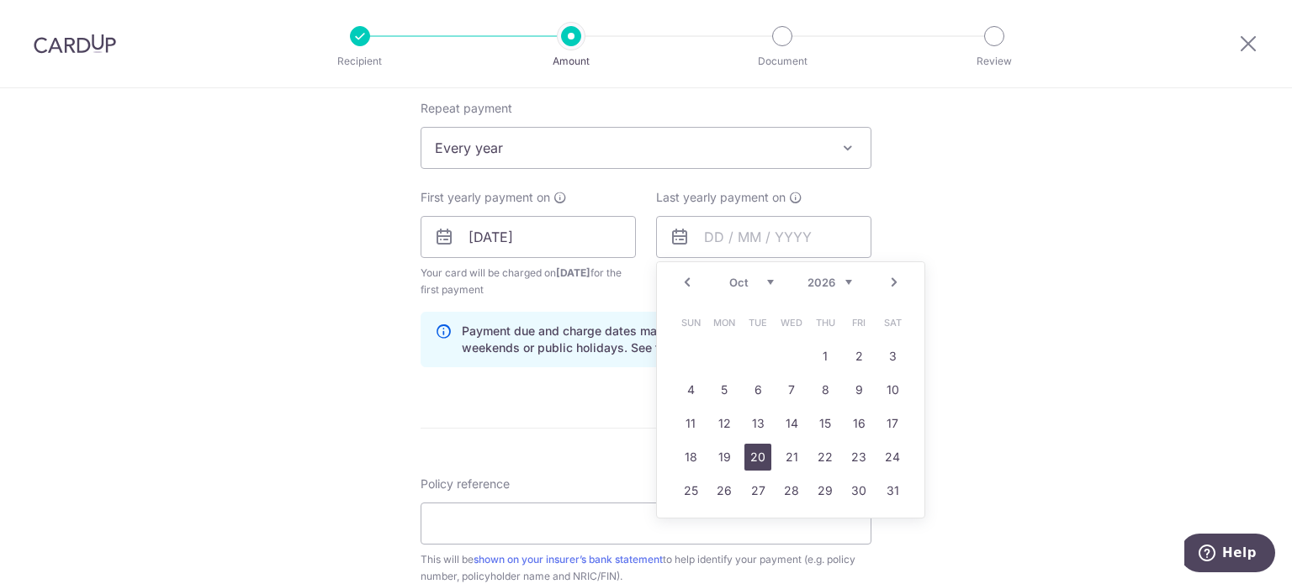
click at [753, 460] on link "20" at bounding box center [757, 457] width 27 height 27
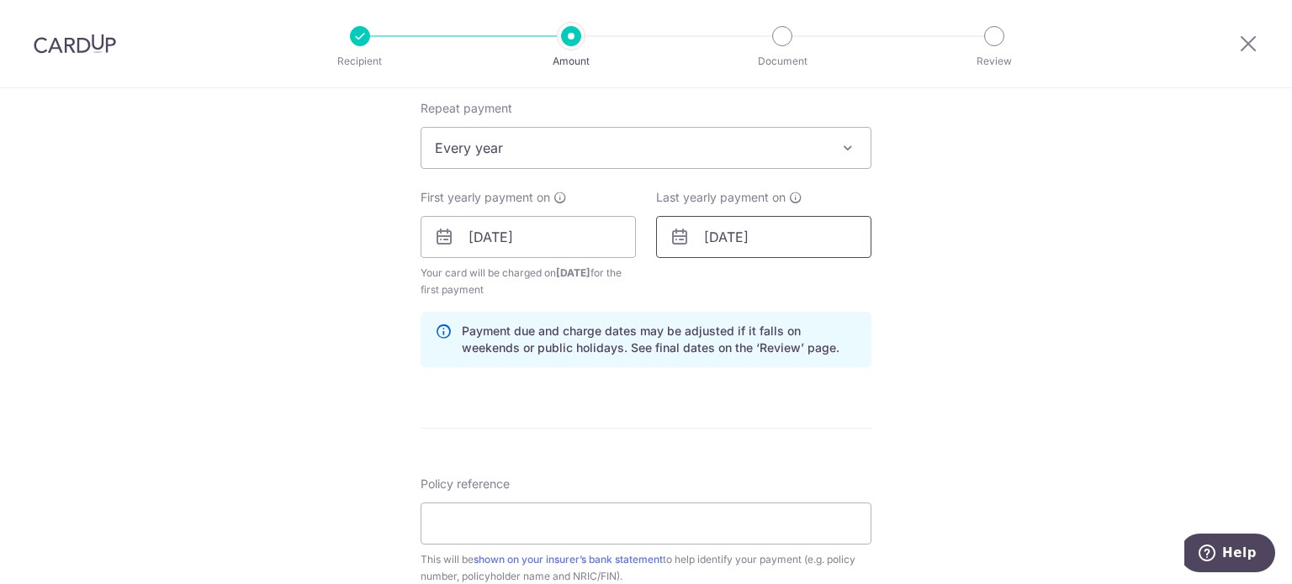
click at [793, 248] on input "20/10/2026" at bounding box center [763, 237] width 215 height 42
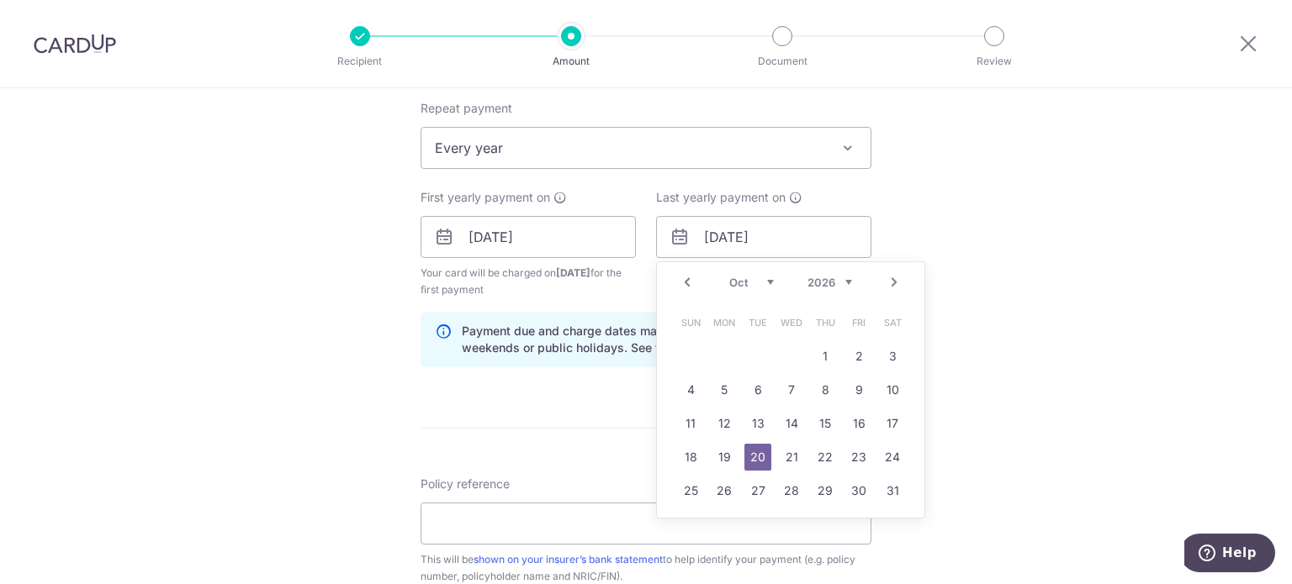
click at [782, 475] on td "28" at bounding box center [792, 491] width 34 height 34
type input "28/10/2026"
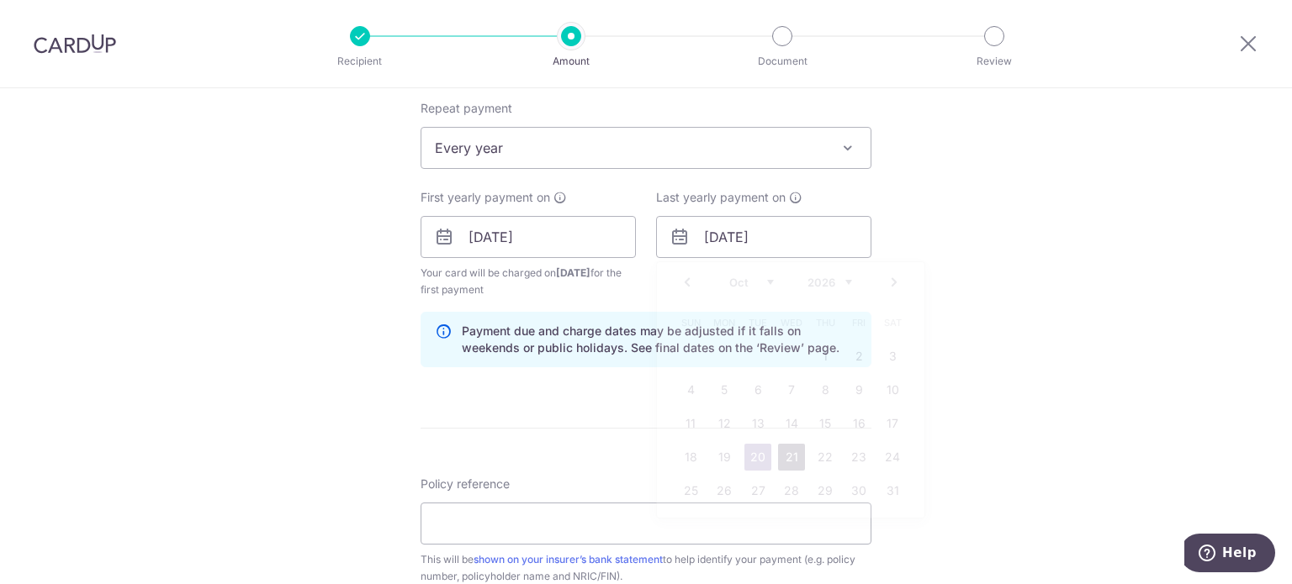
click at [783, 458] on form "Enter payment amount SGD 2,165.50 2165.50 Select Card **** 5026 Add credit card…" at bounding box center [645, 235] width 451 height 1417
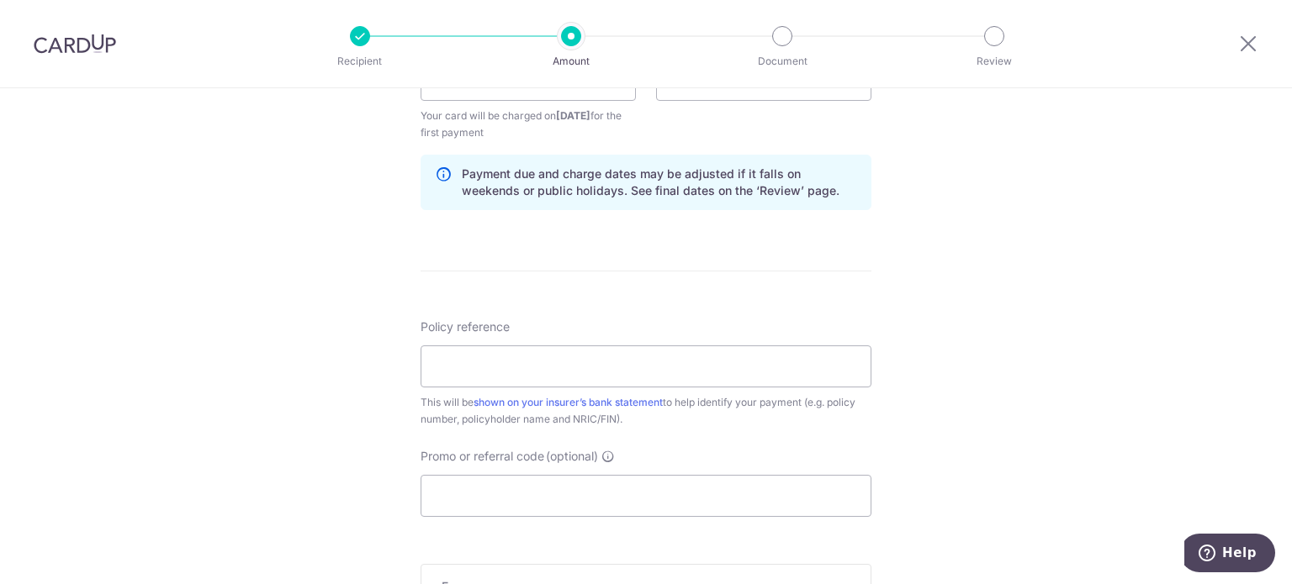
scroll to position [841, 0]
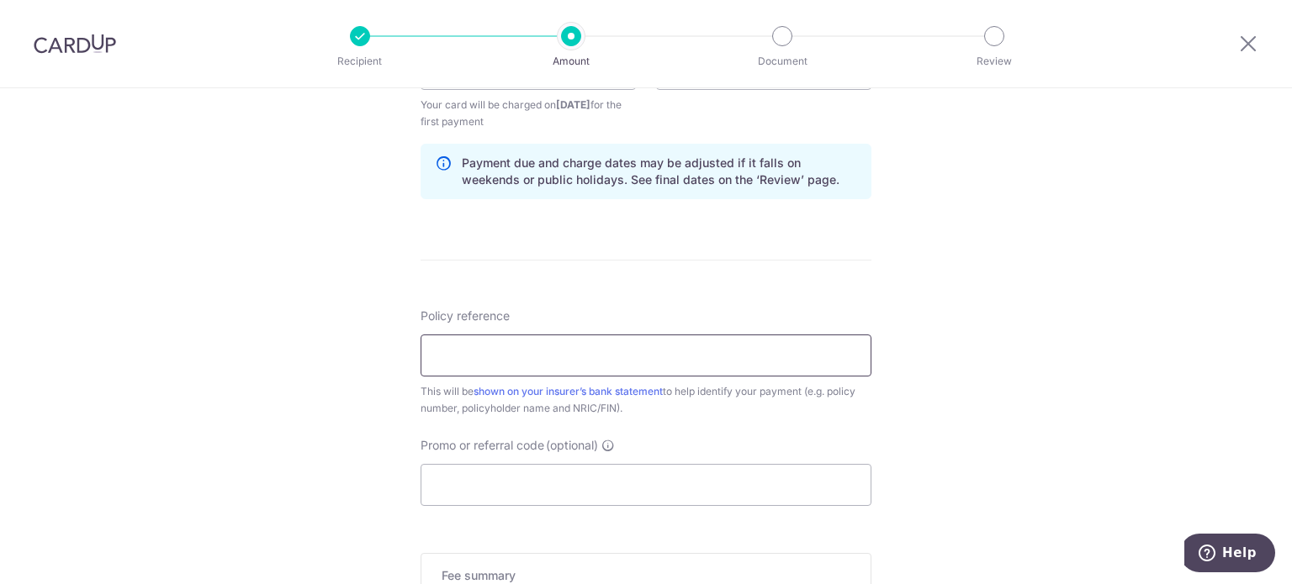
click at [666, 349] on input "Policy reference" at bounding box center [645, 356] width 451 height 42
type input "72419731 S9134430J"
click at [595, 472] on input "Promo or referral code (optional) Enter either a promo code or a referral code …" at bounding box center [645, 485] width 451 height 42
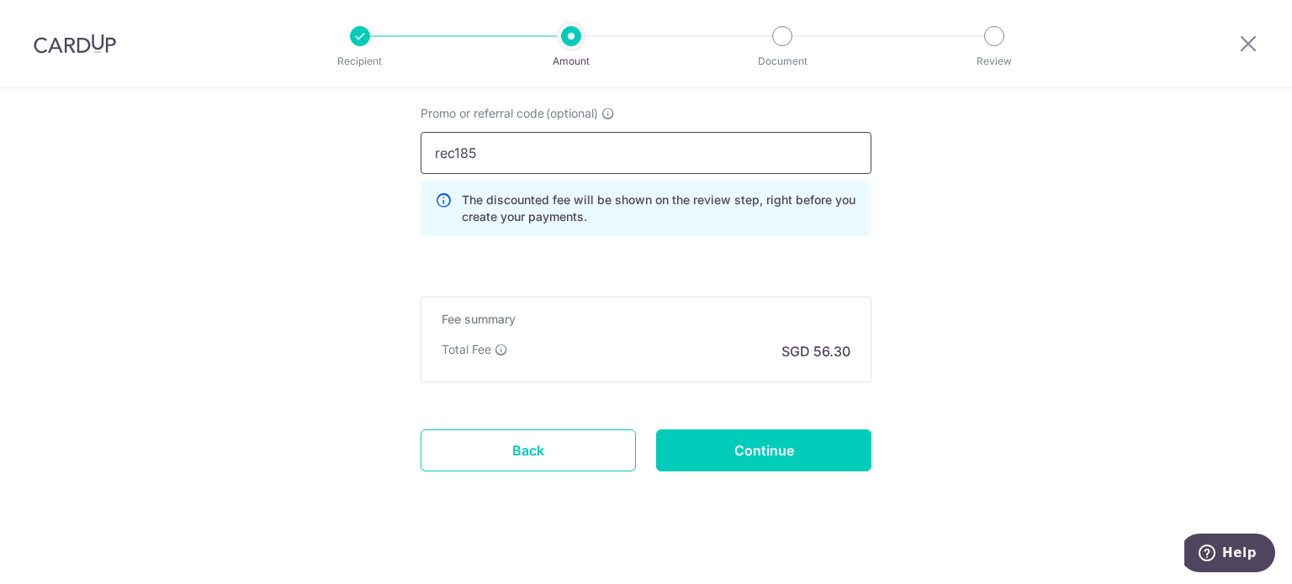
scroll to position [1177, 0]
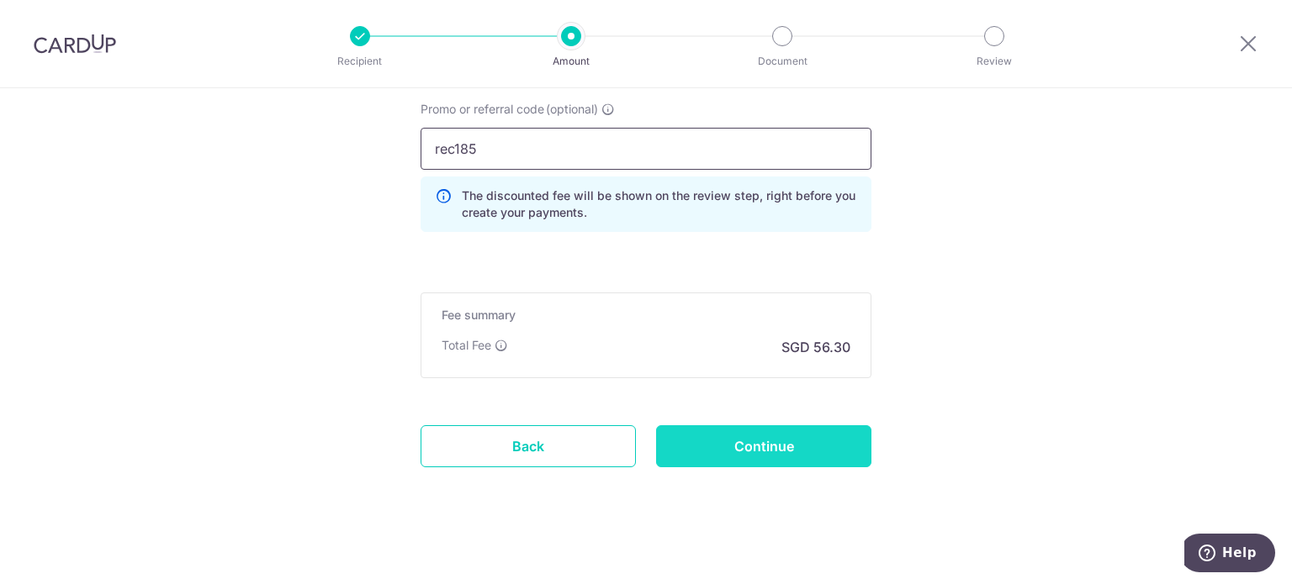
type input "rec185"
click at [716, 438] on input "Continue" at bounding box center [763, 447] width 215 height 42
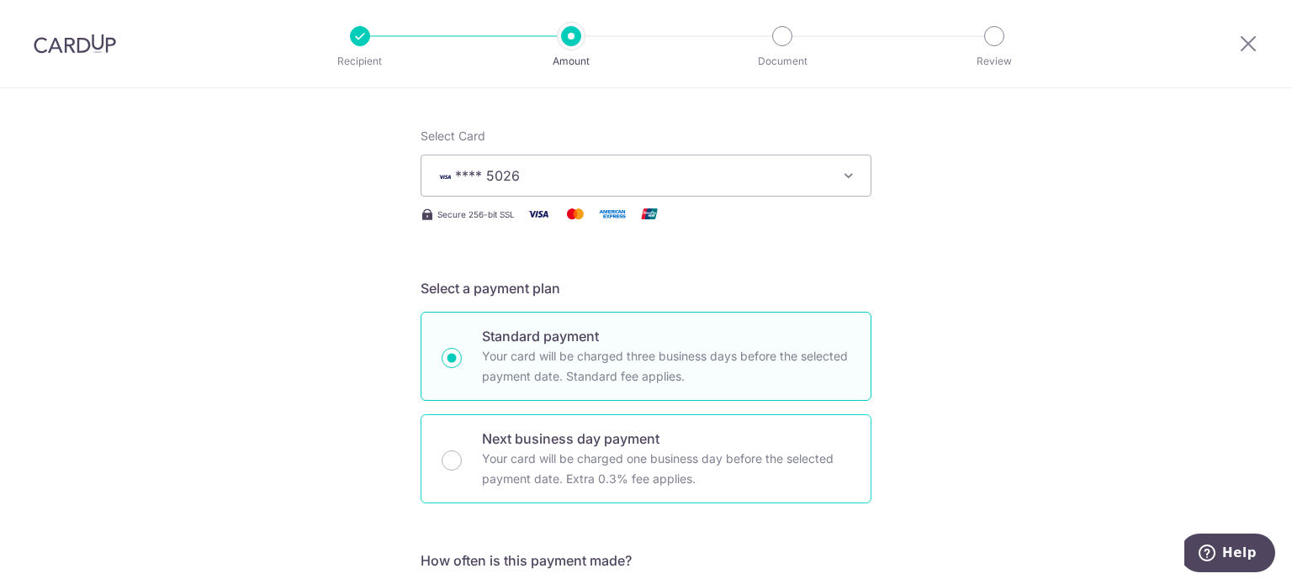
scroll to position [175, 0]
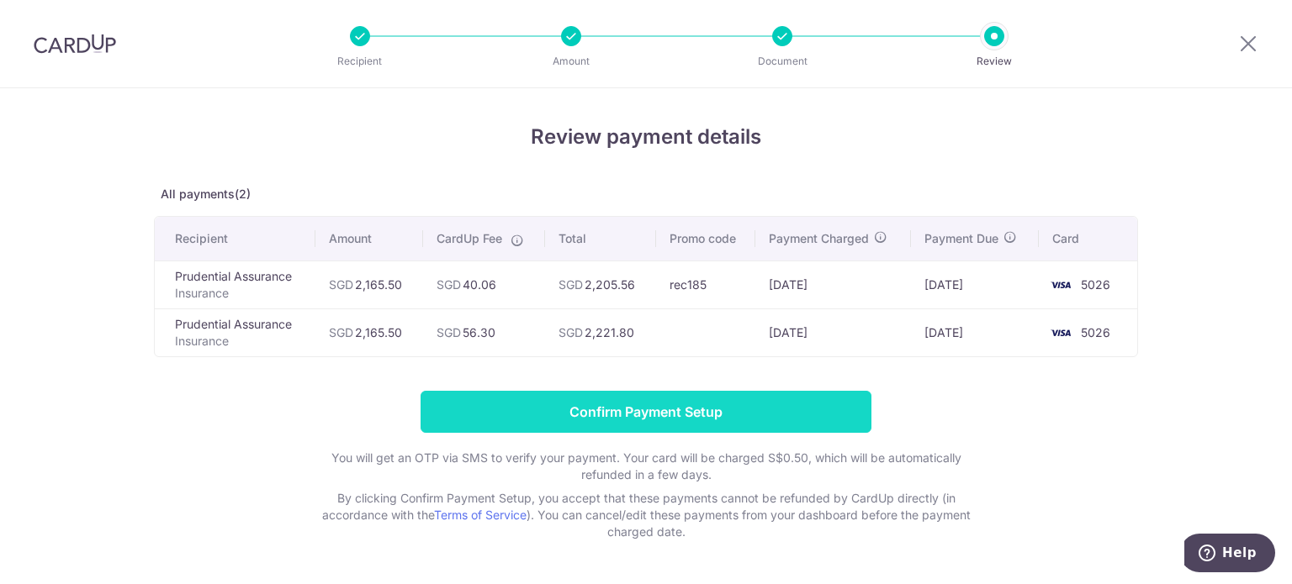
click at [785, 404] on input "Confirm Payment Setup" at bounding box center [645, 412] width 451 height 42
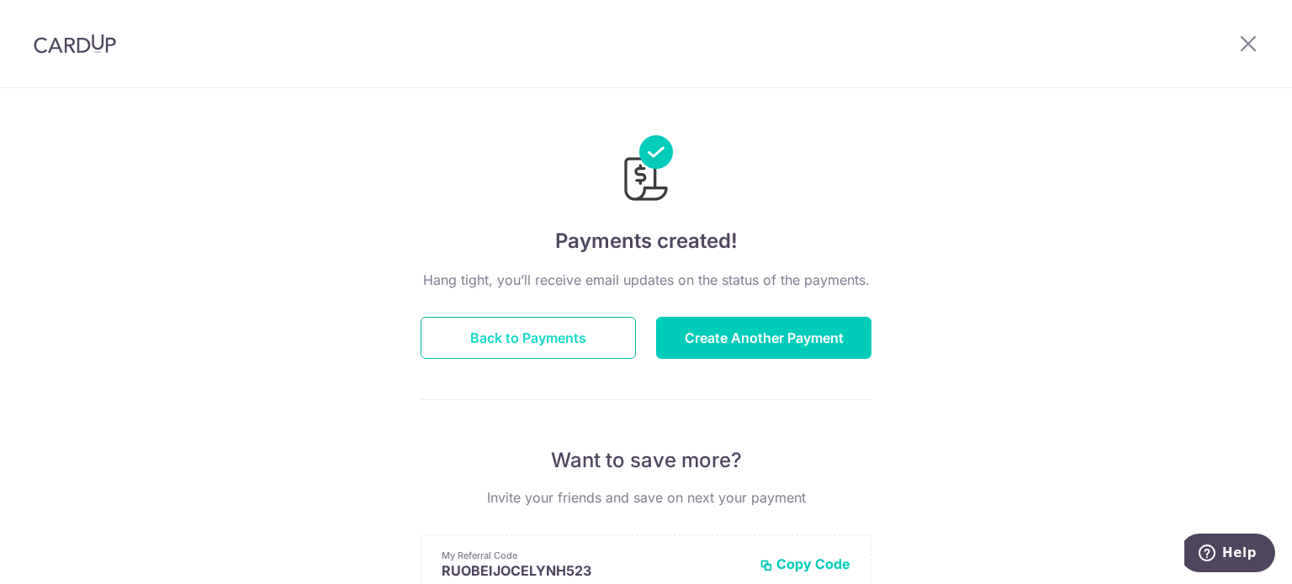
click at [475, 342] on button "Back to Payments" at bounding box center [527, 338] width 215 height 42
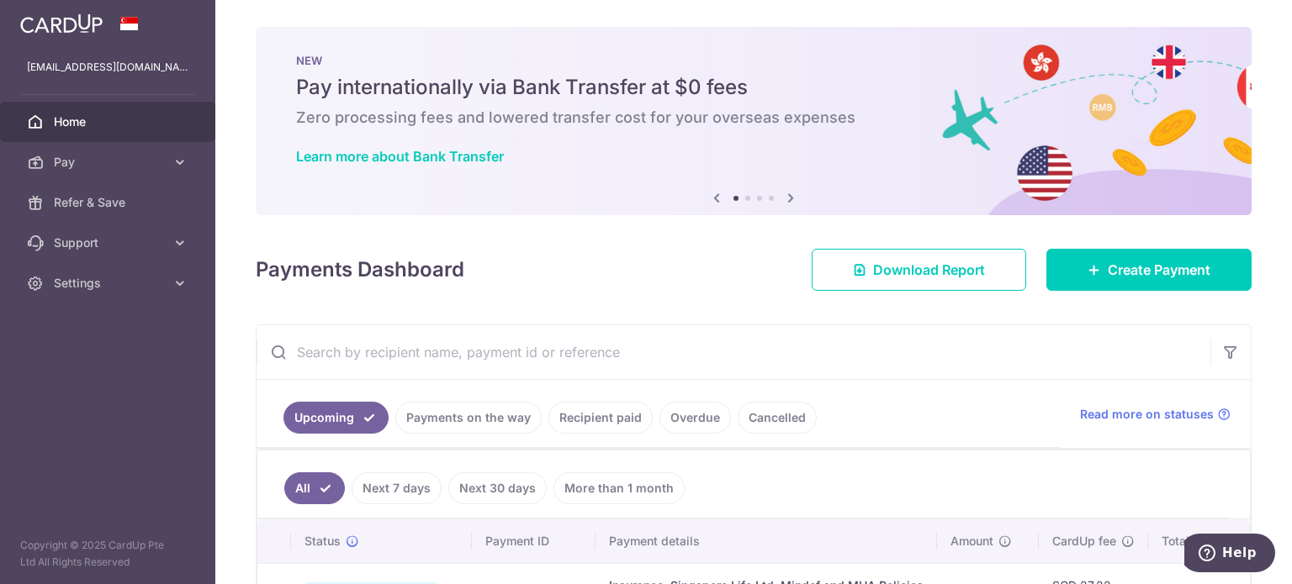
scroll to position [251, 0]
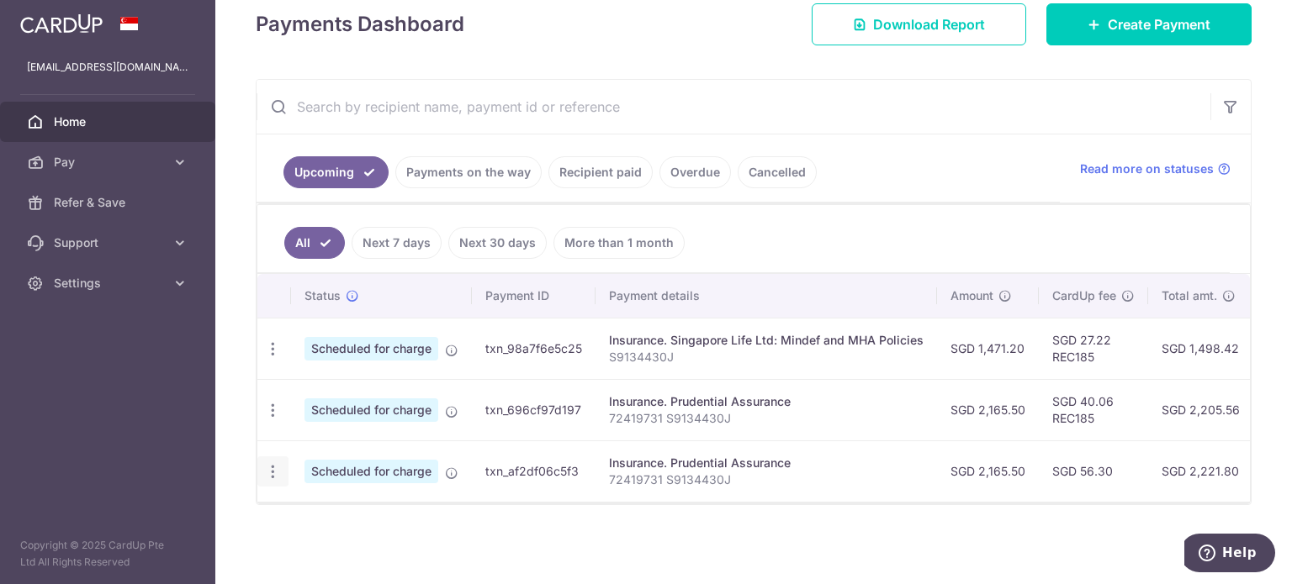
click at [264, 468] on icon "button" at bounding box center [273, 472] width 18 height 18
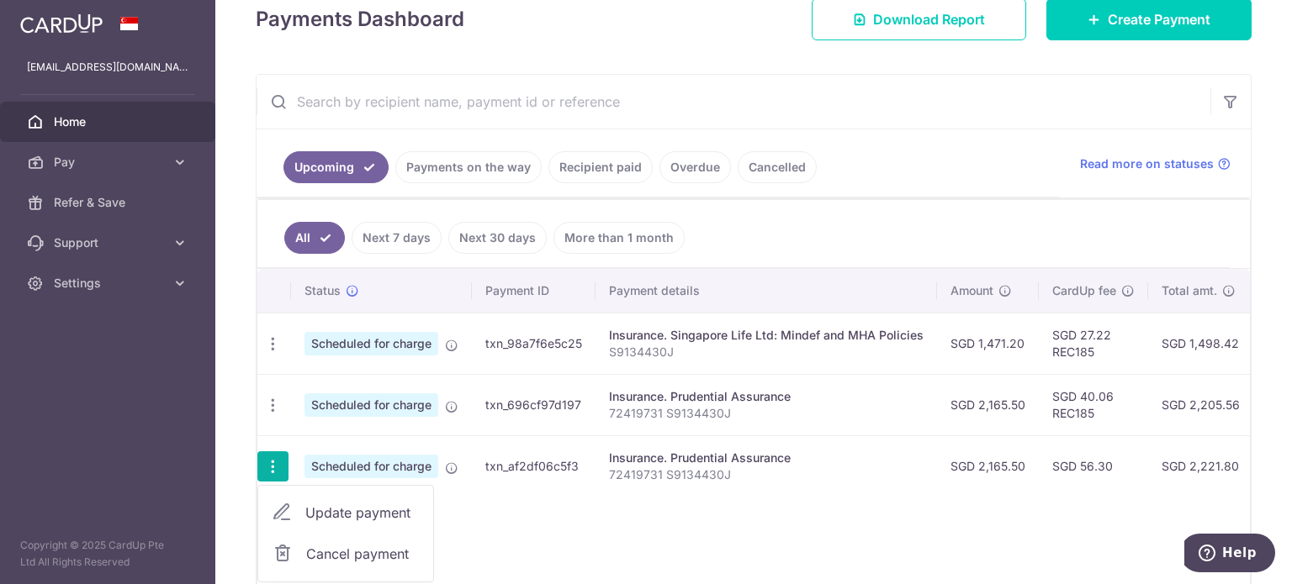
click at [320, 544] on span "Cancel payment" at bounding box center [362, 554] width 113 height 20
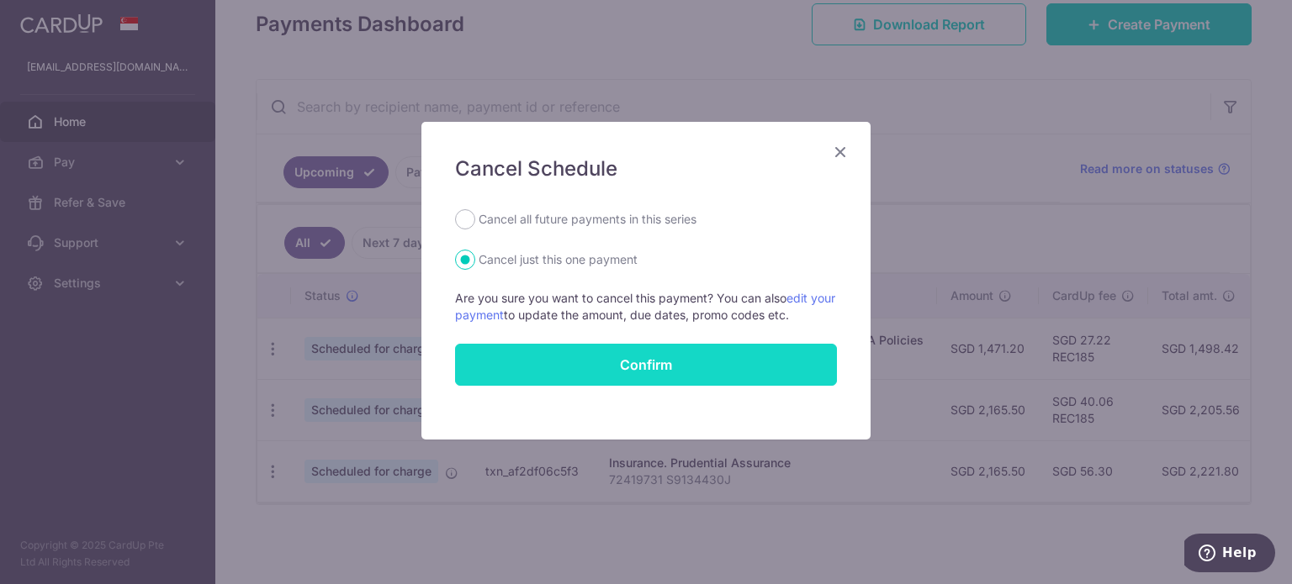
click at [572, 375] on button "Confirm" at bounding box center [646, 365] width 382 height 42
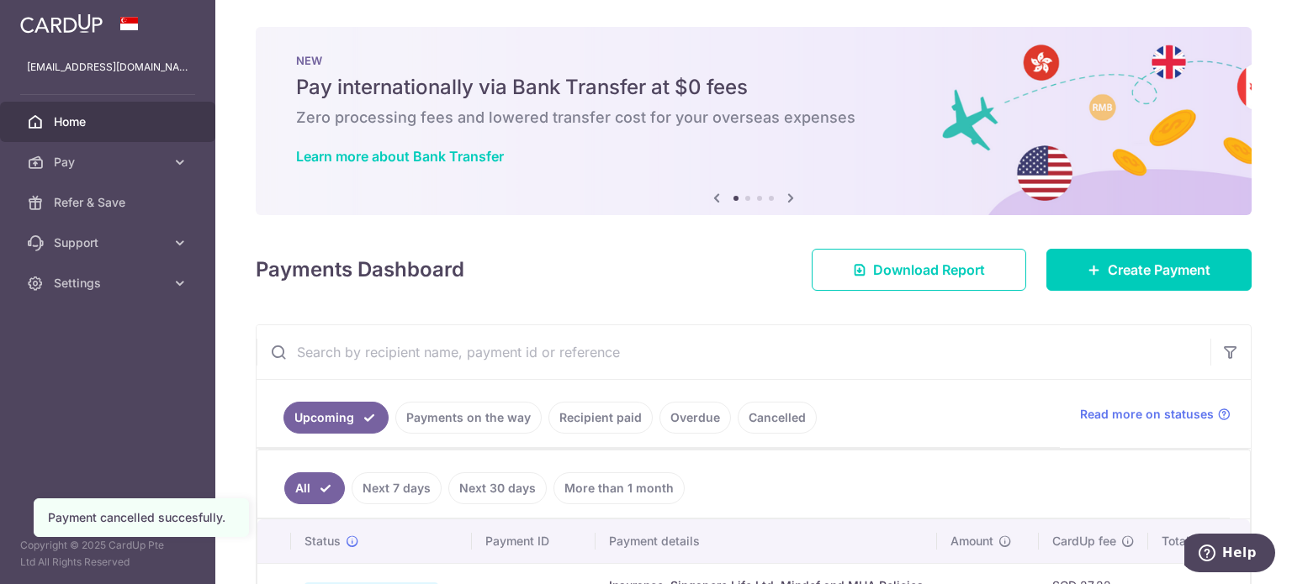
click at [589, 420] on link "Recipient paid" at bounding box center [600, 418] width 104 height 32
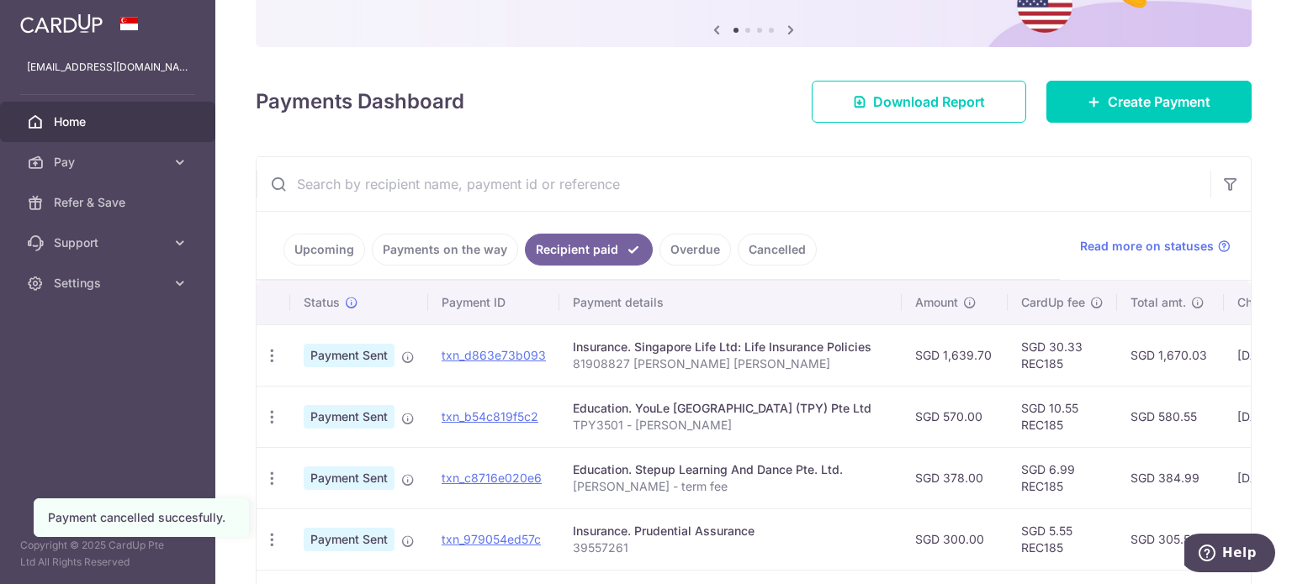
scroll to position [252, 0]
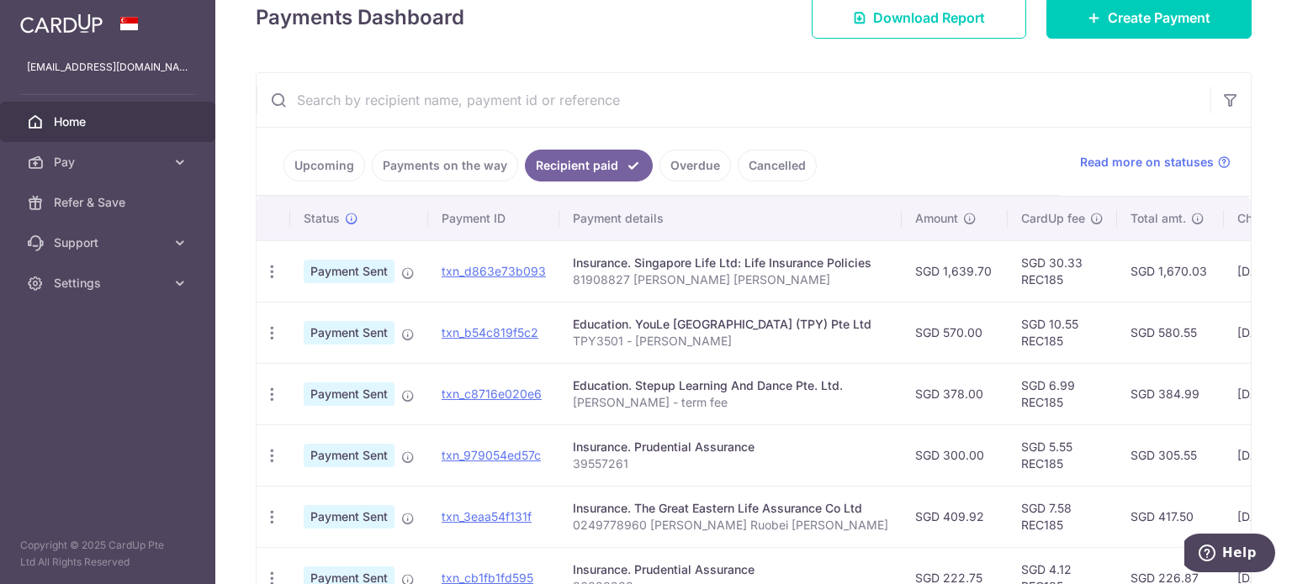
click at [342, 165] on link "Upcoming" at bounding box center [324, 166] width 82 height 32
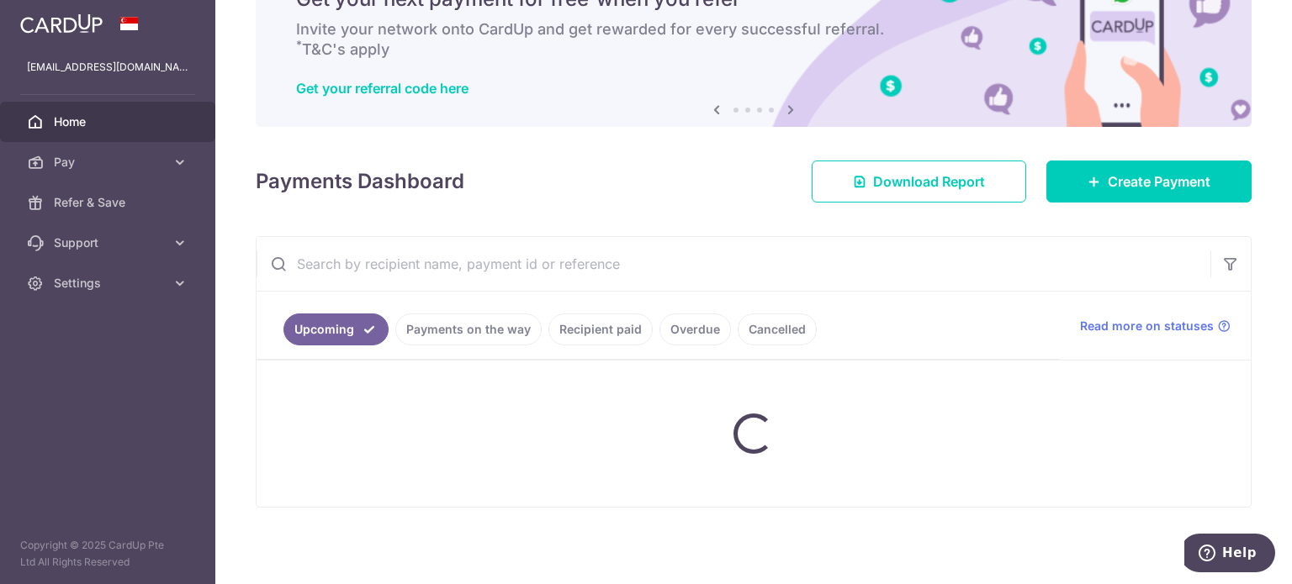
scroll to position [189, 0]
